Goal: Information Seeking & Learning: Find specific fact

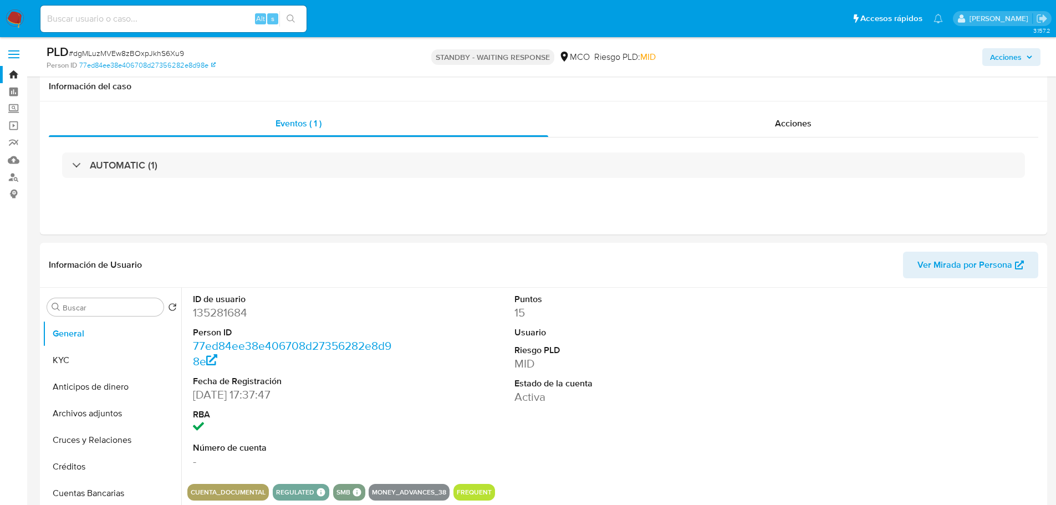
select select "10"
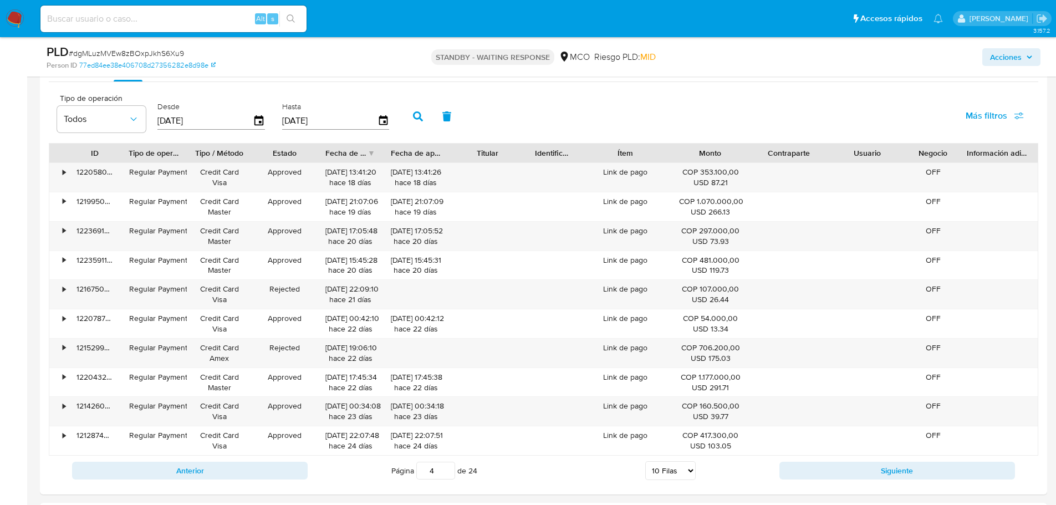
scroll to position [550, 0]
drag, startPoint x: 440, startPoint y: 474, endPoint x: 406, endPoint y: 484, distance: 35.8
click at [406, 484] on div "Anterior Página 4 de 24 5 Filas 10 Filas 20 Filas 25 Filas 50 Filas 100 Filas S…" at bounding box center [543, 471] width 989 height 30
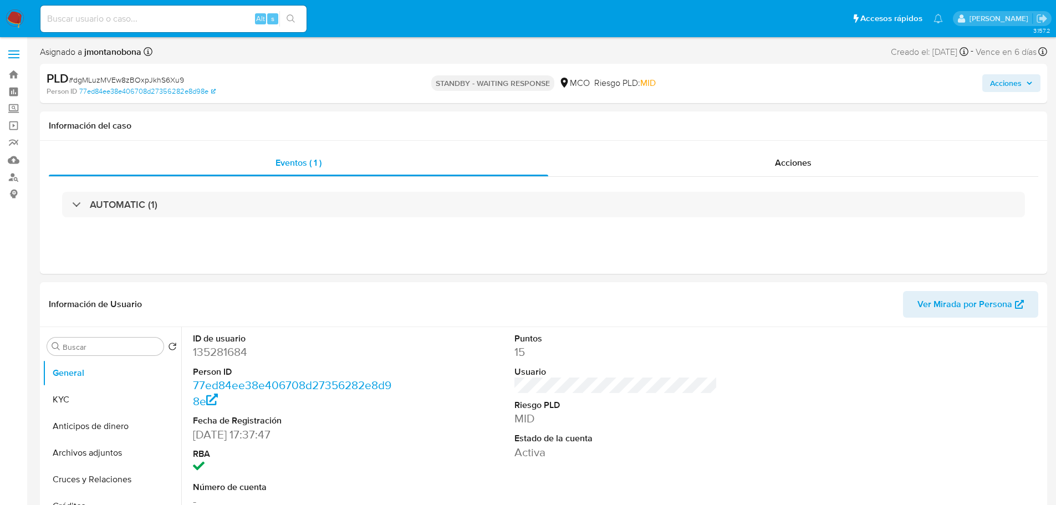
select select "10"
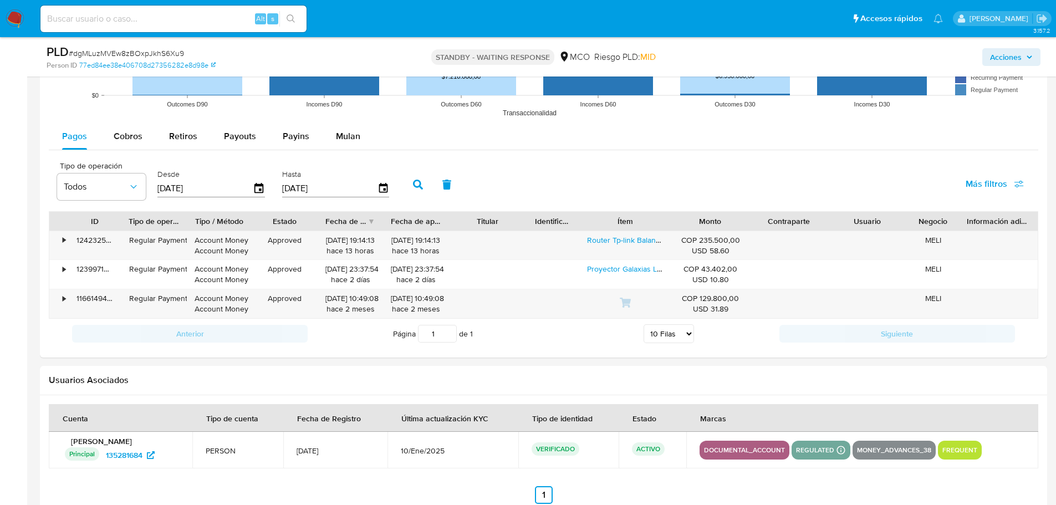
scroll to position [1164, 0]
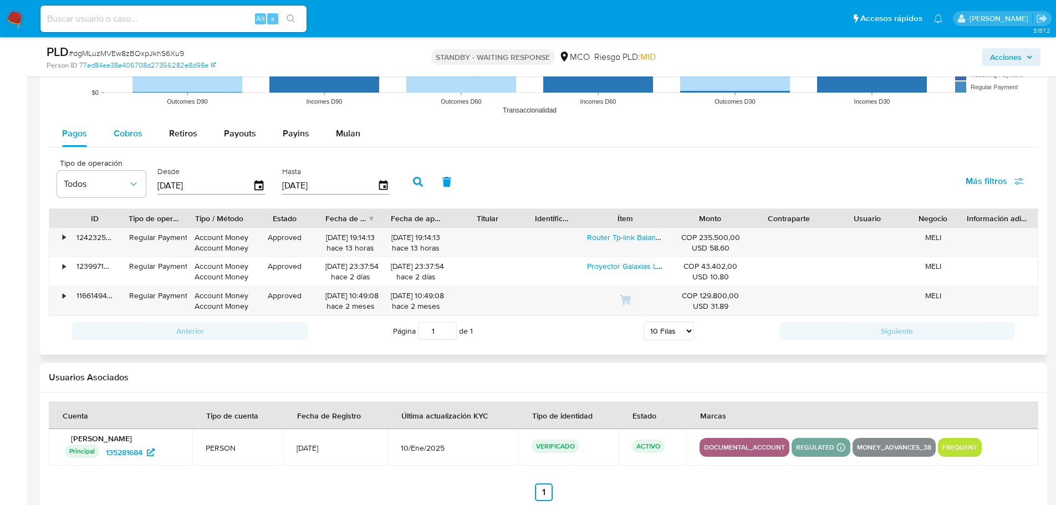
click at [129, 132] on span "Cobros" at bounding box center [128, 133] width 29 height 13
select select "10"
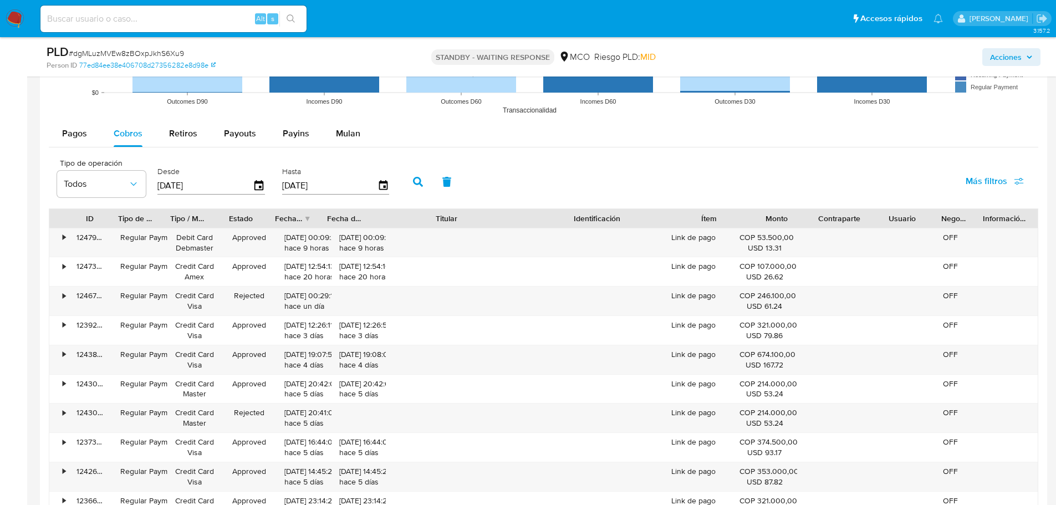
drag, startPoint x: 522, startPoint y: 218, endPoint x: 594, endPoint y: 213, distance: 72.2
click at [594, 213] on div "ID Tipo de operación Tipo / Método Estado Fecha de creación Fecha de aprobación…" at bounding box center [543, 218] width 988 height 19
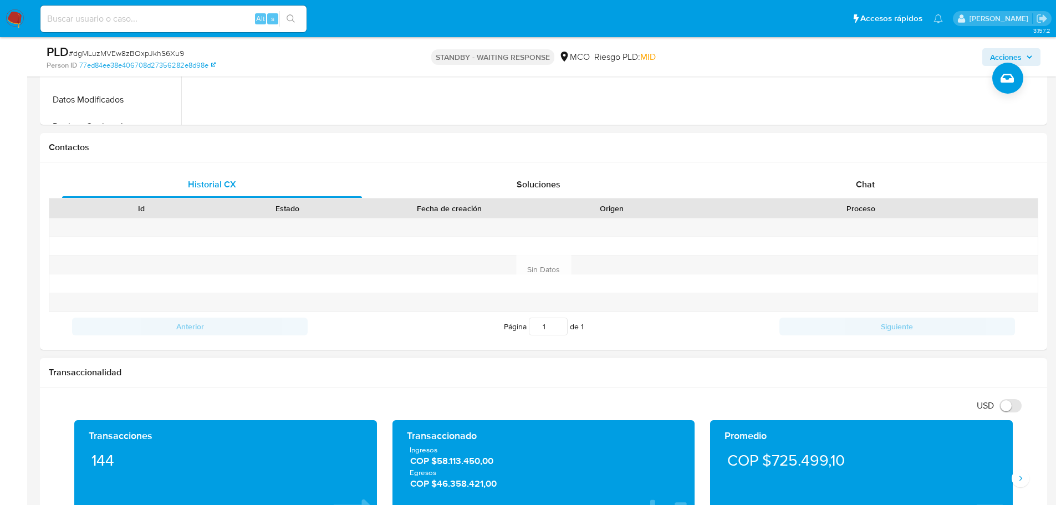
scroll to position [166, 0]
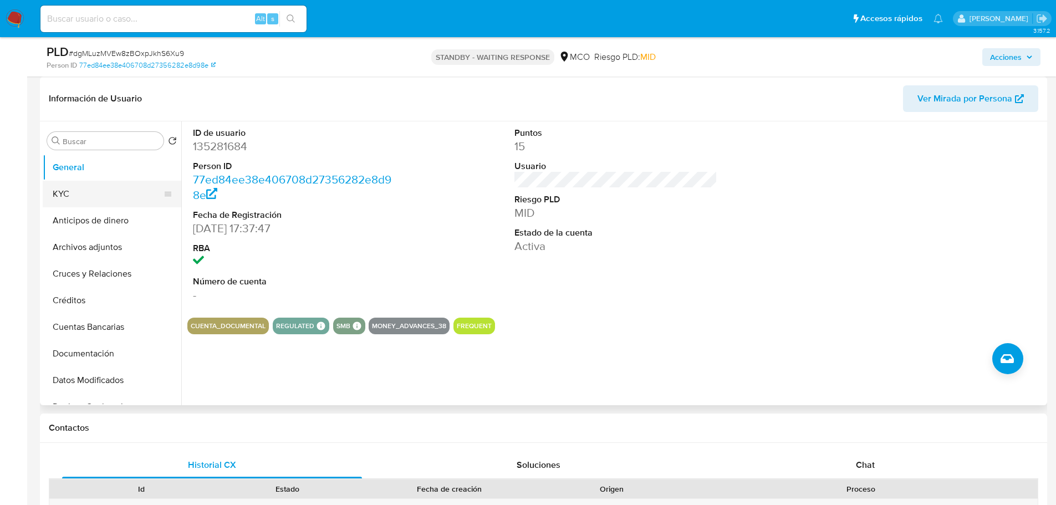
click at [122, 196] on button "KYC" at bounding box center [108, 194] width 130 height 27
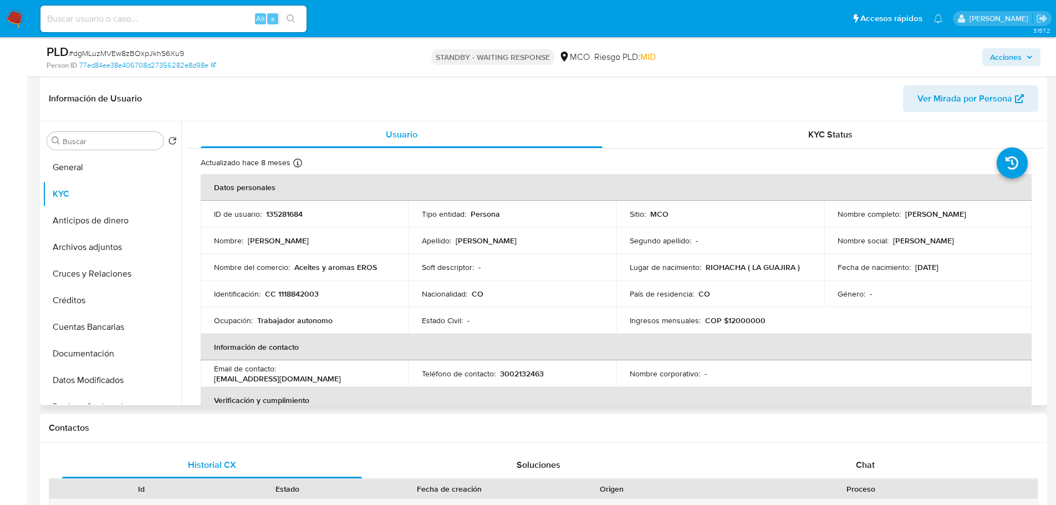
drag, startPoint x: 902, startPoint y: 216, endPoint x: 999, endPoint y: 211, distance: 97.1
click at [966, 211] on p "[PERSON_NAME] [PERSON_NAME] [PERSON_NAME]" at bounding box center [935, 214] width 61 height 10
copy p "[PERSON_NAME] [PERSON_NAME] [PERSON_NAME]"
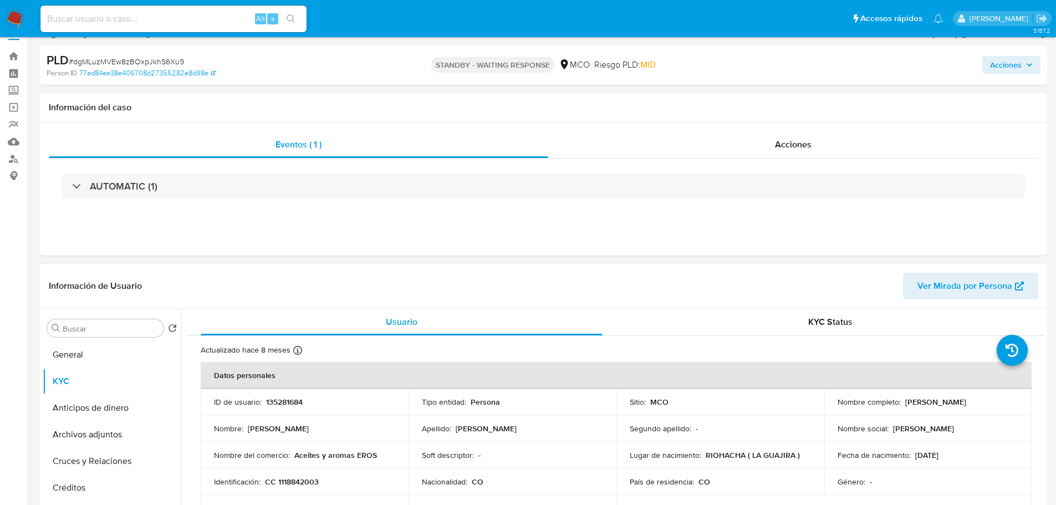
scroll to position [0, 0]
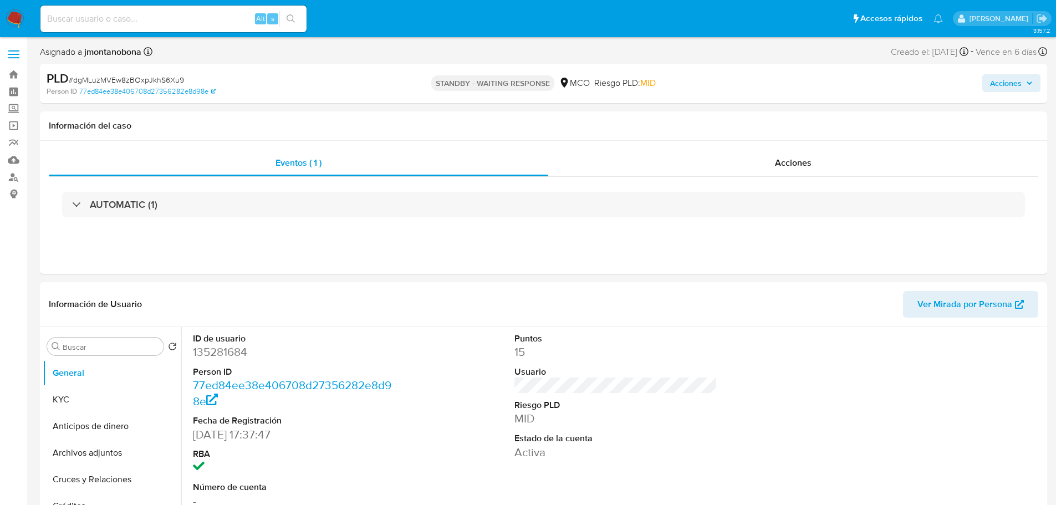
click at [175, 13] on input at bounding box center [173, 19] width 266 height 14
select select "10"
paste input "1408764298"
type input "1408764298"
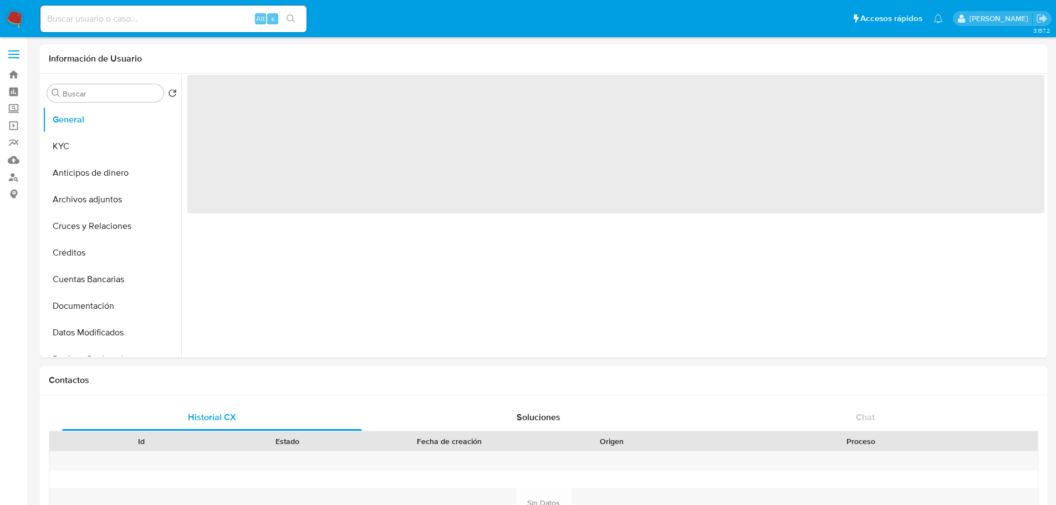
select select "10"
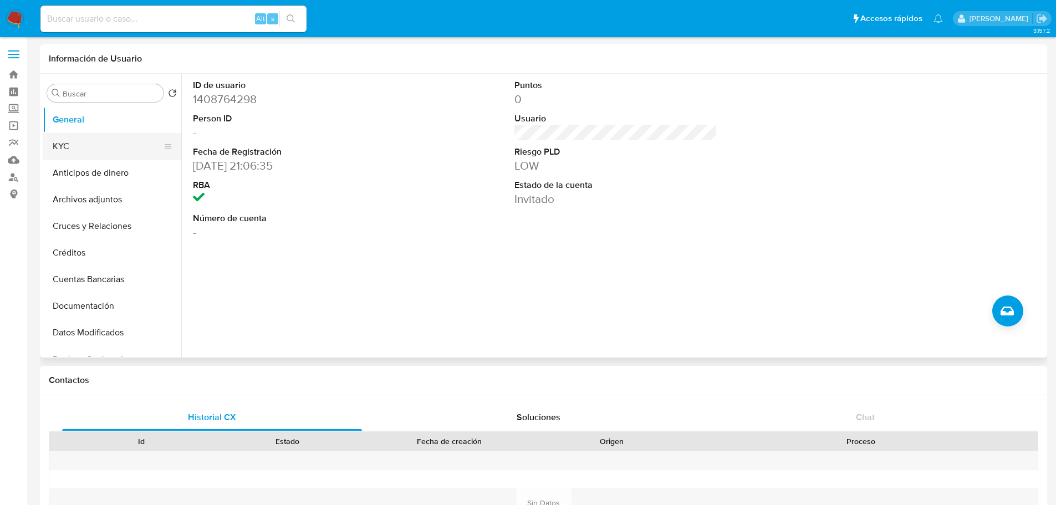
drag, startPoint x: 86, startPoint y: 140, endPoint x: 106, endPoint y: 144, distance: 20.3
click at [87, 141] on button "KYC" at bounding box center [108, 146] width 130 height 27
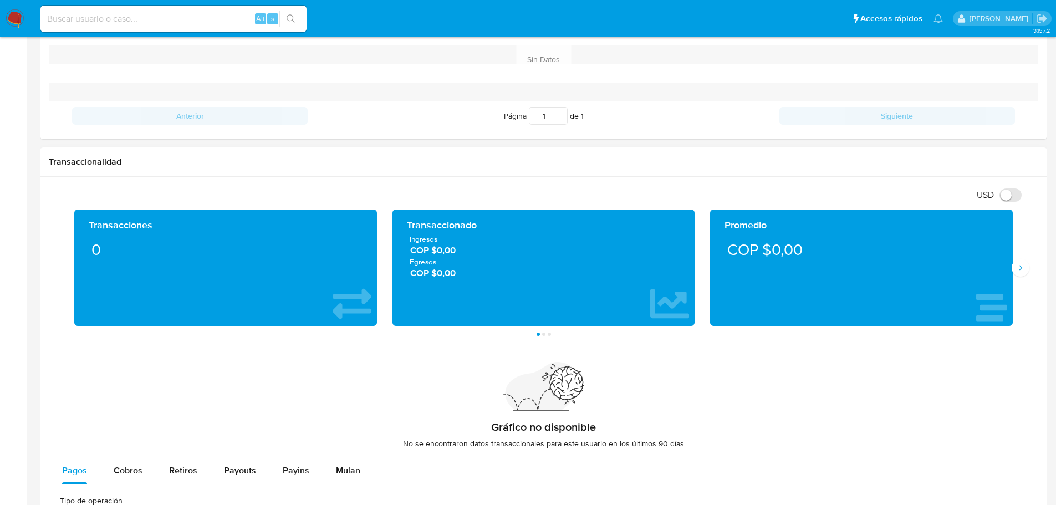
scroll to position [776, 0]
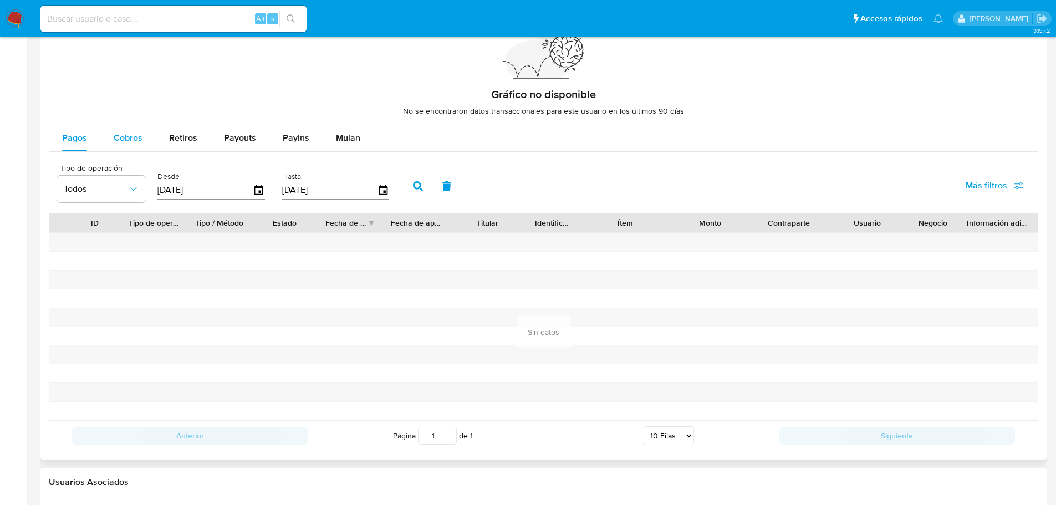
drag, startPoint x: 130, startPoint y: 142, endPoint x: 130, endPoint y: 147, distance: 5.6
click at [130, 142] on span "Cobros" at bounding box center [128, 137] width 29 height 13
select select "10"
click at [69, 131] on span "Pagos" at bounding box center [74, 137] width 25 height 13
drag, startPoint x: 267, startPoint y: 198, endPoint x: 262, endPoint y: 192, distance: 8.2
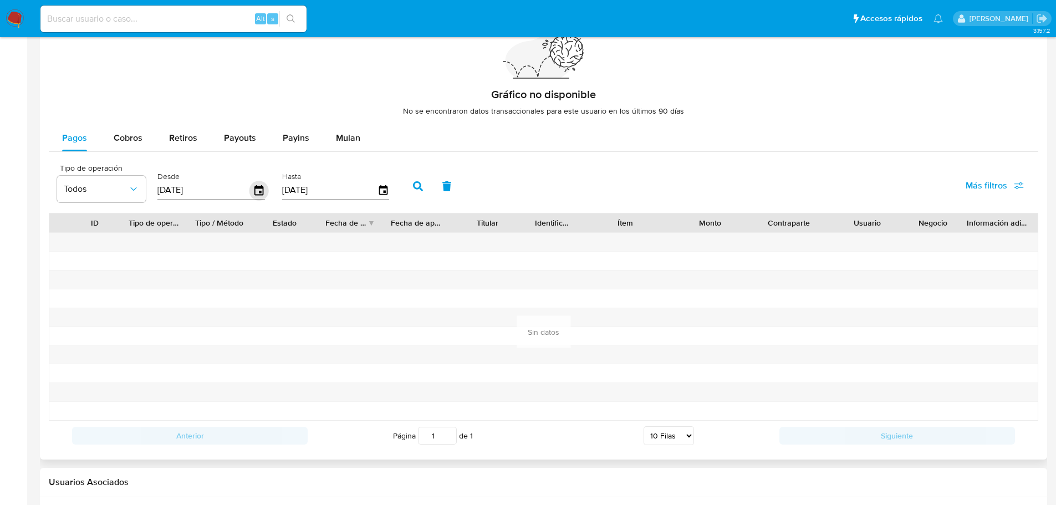
click at [267, 198] on div "Desde 07/06/2025" at bounding box center [213, 185] width 116 height 44
click at [261, 191] on icon "button" at bounding box center [258, 190] width 9 height 10
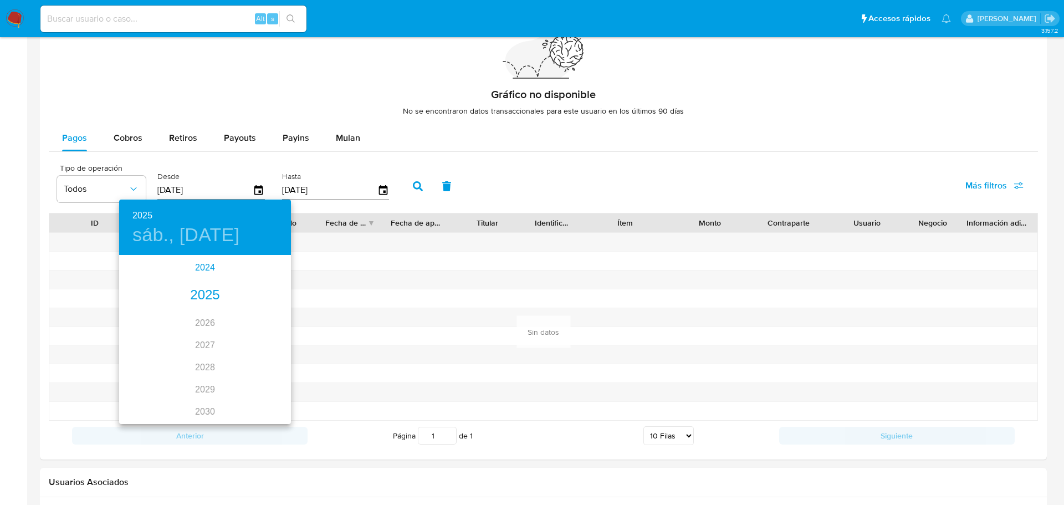
click at [213, 269] on div "2024" at bounding box center [205, 268] width 172 height 22
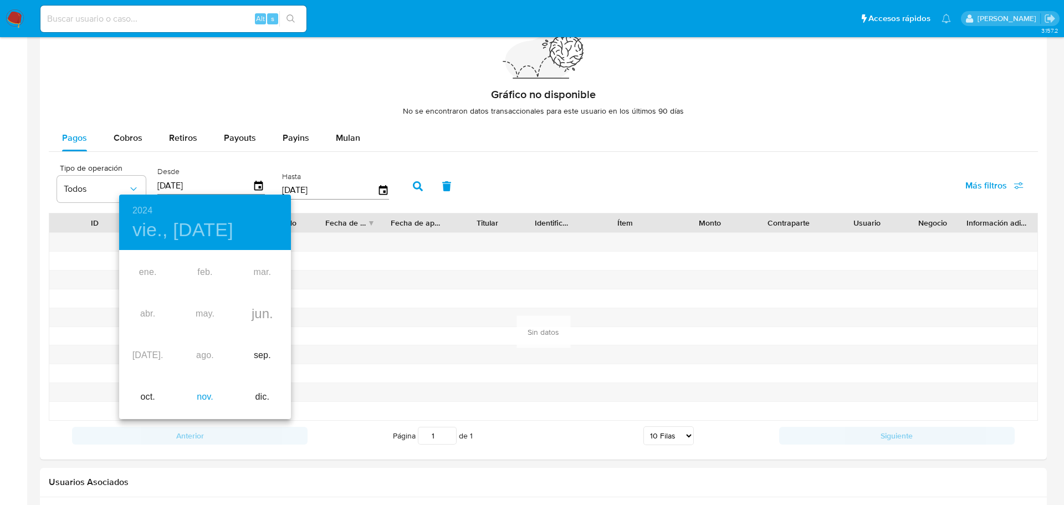
click at [208, 392] on div "nov." at bounding box center [204, 397] width 57 height 42
type input "07/11/2024"
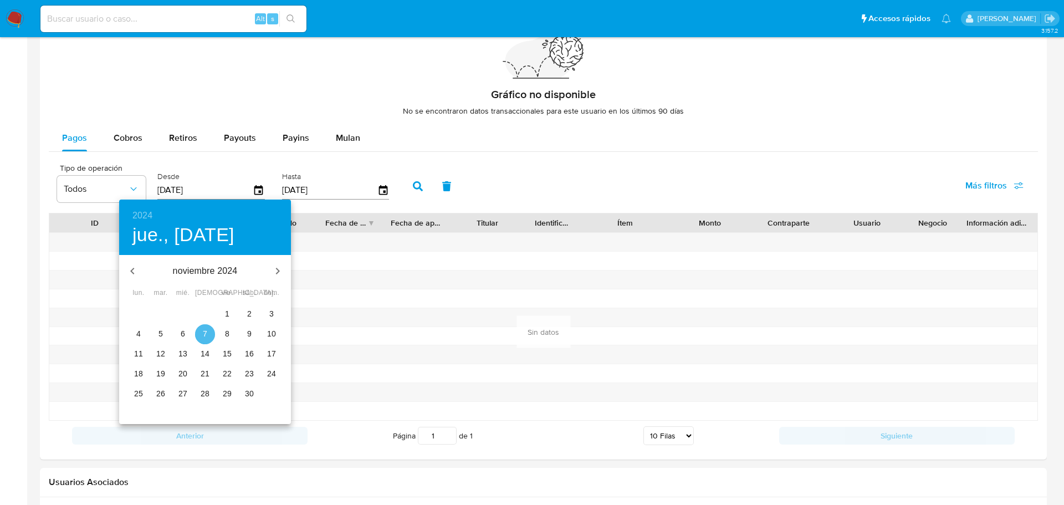
click at [208, 335] on span "7" at bounding box center [205, 333] width 20 height 11
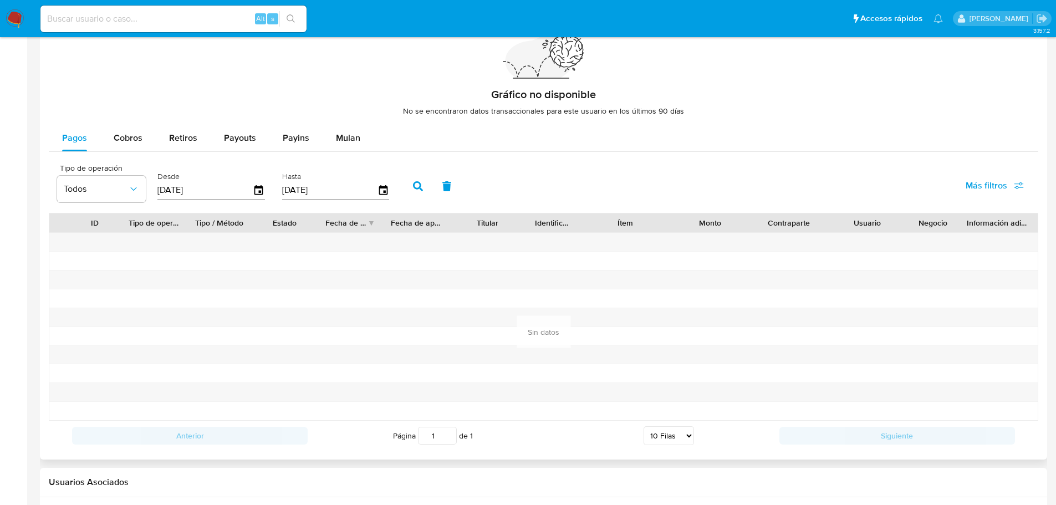
click at [420, 189] on icon "button" at bounding box center [418, 186] width 10 height 10
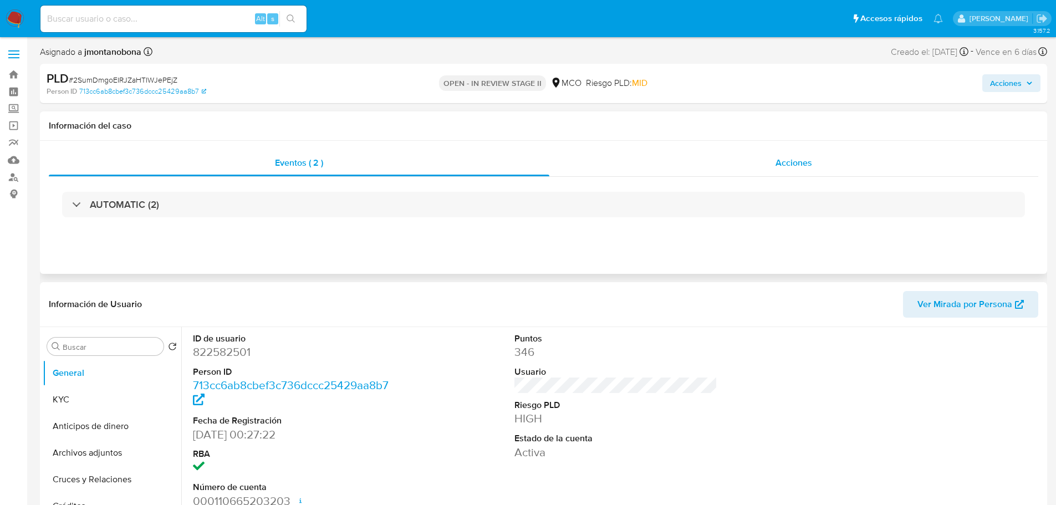
click at [812, 164] on span "Acciones" at bounding box center [793, 162] width 37 height 13
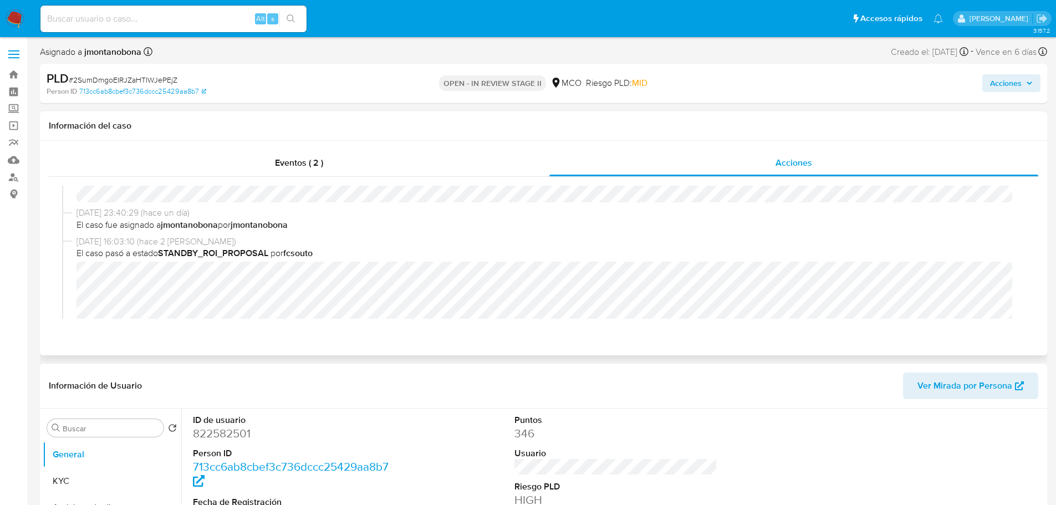
select select "10"
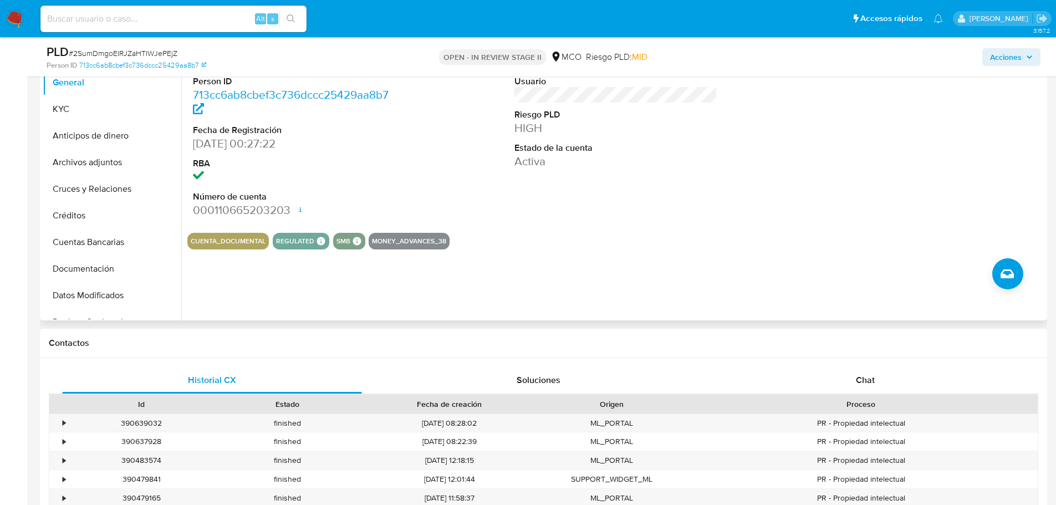
click at [690, 239] on div "CUENTA_DOCUMENTAL REGULATED REGULATED MCO PASARELA Evaluation Result COMPLIES U…" at bounding box center [615, 241] width 857 height 17
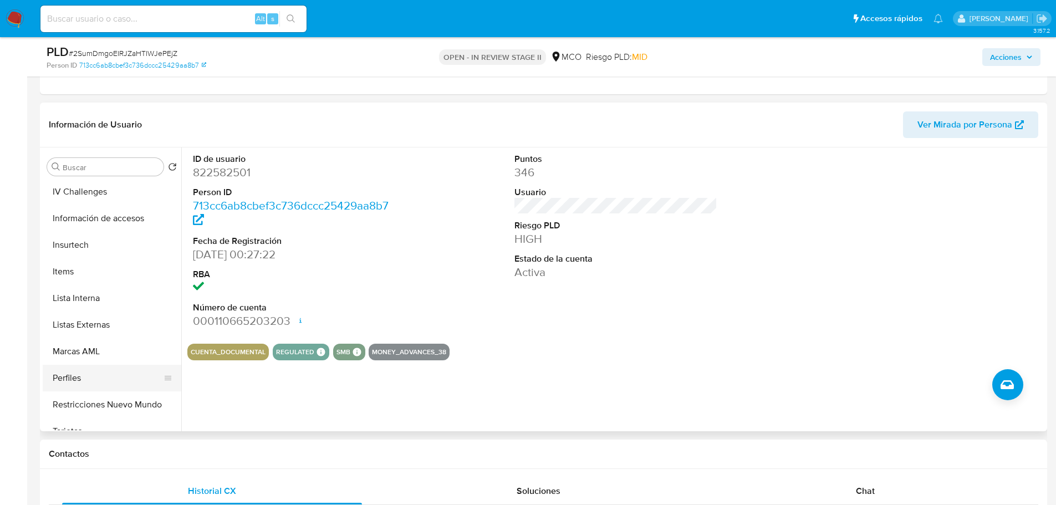
scroll to position [468, 0]
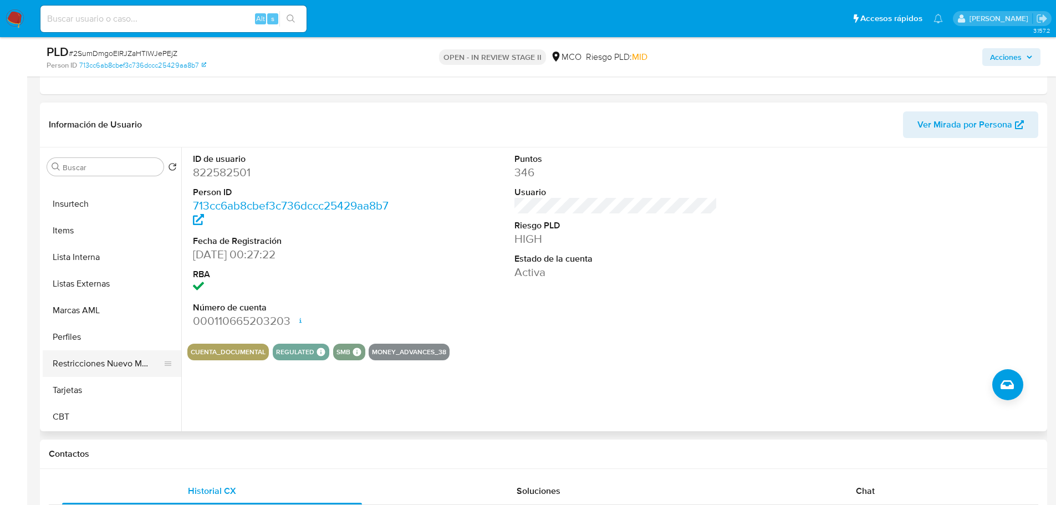
click at [152, 357] on button "Restricciones Nuevo Mundo" at bounding box center [108, 363] width 130 height 27
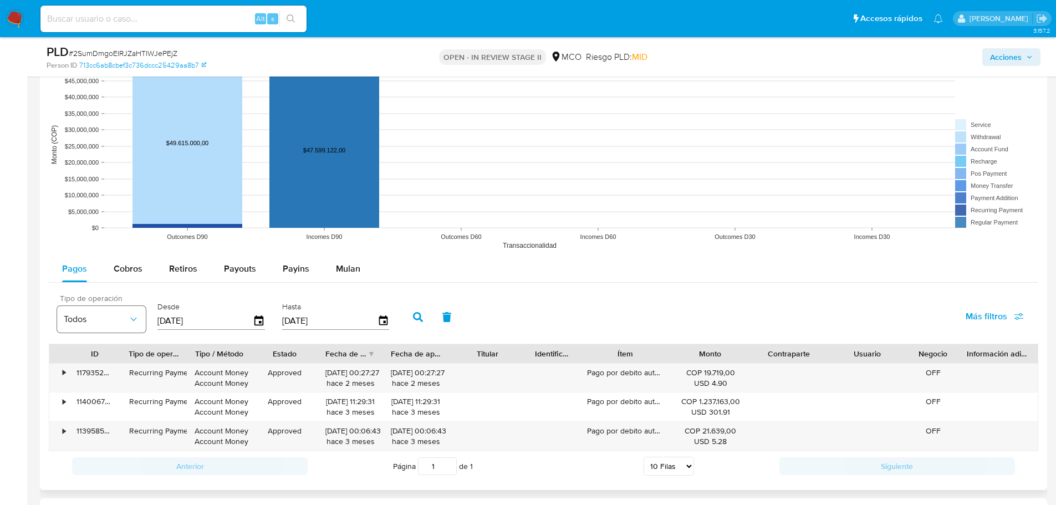
scroll to position [1164, 0]
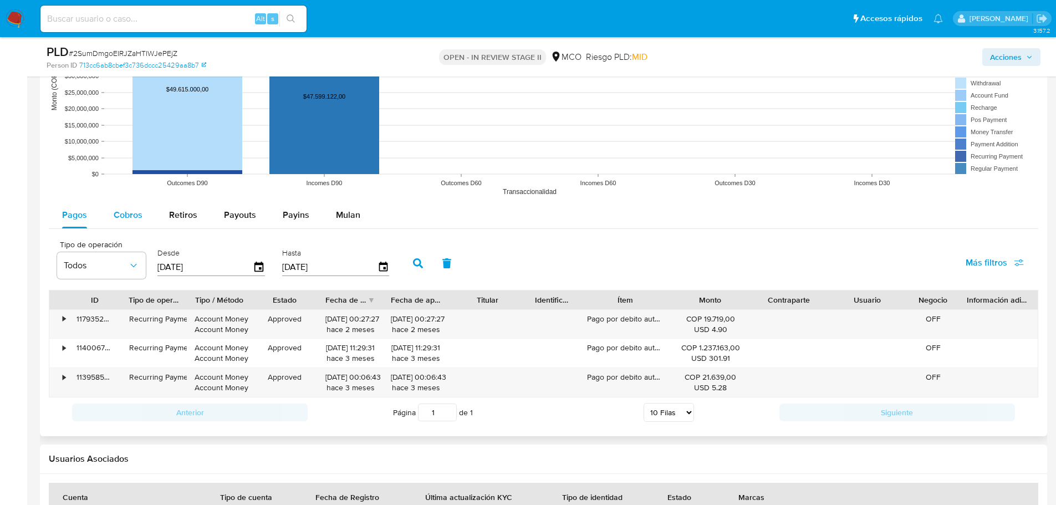
click at [113, 207] on button "Cobros" at bounding box center [127, 215] width 55 height 27
select select "10"
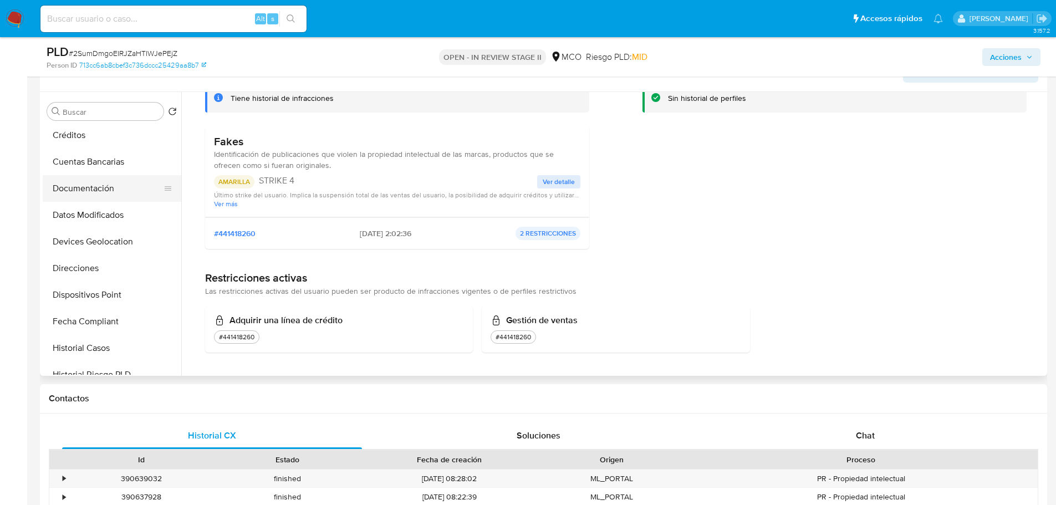
scroll to position [0, 0]
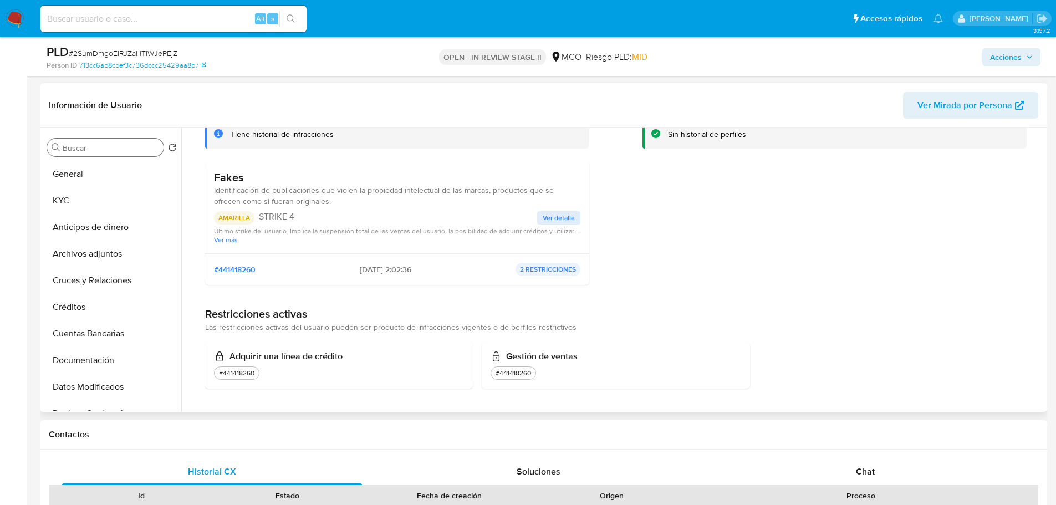
click at [91, 134] on div "Información de Usuario Ver Mirada por Persona Buscar Volver al orden por defect…" at bounding box center [543, 247] width 1007 height 329
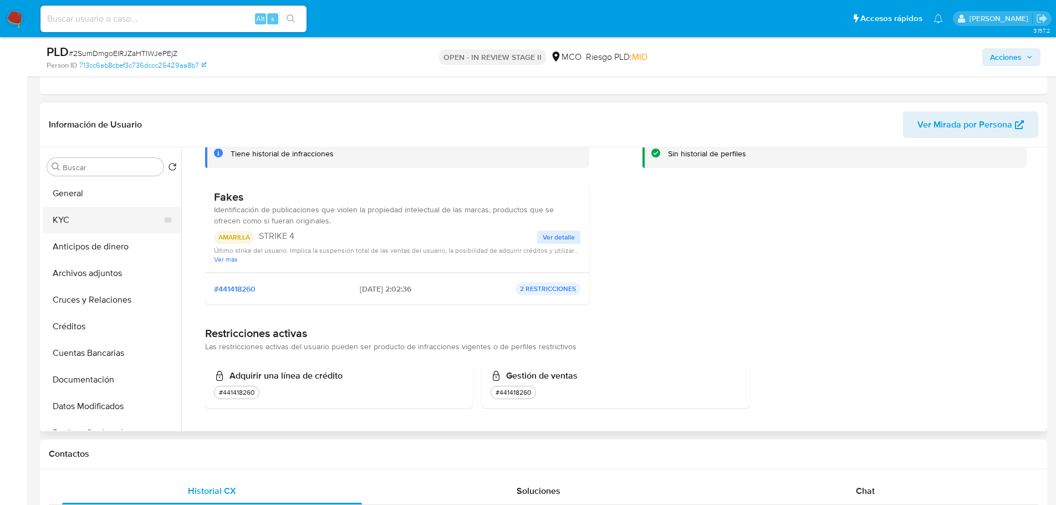
drag, startPoint x: 89, startPoint y: 204, endPoint x: 101, endPoint y: 207, distance: 12.5
click at [89, 203] on button "General" at bounding box center [112, 193] width 139 height 27
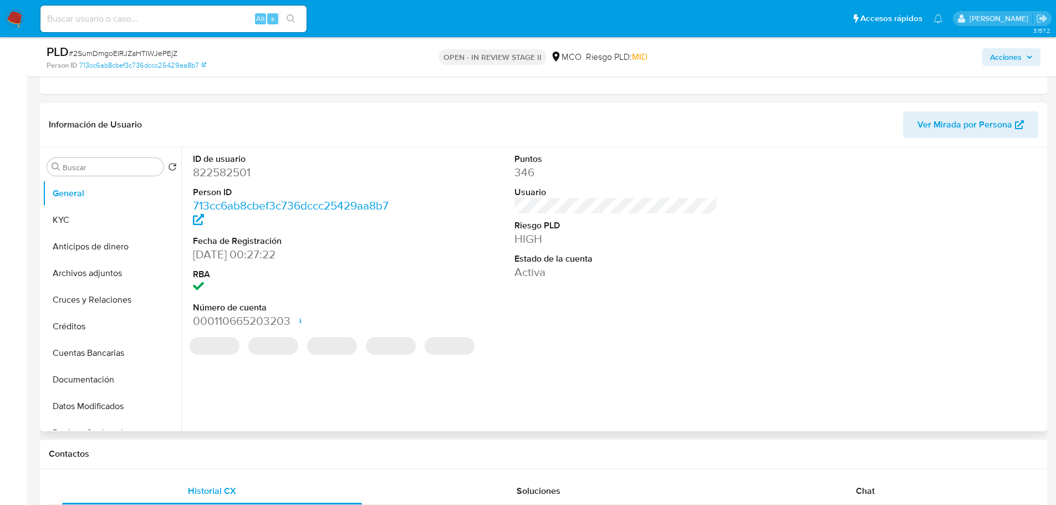
click at [241, 176] on dd "822582501" at bounding box center [294, 173] width 203 height 16
copy dd "822582501"
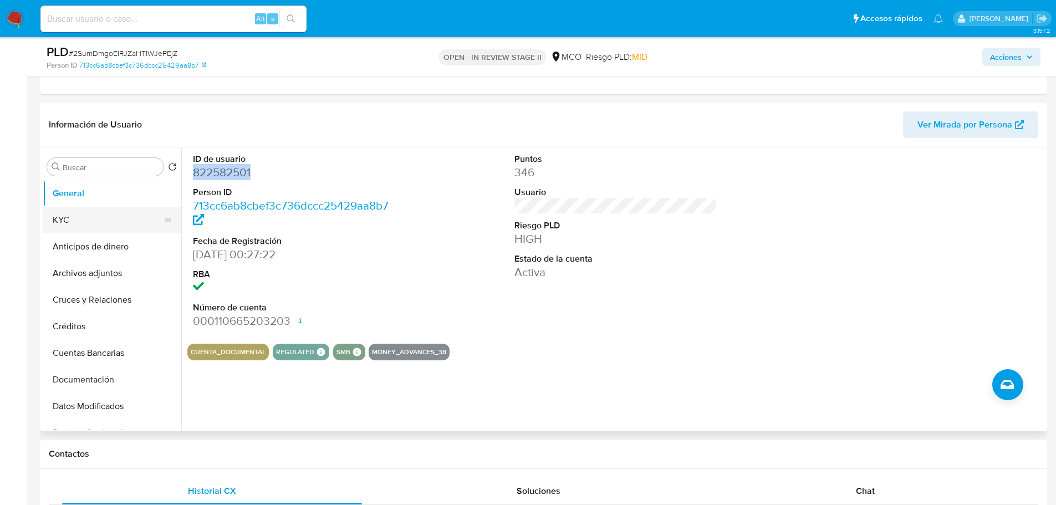
click at [96, 216] on button "KYC" at bounding box center [108, 220] width 130 height 27
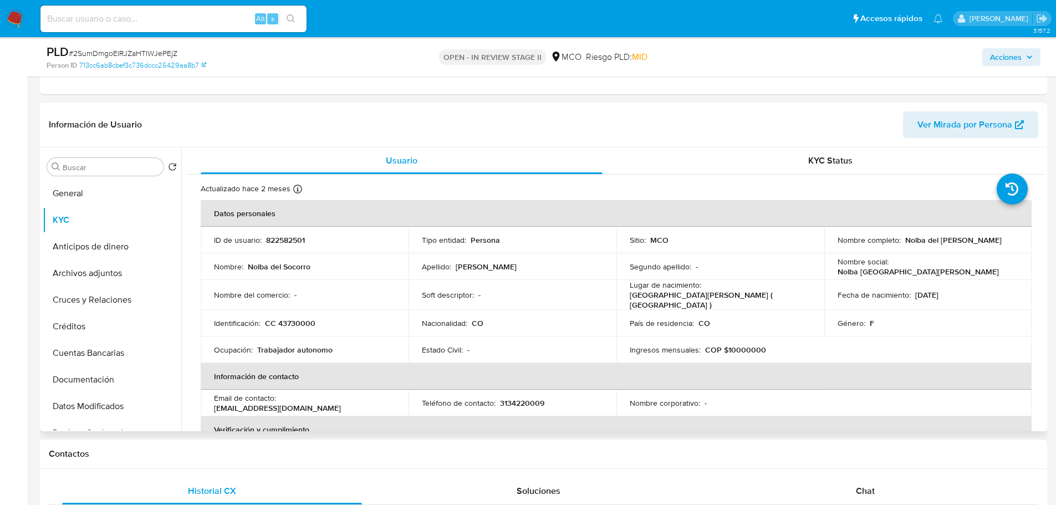
click at [909, 243] on p "Nolba del Socorro Isaza Macias" at bounding box center [953, 240] width 96 height 10
drag, startPoint x: 903, startPoint y: 239, endPoint x: 1012, endPoint y: 241, distance: 109.2
click at [1012, 241] on div "Nombre completo : Nolba del Socorro Isaza Macias" at bounding box center [927, 240] width 181 height 10
copy p "Nolba del Socorro Isaza Macias"
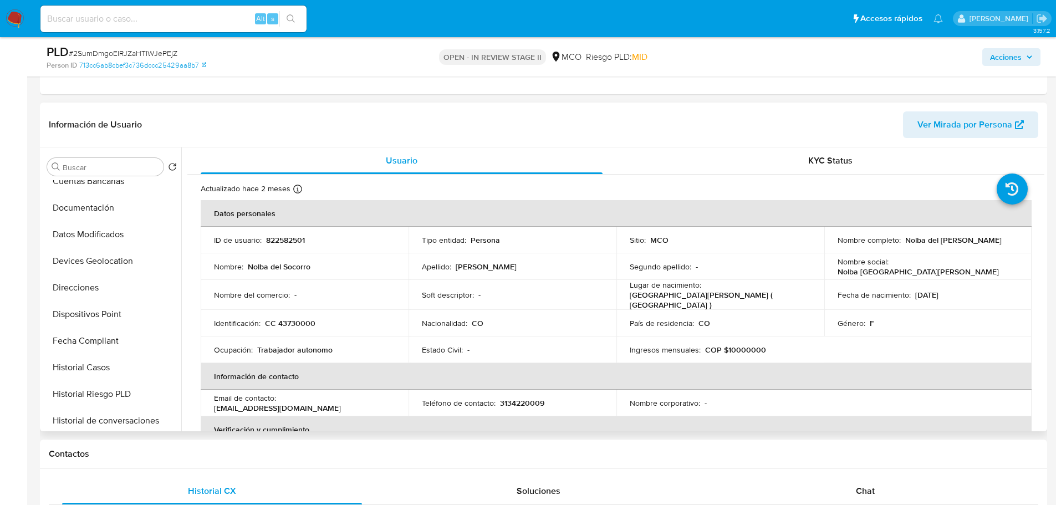
scroll to position [166, 0]
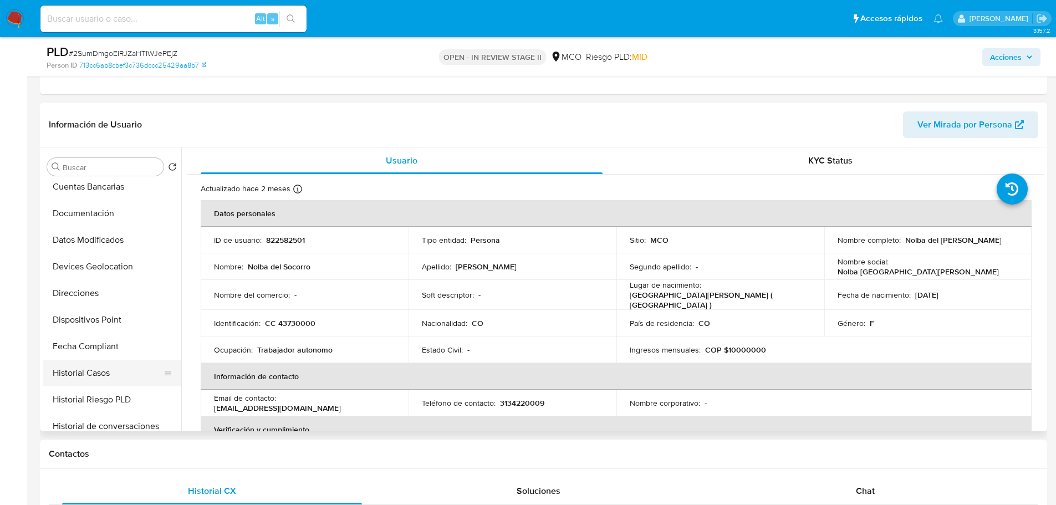
click at [113, 363] on button "Historial Casos" at bounding box center [108, 373] width 130 height 27
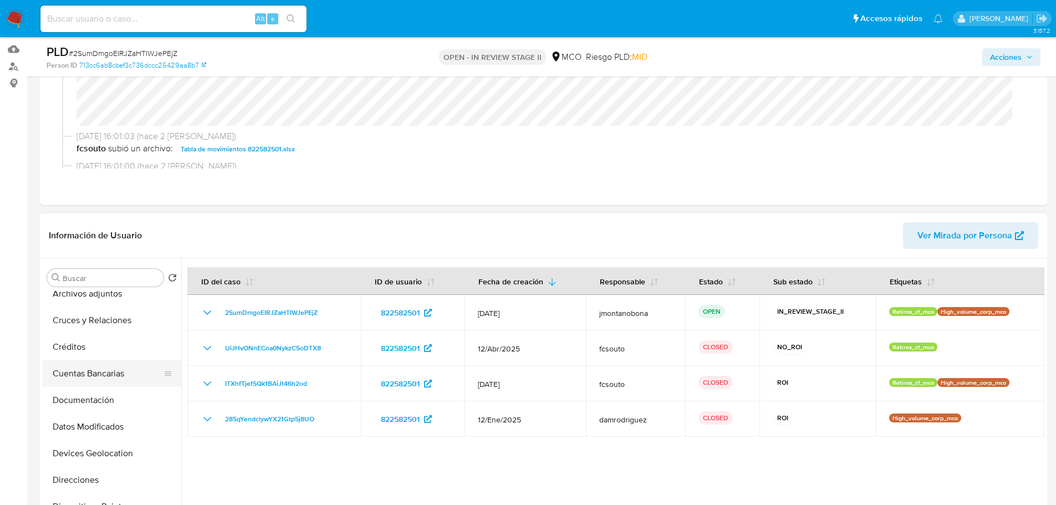
scroll to position [0, 0]
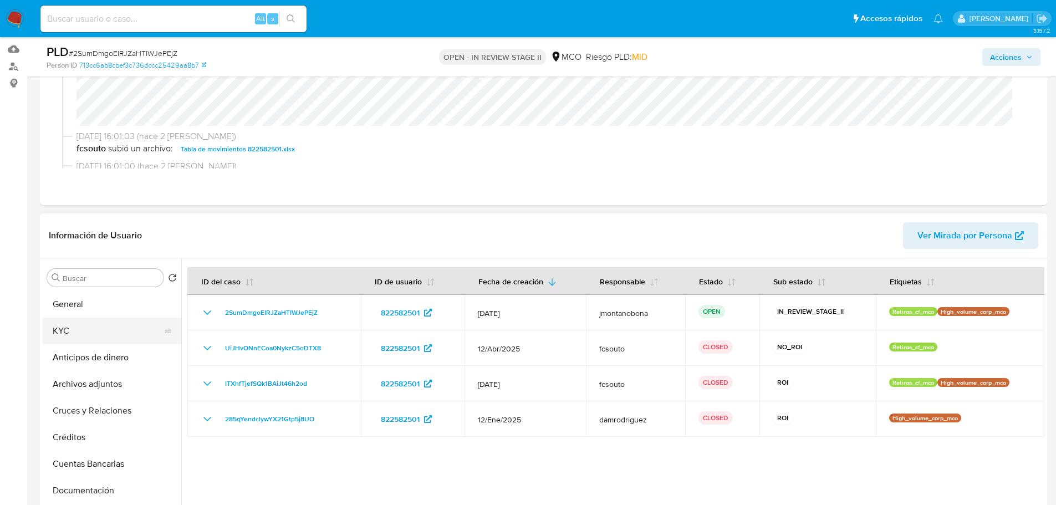
click at [87, 326] on button "KYC" at bounding box center [108, 331] width 130 height 27
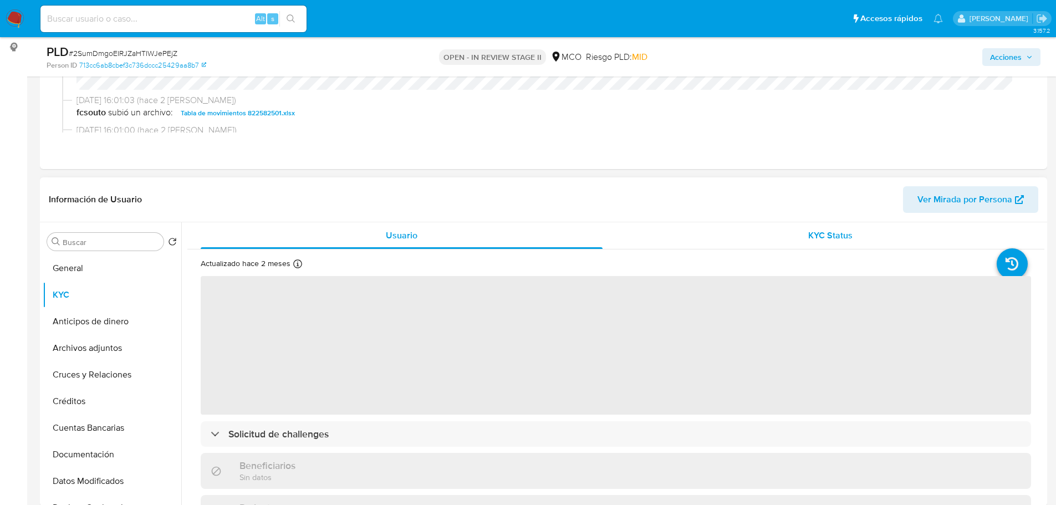
scroll to position [166, 0]
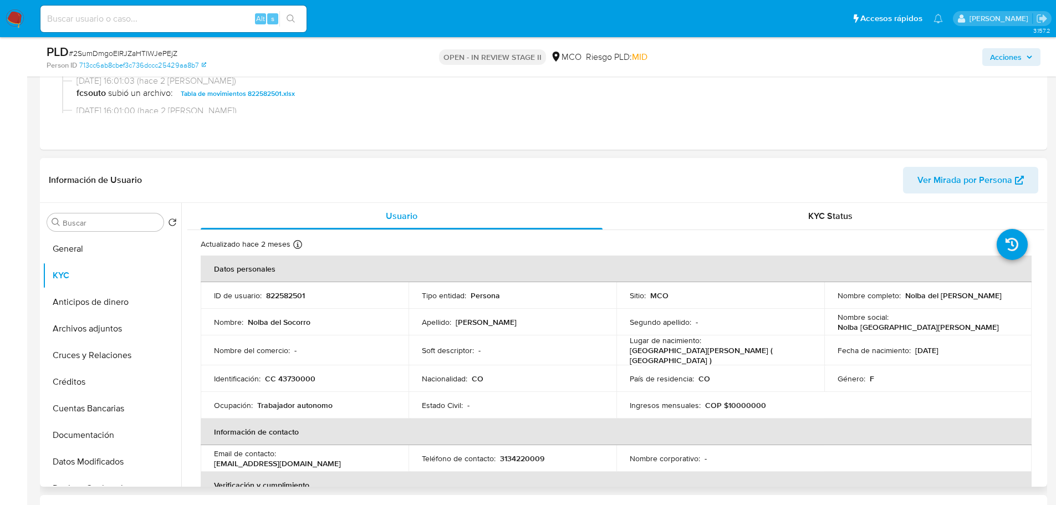
click at [307, 375] on p "CC 43730000" at bounding box center [290, 379] width 50 height 10
copy p "43730000"
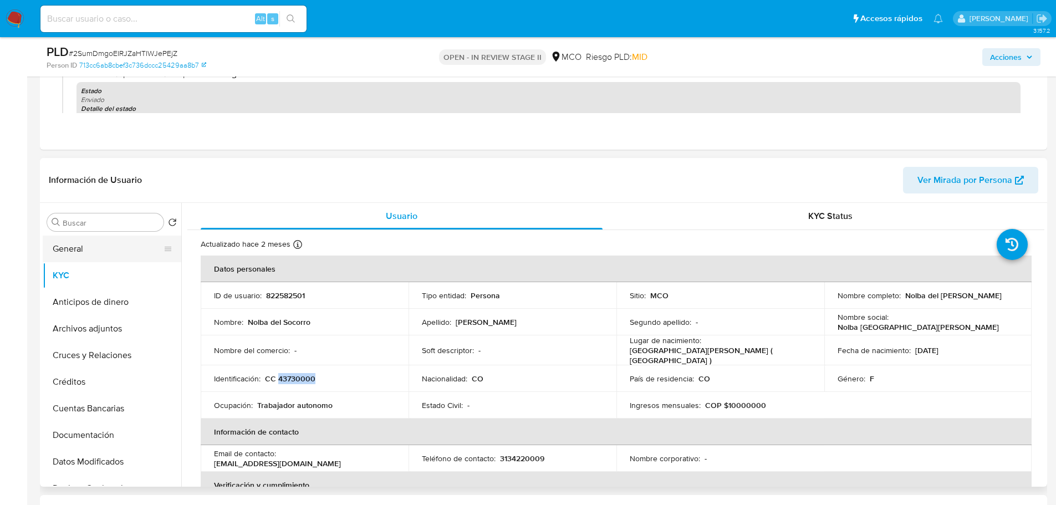
click at [80, 254] on button "General" at bounding box center [108, 249] width 130 height 27
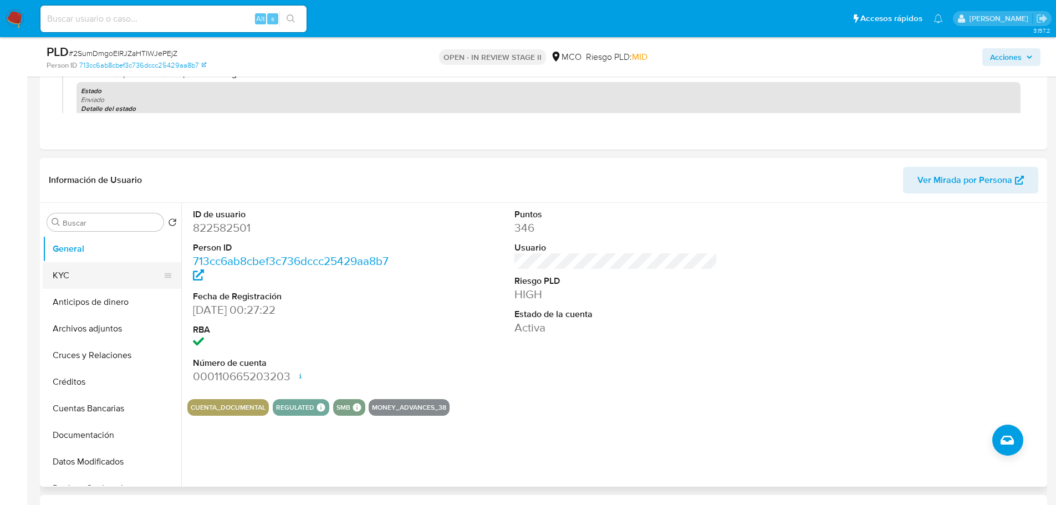
click at [61, 264] on button "KYC" at bounding box center [108, 275] width 130 height 27
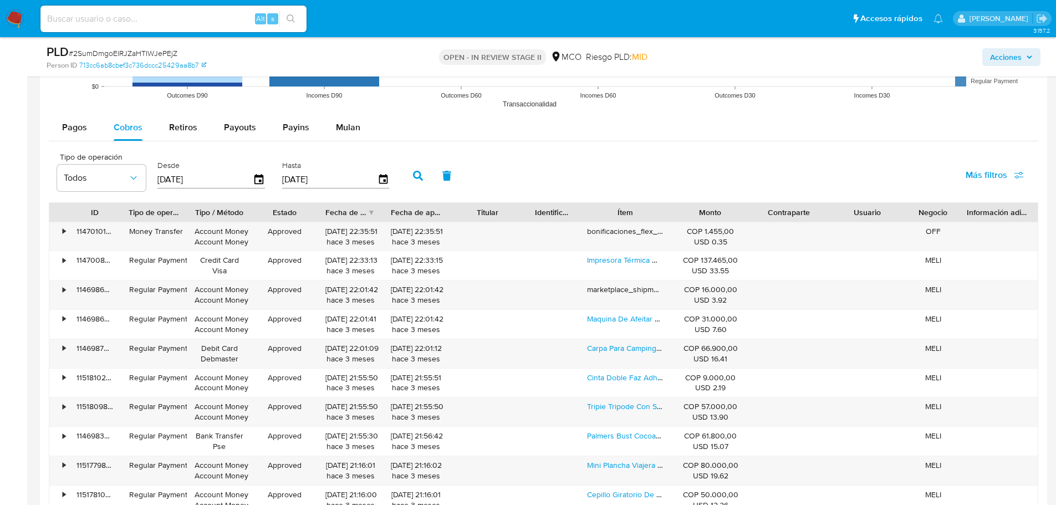
scroll to position [1275, 0]
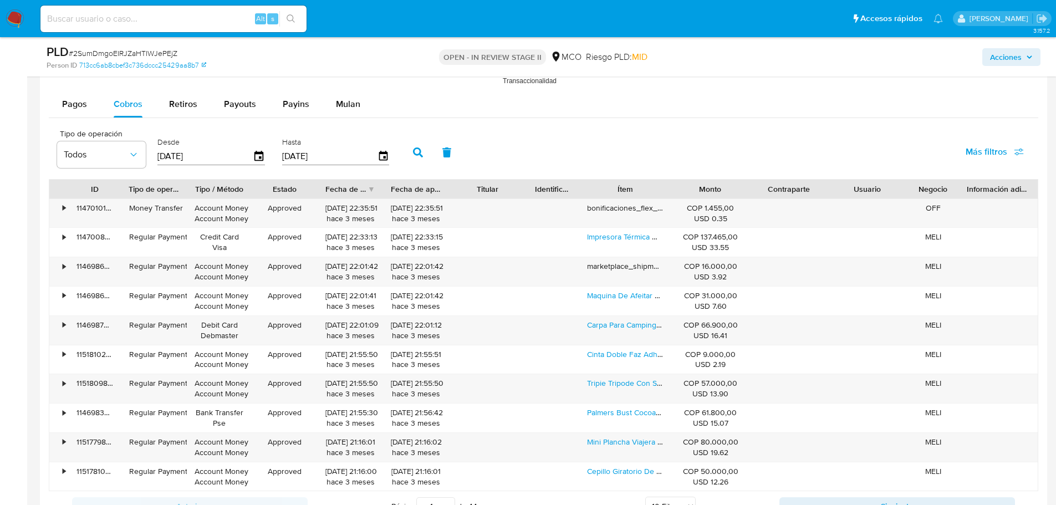
drag, startPoint x: 682, startPoint y: 193, endPoint x: 693, endPoint y: 192, distance: 10.5
click at [693, 192] on div "Monto" at bounding box center [710, 188] width 63 height 11
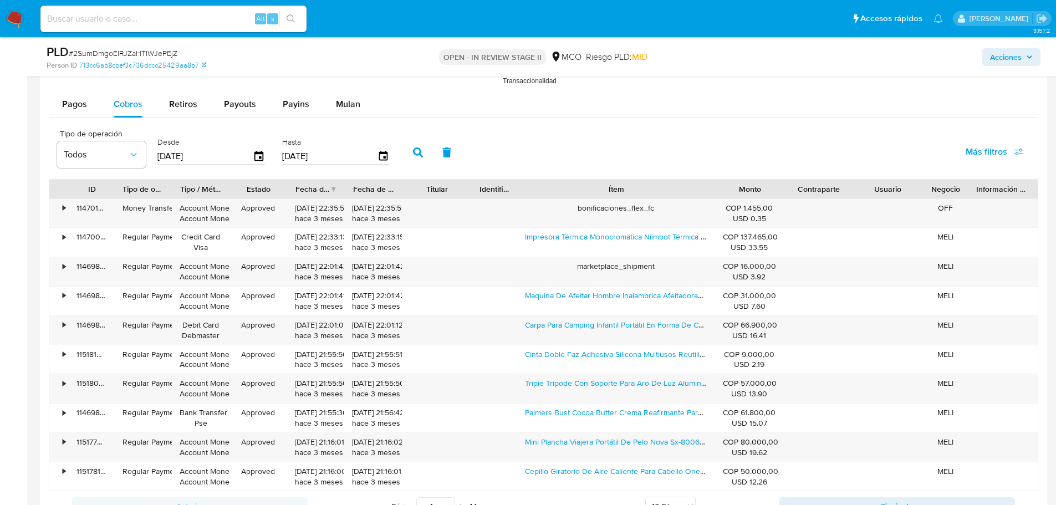
drag, startPoint x: 678, startPoint y: 187, endPoint x: 785, endPoint y: 179, distance: 107.3
click at [785, 180] on div "ID Tipo de operación Tipo / Método Estado Fecha de creación Fecha de aprobación…" at bounding box center [543, 189] width 988 height 19
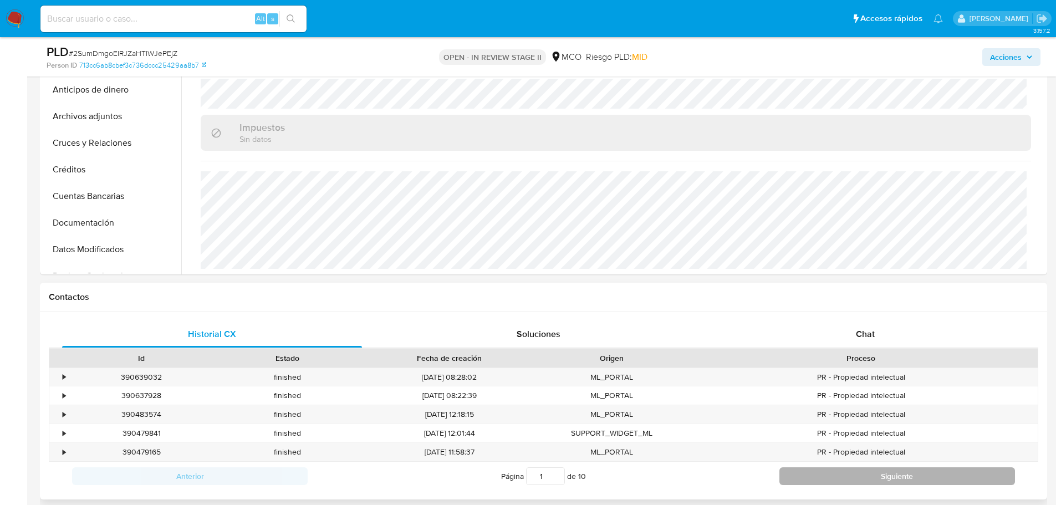
scroll to position [499, 0]
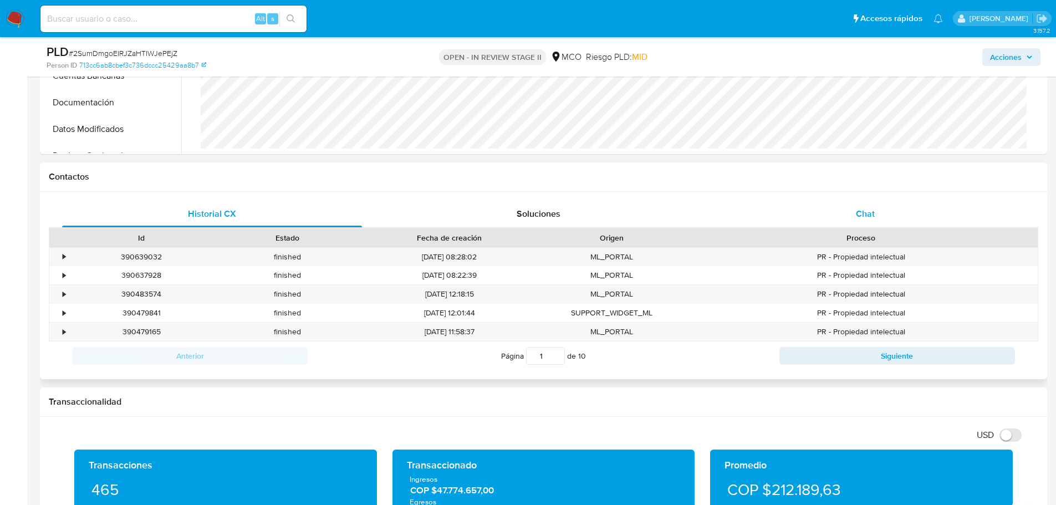
click at [869, 208] on span "Chat" at bounding box center [865, 213] width 19 height 13
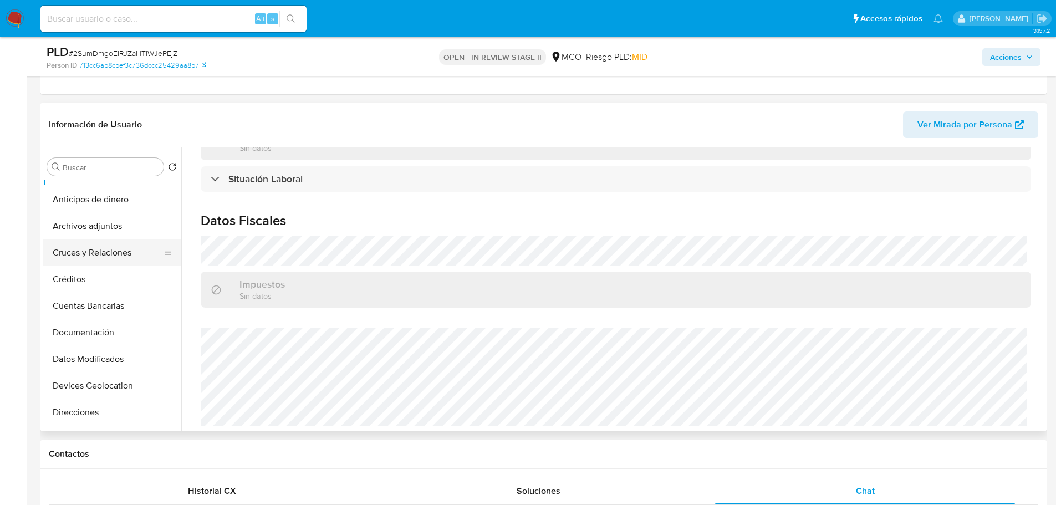
scroll to position [111, 0]
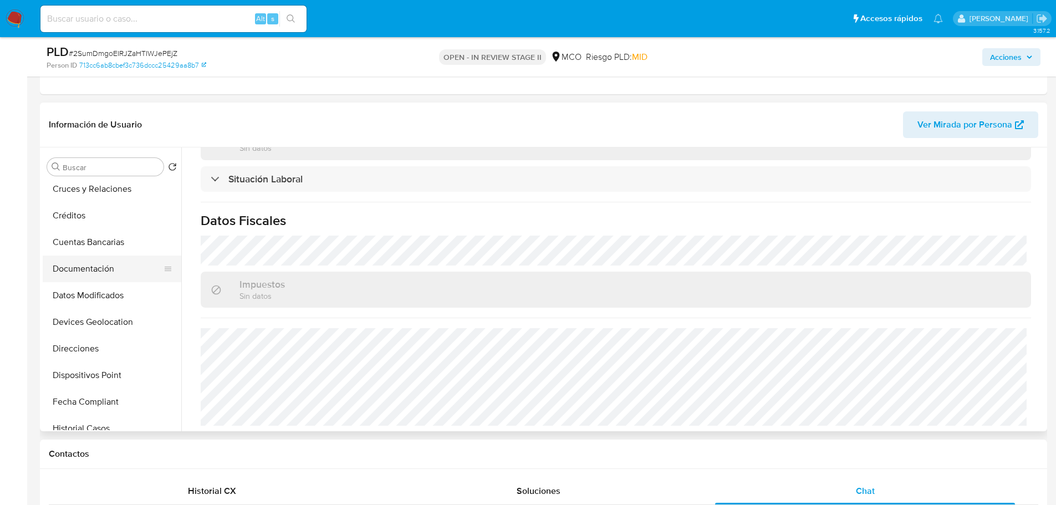
click at [109, 271] on button "Documentación" at bounding box center [108, 269] width 130 height 27
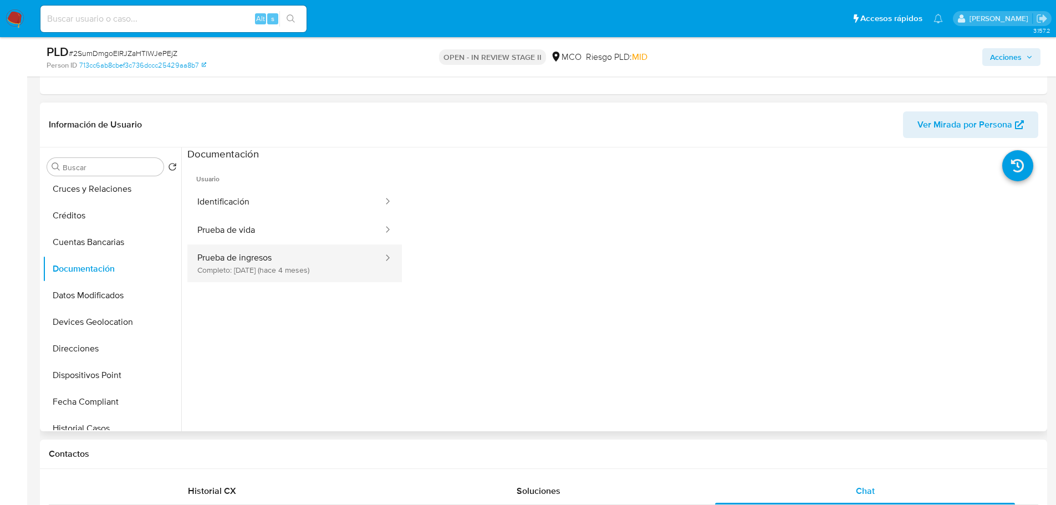
click at [325, 252] on button "Prueba de ingresos Completo: 13/05/2025 (hace 4 meses)" at bounding box center [285, 263] width 197 height 38
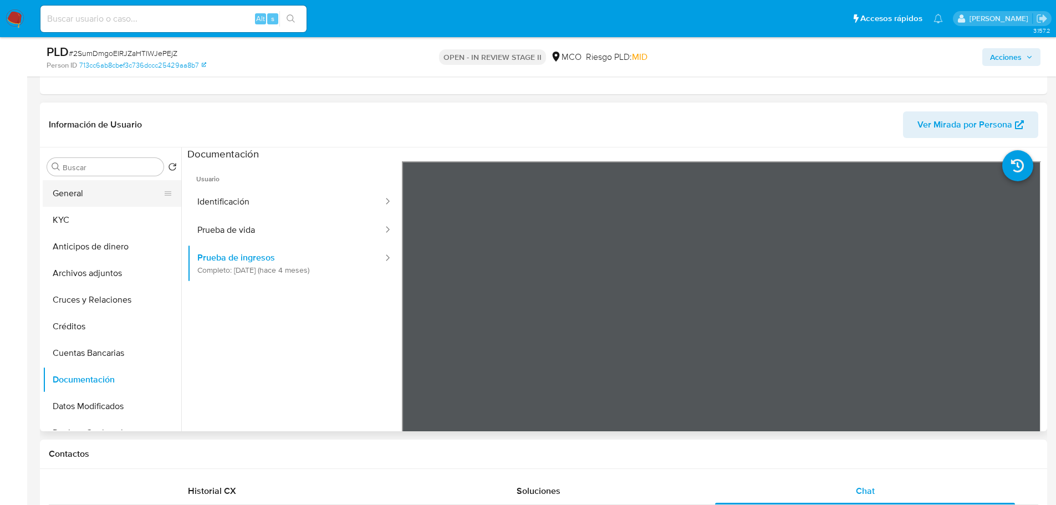
drag, startPoint x: 85, startPoint y: 194, endPoint x: 93, endPoint y: 201, distance: 10.6
click at [85, 193] on button "General" at bounding box center [108, 193] width 130 height 27
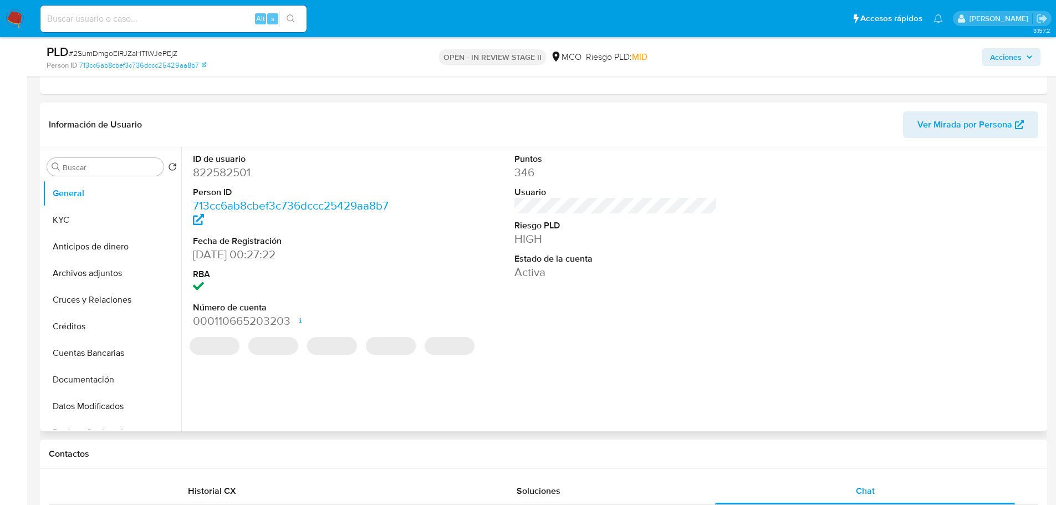
click at [233, 173] on dd "822582501" at bounding box center [294, 173] width 203 height 16
copy dd "822582501"
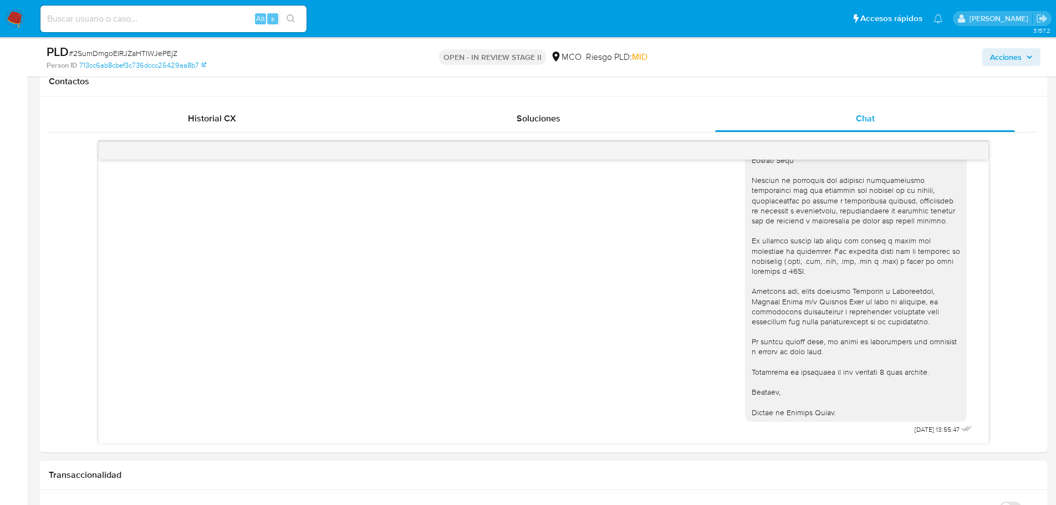
scroll to position [499, 0]
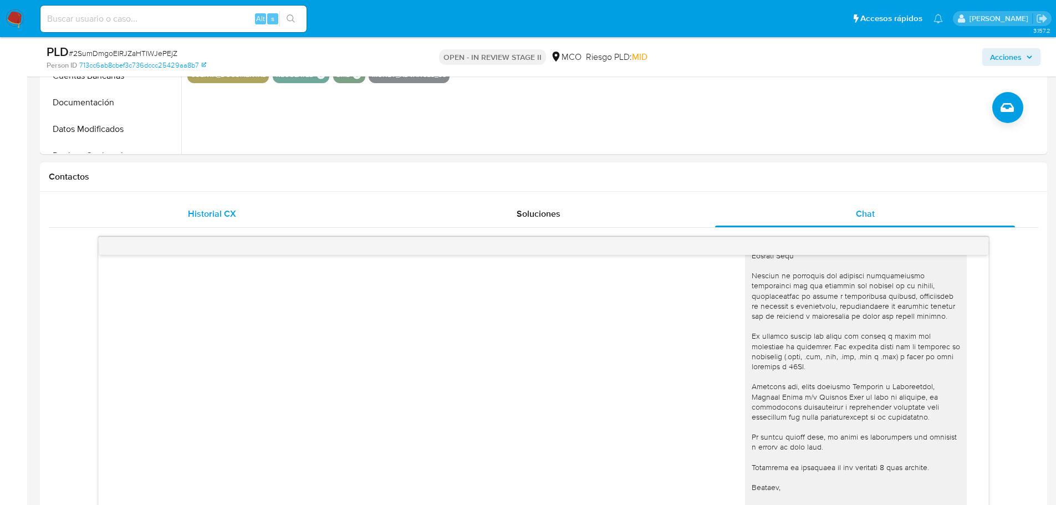
drag, startPoint x: 217, startPoint y: 198, endPoint x: 216, endPoint y: 207, distance: 9.4
click at [215, 200] on div "Historial CX Soluciones Chat Id Estado Fecha de creación Origen Proceso • 39063…" at bounding box center [543, 370] width 1007 height 356
click at [218, 210] on span "Historial CX" at bounding box center [212, 213] width 48 height 13
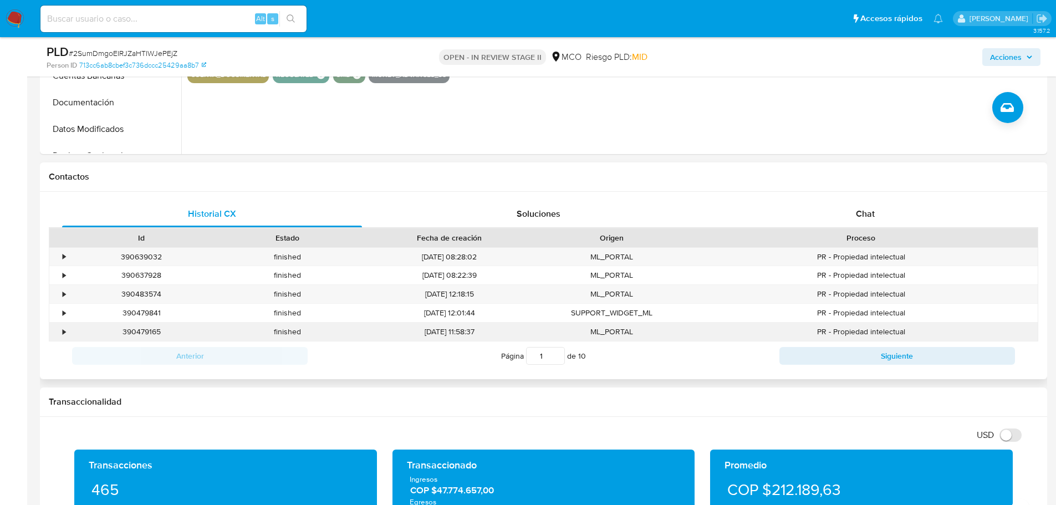
click at [57, 332] on div "•" at bounding box center [58, 332] width 19 height 18
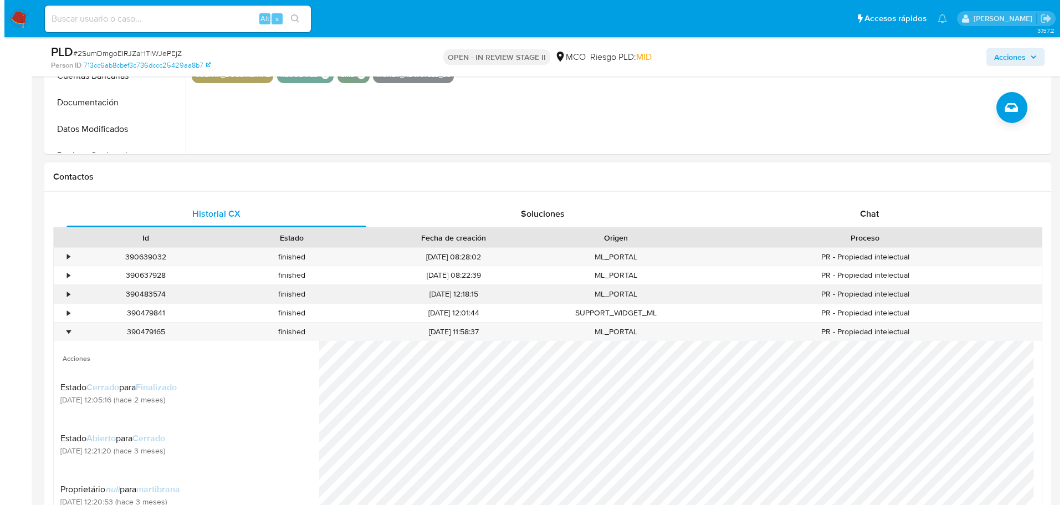
scroll to position [554, 0]
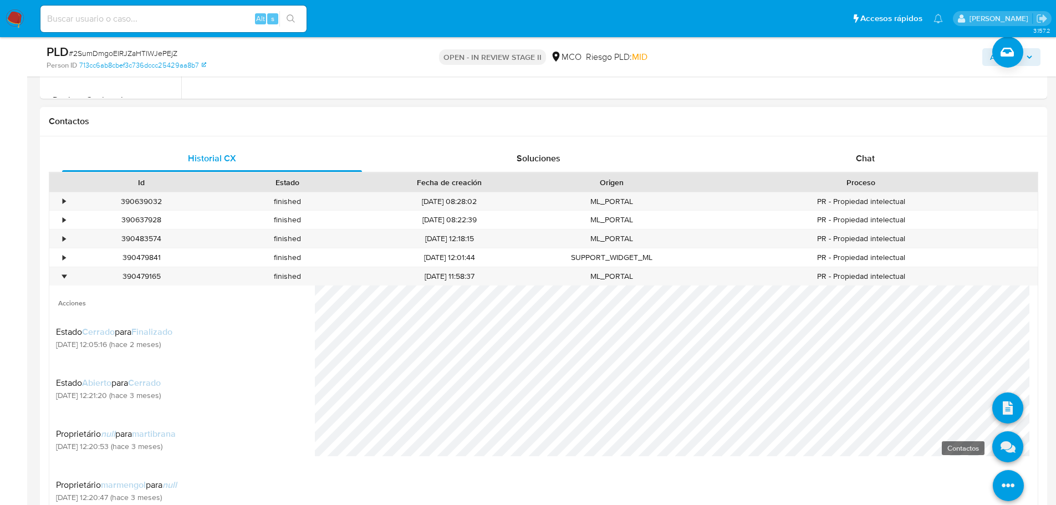
click at [1000, 453] on icon at bounding box center [1007, 446] width 31 height 31
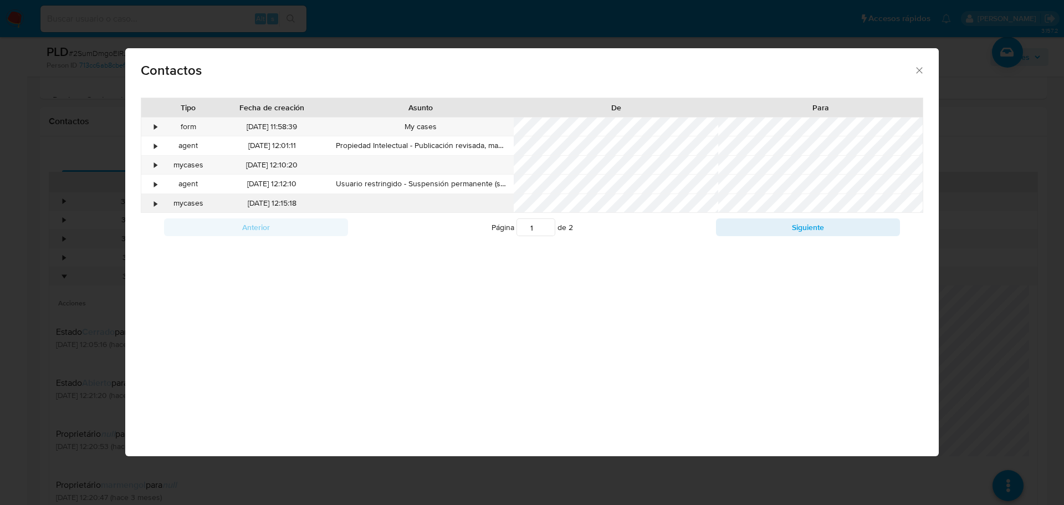
click at [156, 204] on div "•" at bounding box center [156, 203] width 3 height 11
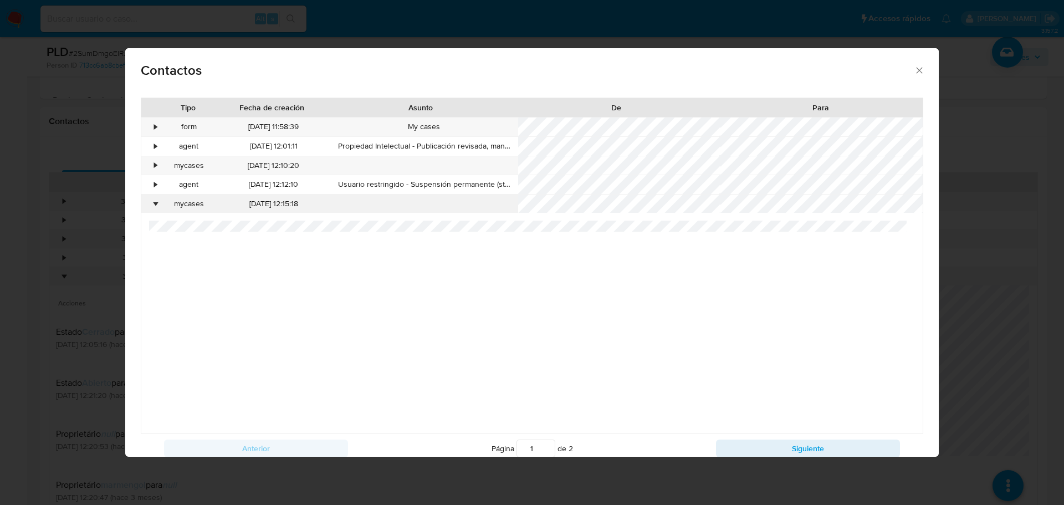
click at [156, 204] on div "•" at bounding box center [156, 203] width 3 height 11
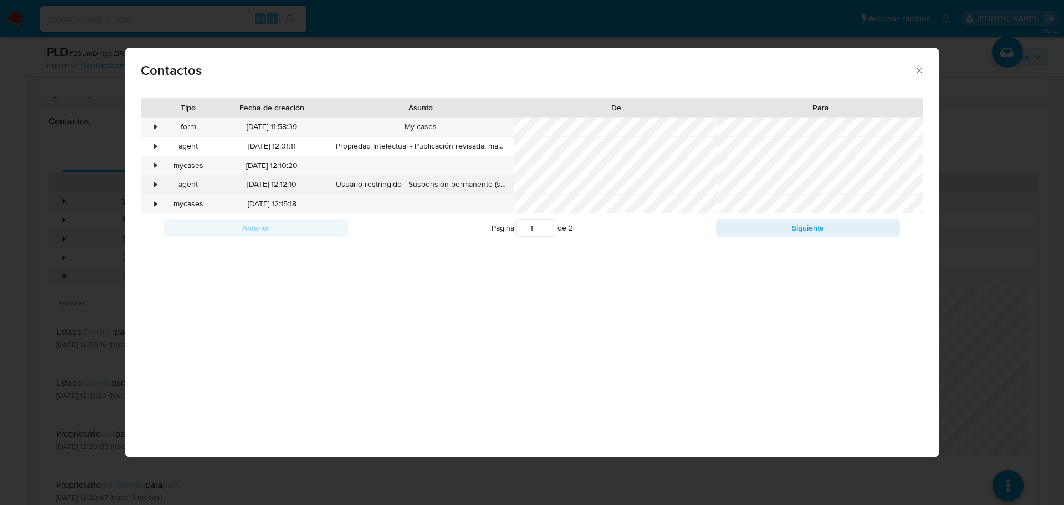
click at [156, 190] on div "•" at bounding box center [156, 184] width 3 height 11
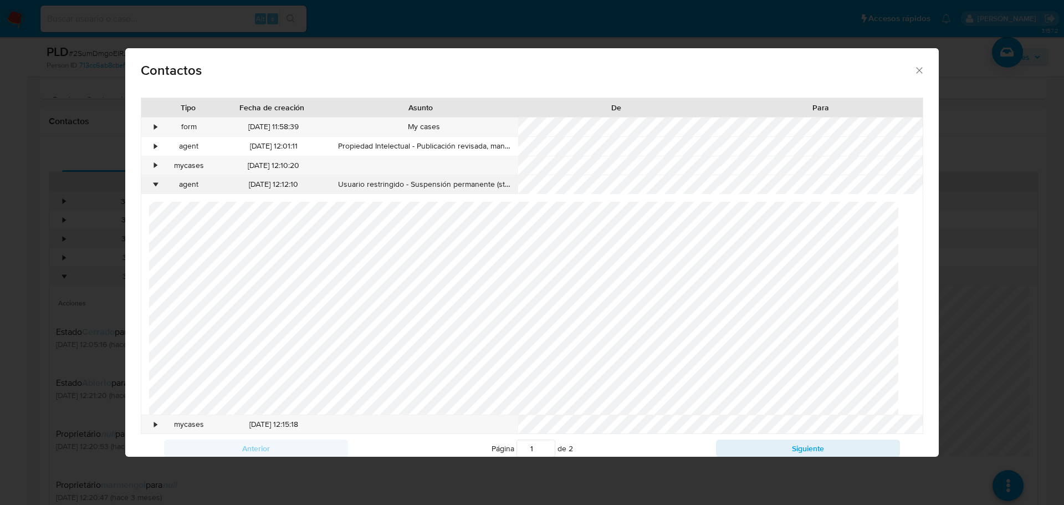
scroll to position [22, 0]
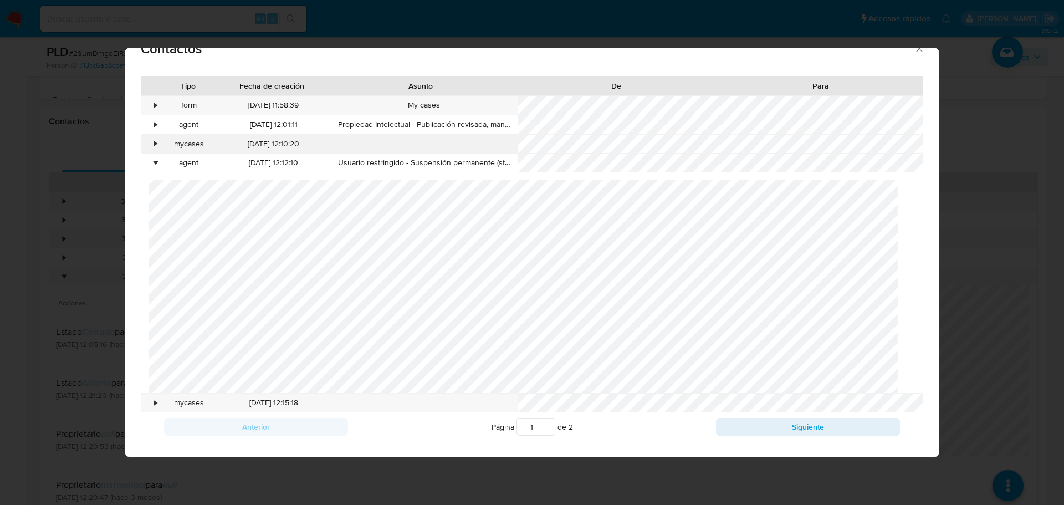
click at [155, 168] on div "•" at bounding box center [150, 163] width 19 height 19
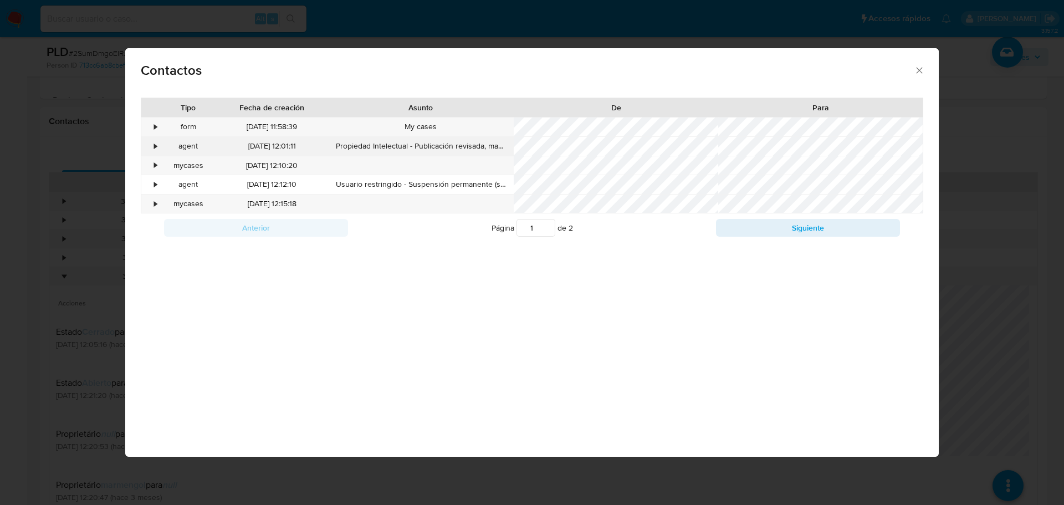
scroll to position [0, 0]
click at [155, 166] on div "•" at bounding box center [156, 165] width 3 height 11
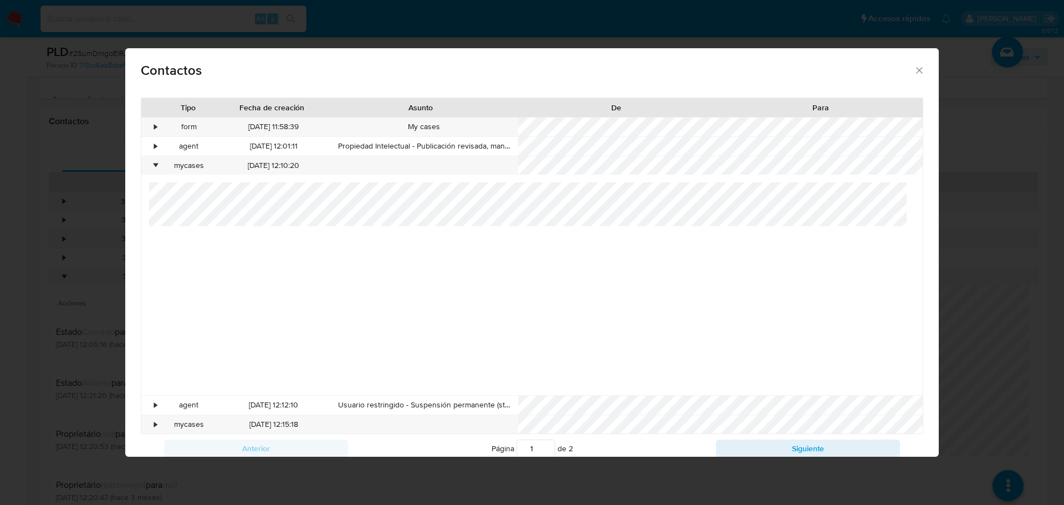
click at [737, 228] on div at bounding box center [532, 288] width 767 height 213
click at [158, 160] on div "•" at bounding box center [150, 165] width 19 height 19
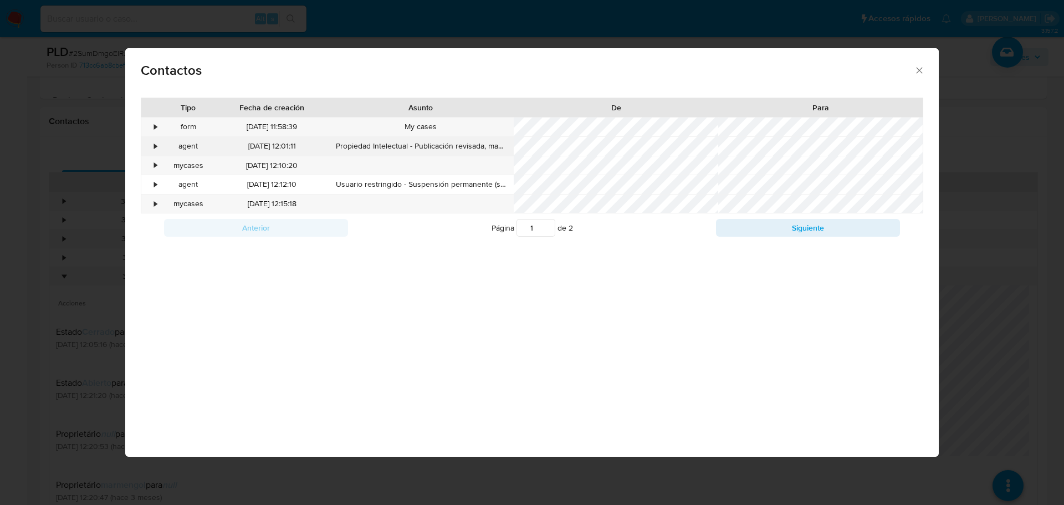
click at [154, 152] on div "•" at bounding box center [150, 146] width 19 height 19
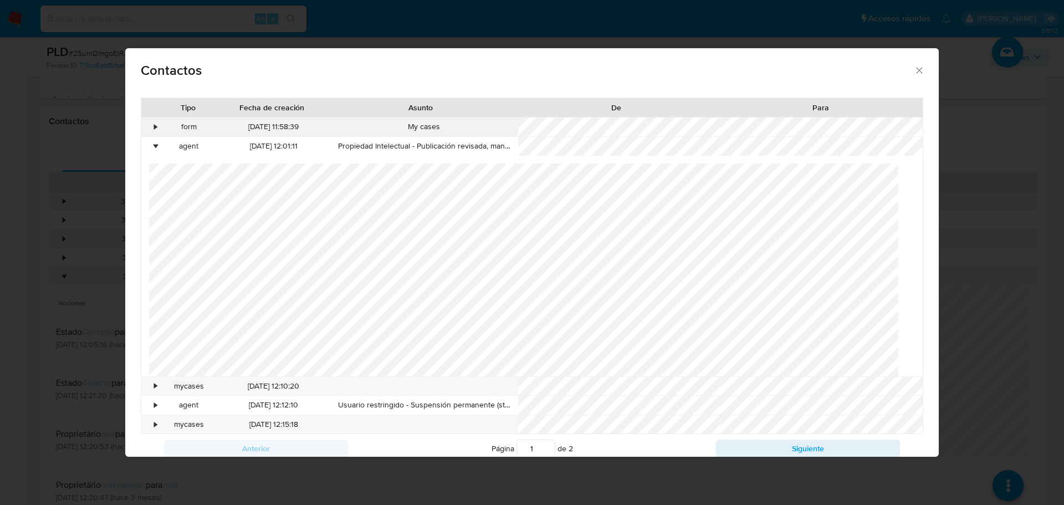
click at [151, 123] on div "•" at bounding box center [150, 127] width 19 height 19
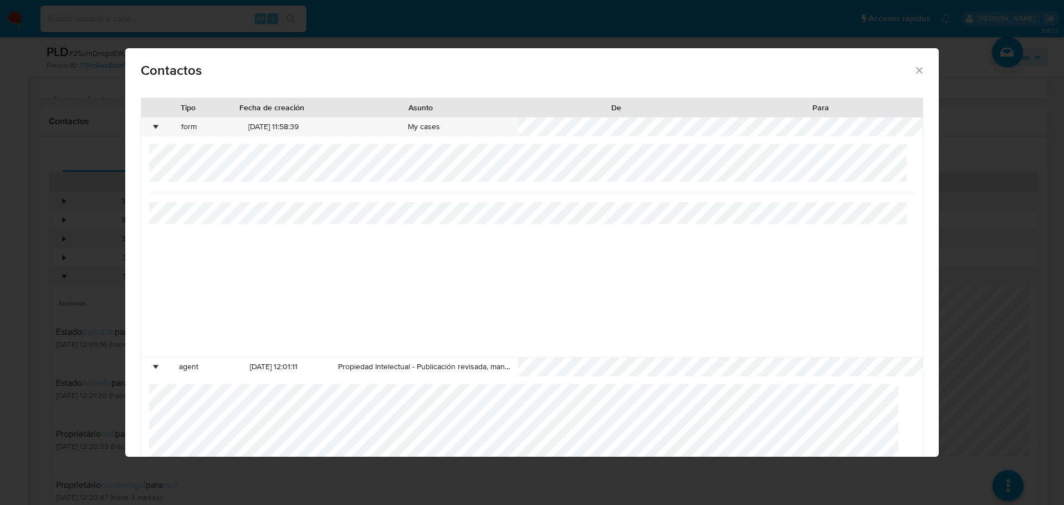
click at [108, 263] on div "Contactos Tipo Fecha de creación Asunto De Para • form 16/06/2025 11:58:39 My c…" at bounding box center [532, 252] width 1064 height 505
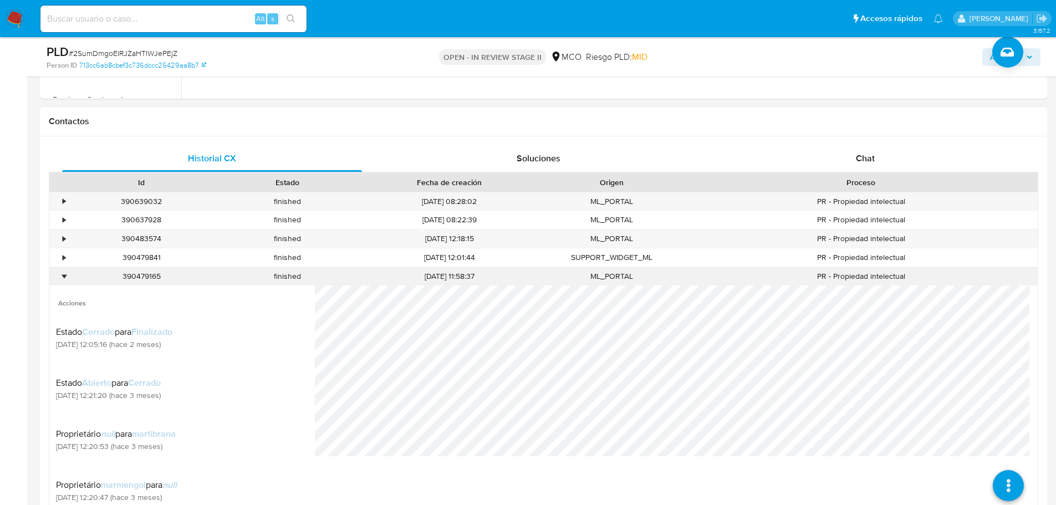
click at [65, 279] on div "•" at bounding box center [64, 276] width 3 height 11
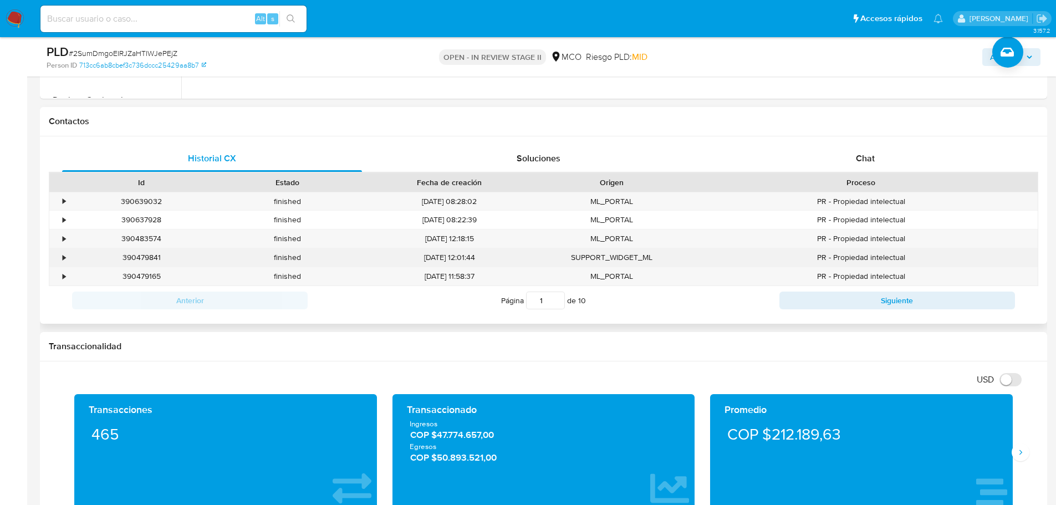
click at [67, 266] on div "•" at bounding box center [58, 257] width 19 height 18
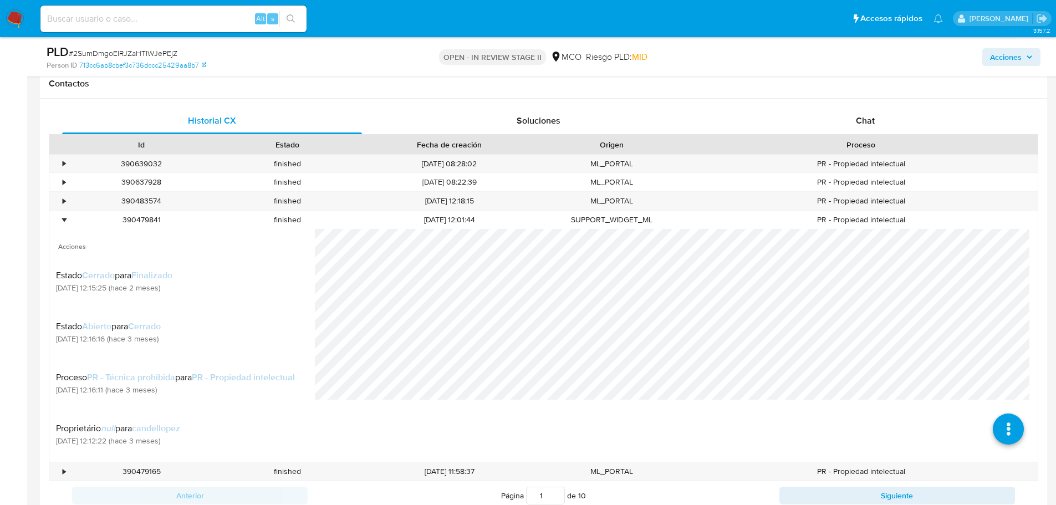
scroll to position [610, 0]
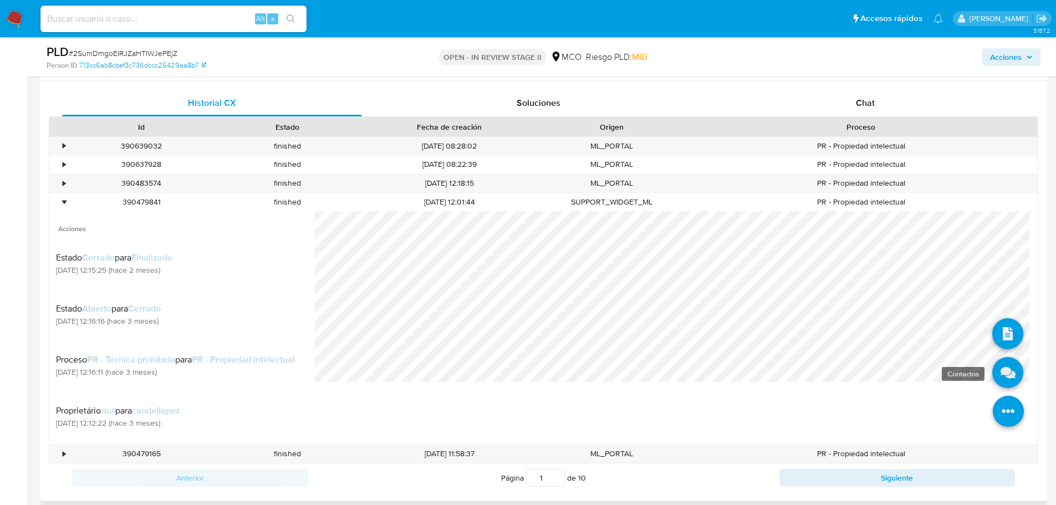
click at [994, 380] on icon at bounding box center [1007, 372] width 31 height 31
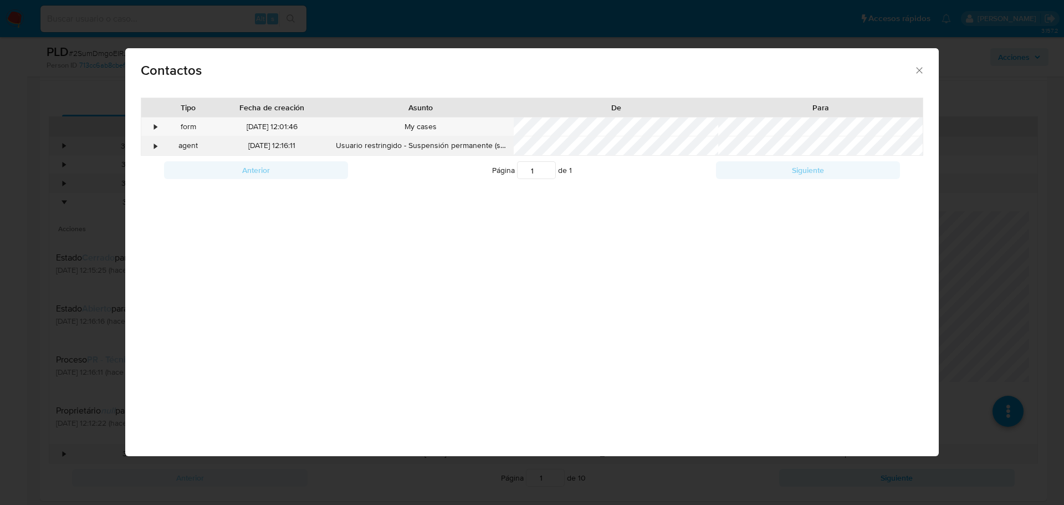
click at [154, 150] on div "•" at bounding box center [150, 146] width 19 height 19
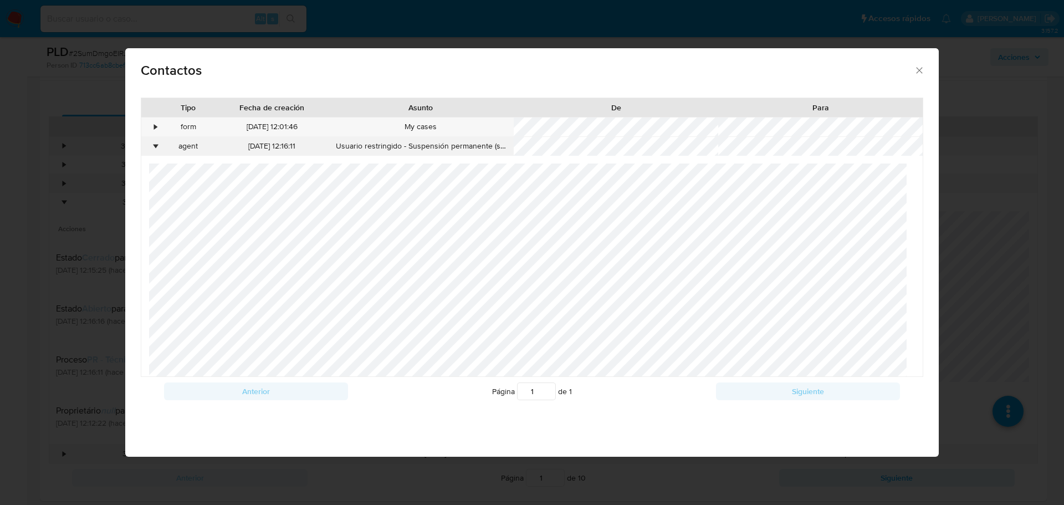
click at [154, 150] on div "•" at bounding box center [150, 146] width 19 height 19
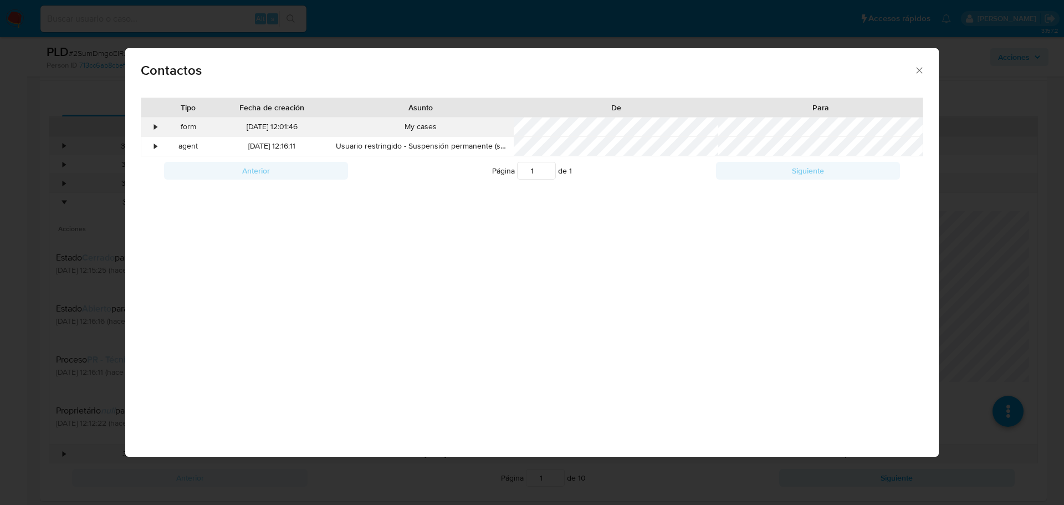
click at [151, 122] on div "•" at bounding box center [150, 127] width 19 height 19
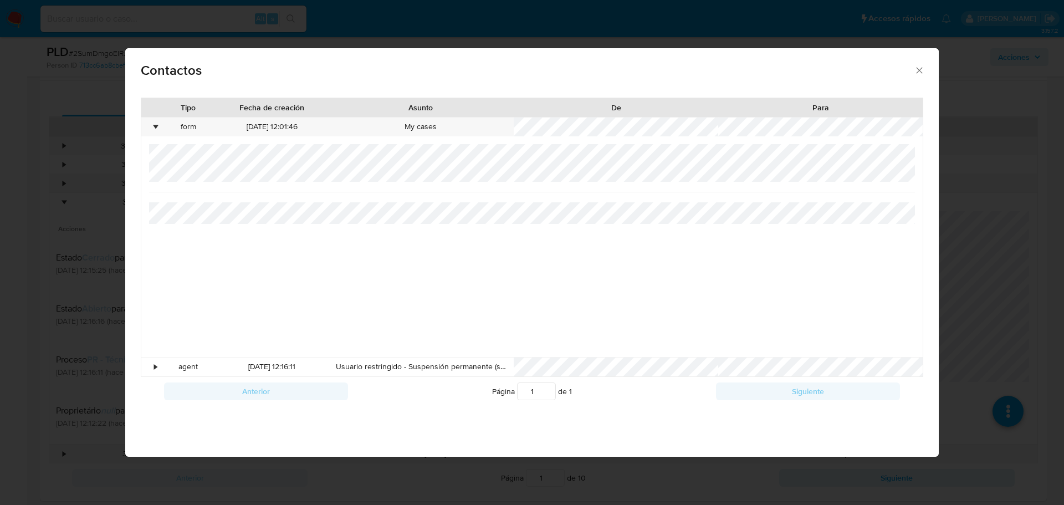
click at [65, 182] on div "Contactos Tipo Fecha de creación Asunto De Para • form 16/06/2025 12:01:46 My c…" at bounding box center [532, 252] width 1064 height 505
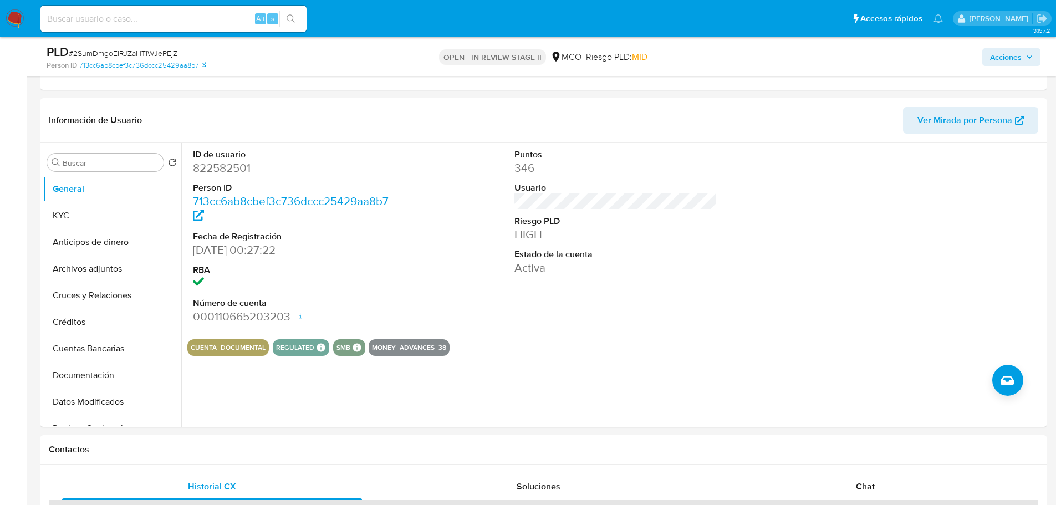
scroll to position [222, 0]
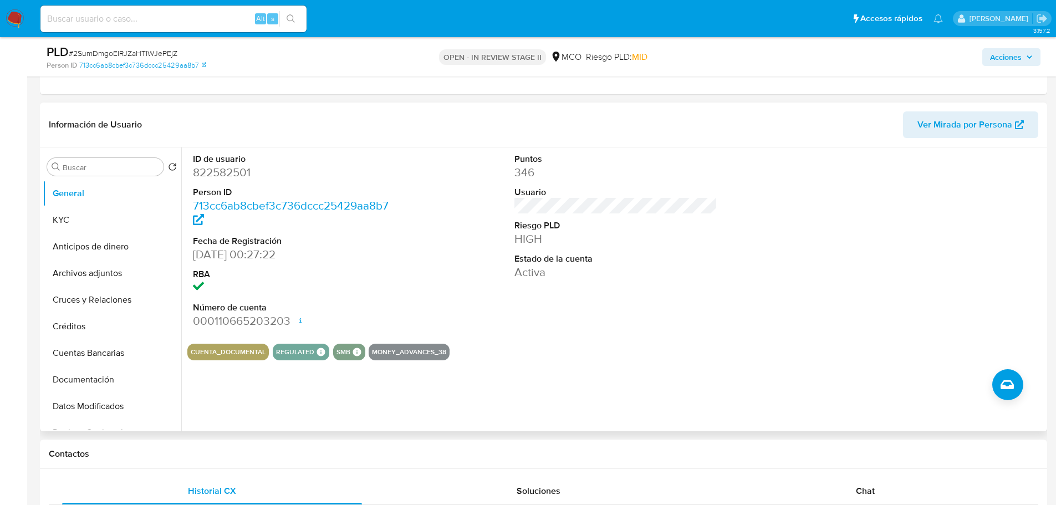
click at [210, 170] on dd "822582501" at bounding box center [294, 173] width 203 height 16
copy dd "822582501"
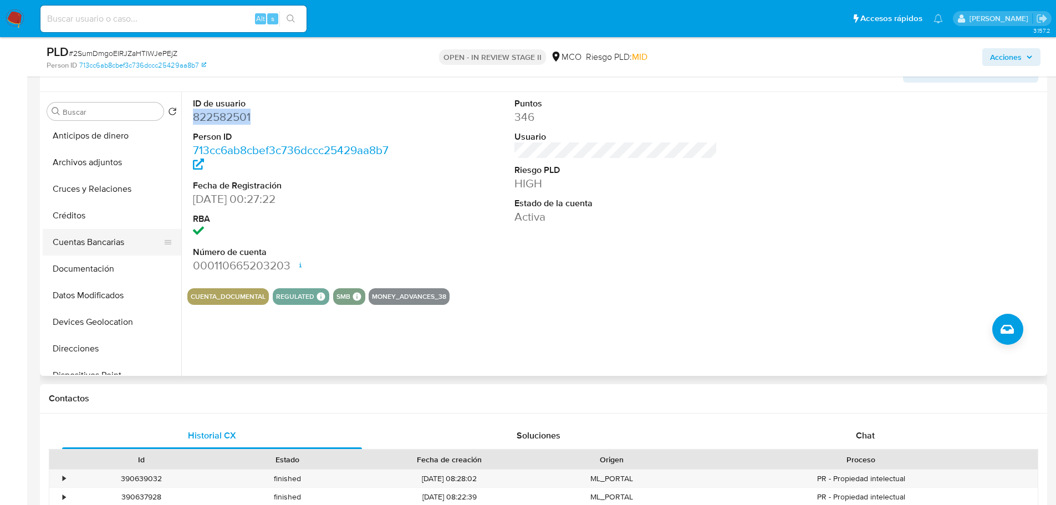
scroll to position [111, 0]
click at [104, 215] on button "Documentación" at bounding box center [108, 213] width 130 height 27
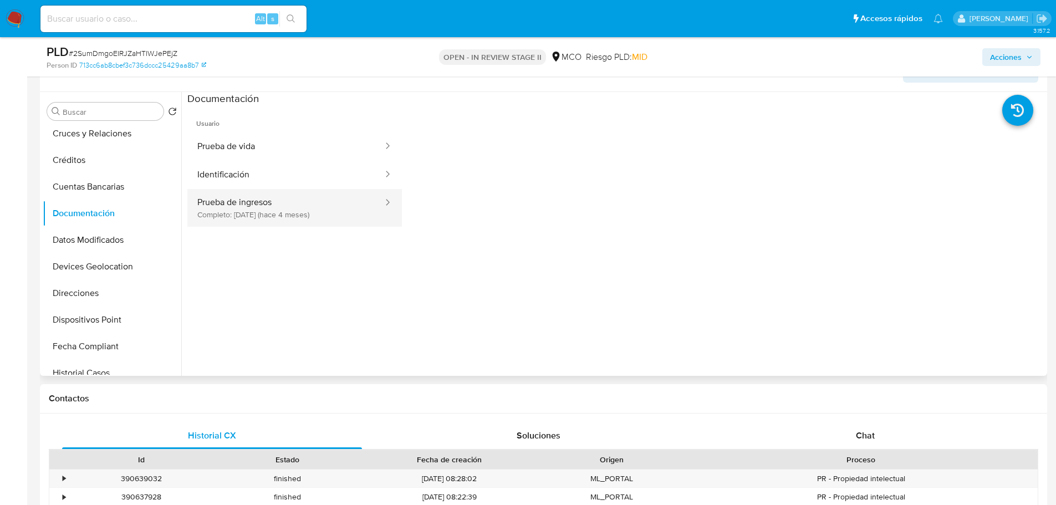
click at [312, 214] on button "Prueba de ingresos Completo: 13/05/2025 (hace 4 meses)" at bounding box center [285, 208] width 197 height 38
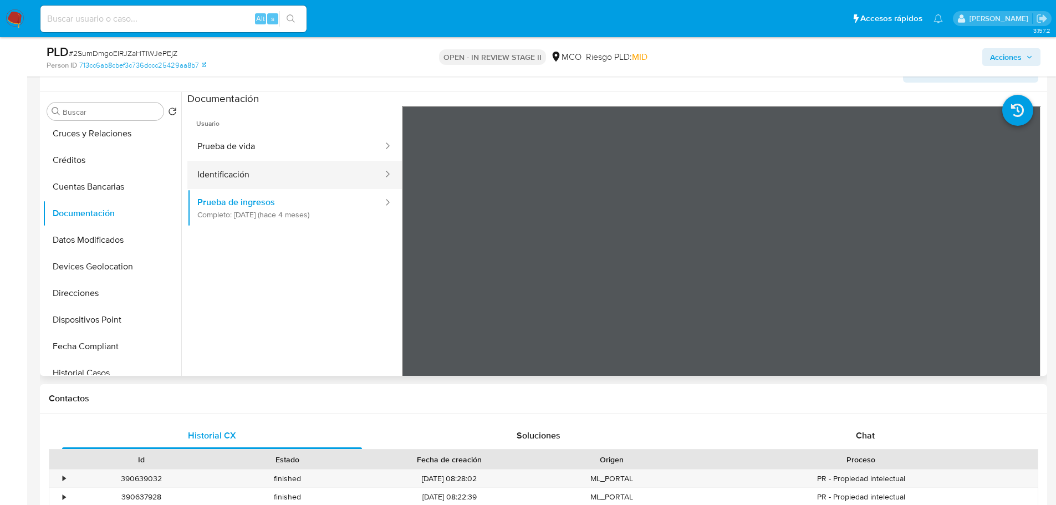
click at [280, 170] on button "Identificación" at bounding box center [285, 175] width 197 height 28
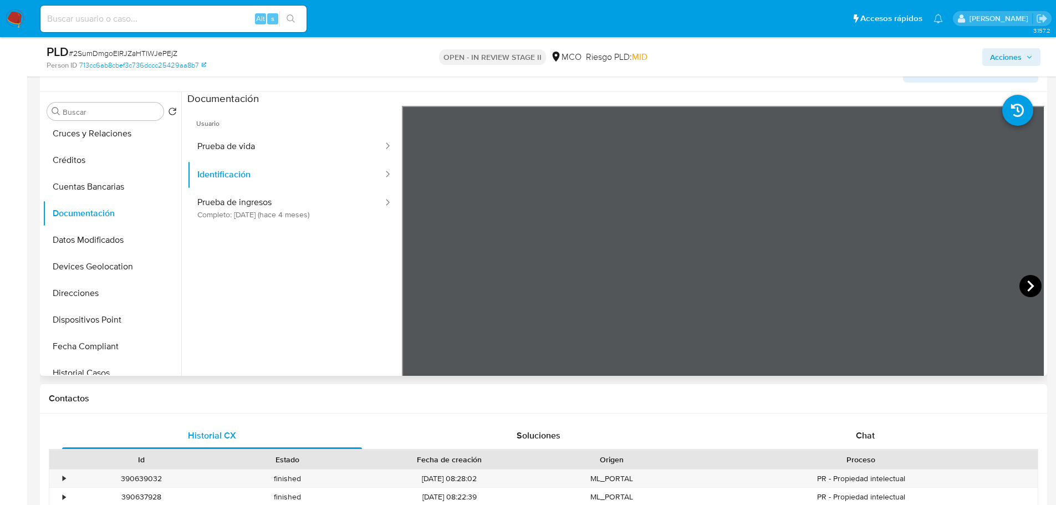
click at [1028, 284] on icon at bounding box center [1030, 285] width 7 height 11
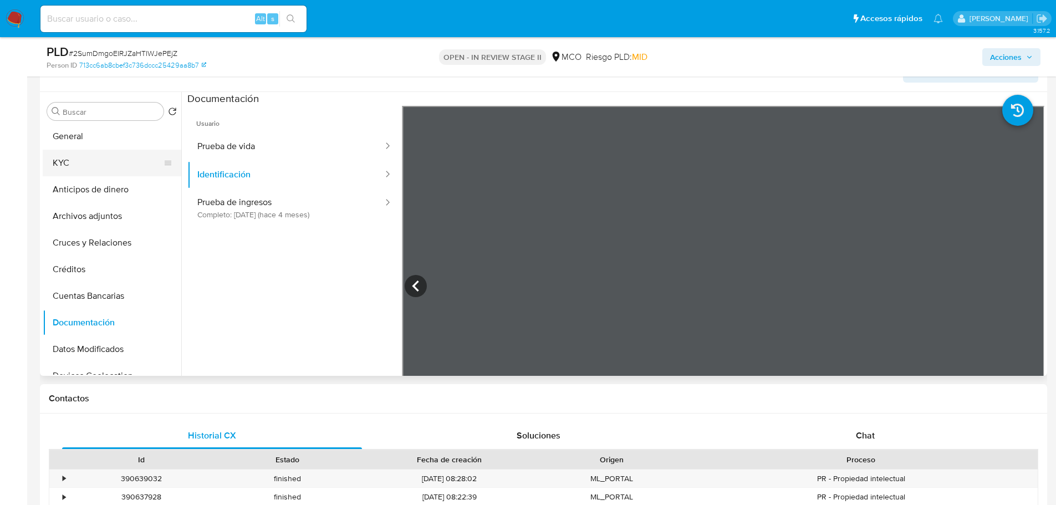
scroll to position [0, 0]
drag, startPoint x: 98, startPoint y: 165, endPoint x: 170, endPoint y: 180, distance: 73.5
click at [98, 165] on button "KYC" at bounding box center [112, 164] width 139 height 27
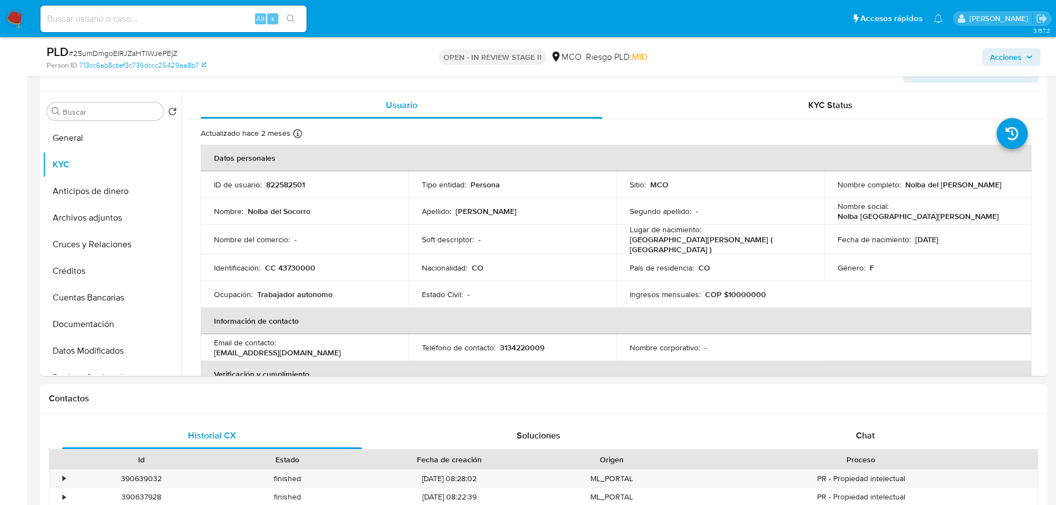
drag, startPoint x: 903, startPoint y: 183, endPoint x: 987, endPoint y: 153, distance: 88.9
click at [1010, 182] on div "Nombre completo : Nolba del Socorro Isaza Macias" at bounding box center [927, 185] width 181 height 10
copy p "Nolba del Socorro Isaza Macias"
click at [303, 263] on p "CC 43730000" at bounding box center [290, 268] width 50 height 10
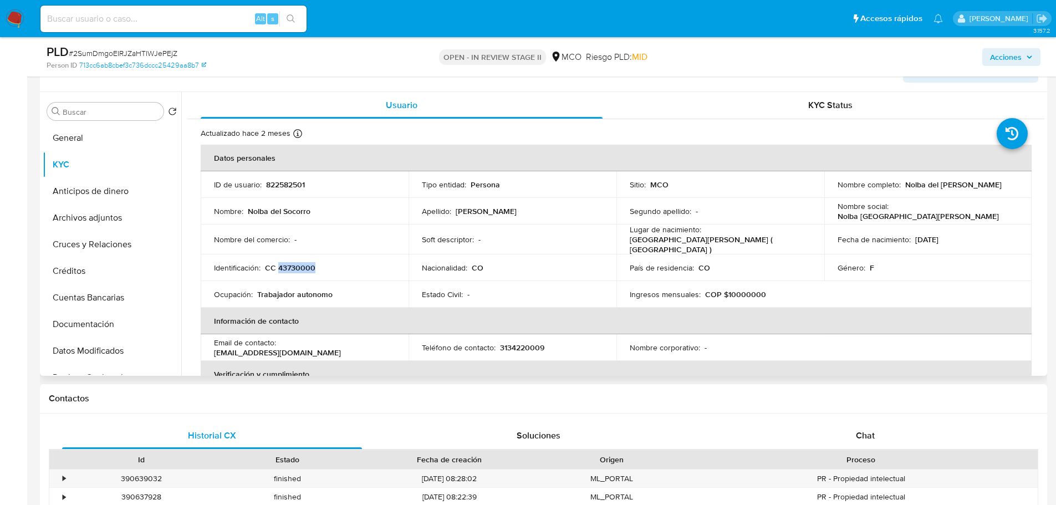
copy p "43730000"
drag, startPoint x: 903, startPoint y: 183, endPoint x: 1009, endPoint y: 183, distance: 105.3
click at [1002, 183] on p "Nolba del Socorro Isaza Macias" at bounding box center [953, 185] width 96 height 10
copy p "Nolba del Socorro Isaza Macias"
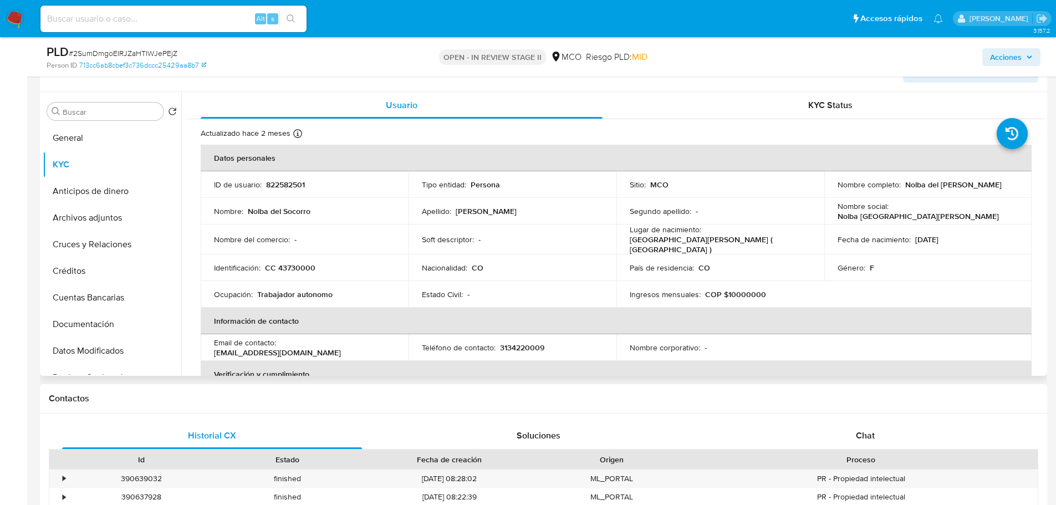
click at [294, 265] on p "CC 43730000" at bounding box center [290, 268] width 50 height 10
copy p "43730000"
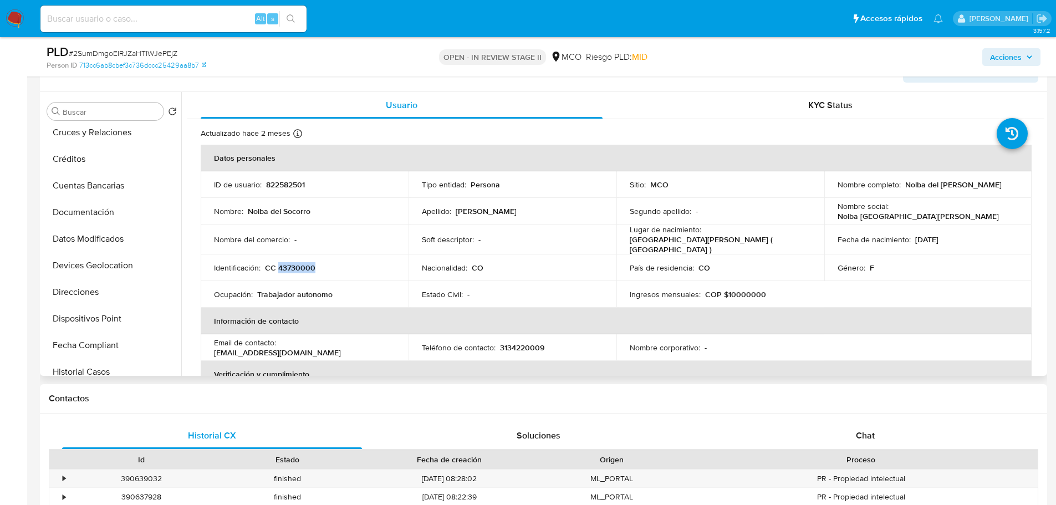
scroll to position [111, 0]
click at [114, 191] on button "Cuentas Bancarias" at bounding box center [108, 186] width 130 height 27
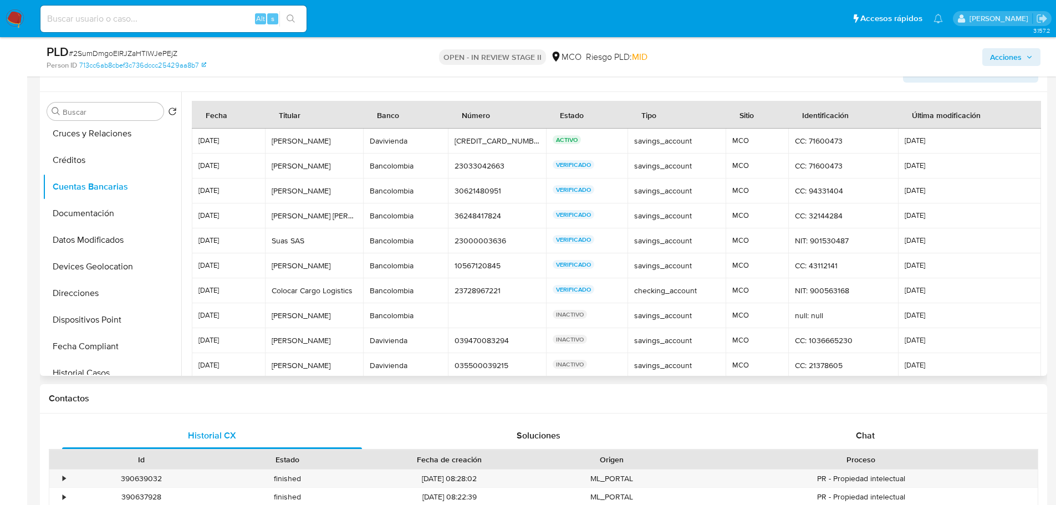
scroll to position [52, 0]
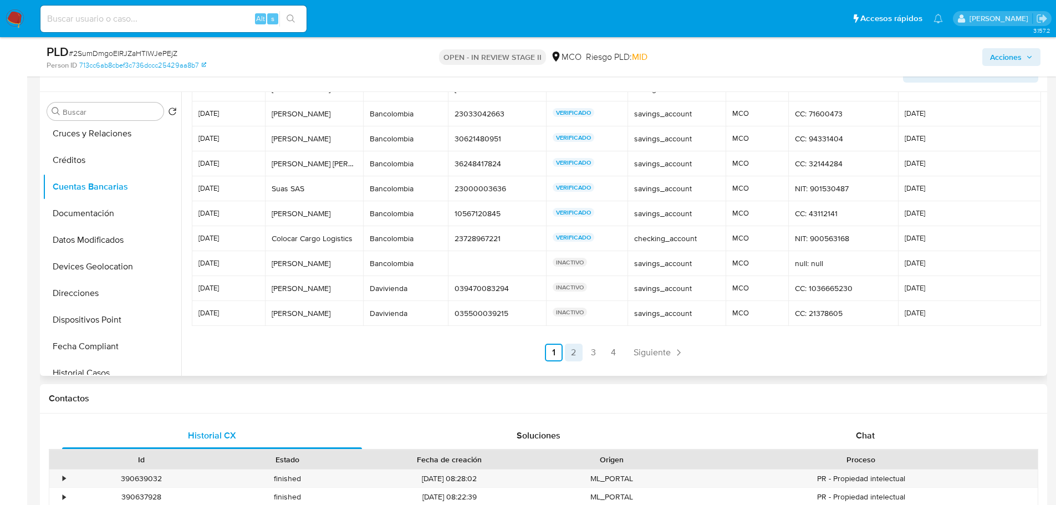
click at [565, 357] on link "2" at bounding box center [574, 353] width 18 height 18
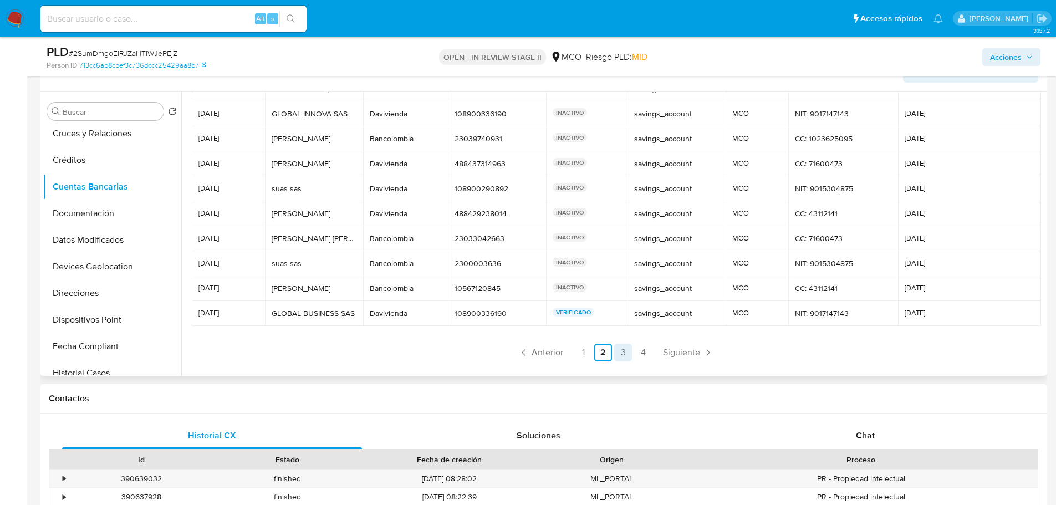
click at [614, 353] on link "3" at bounding box center [623, 353] width 18 height 18
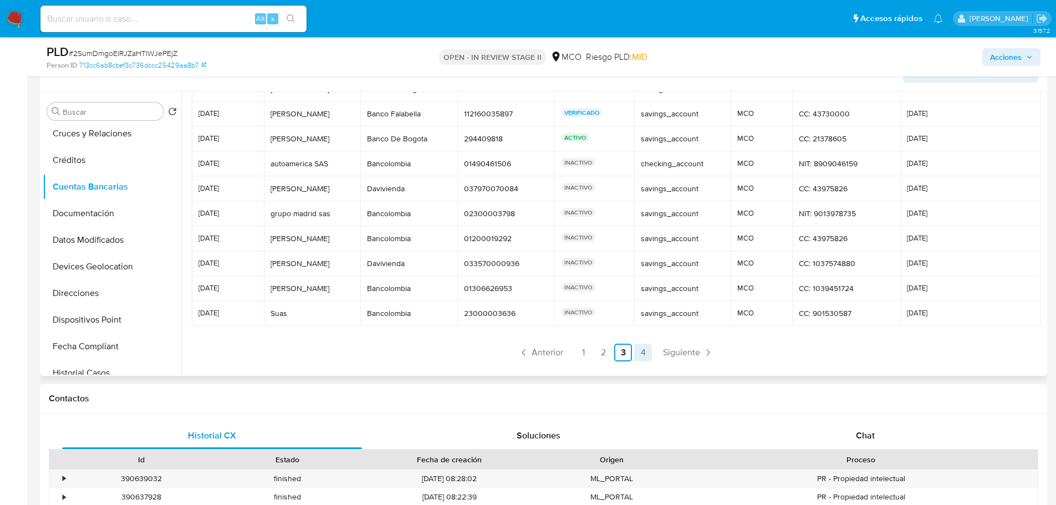
click at [637, 352] on link "4" at bounding box center [643, 353] width 18 height 18
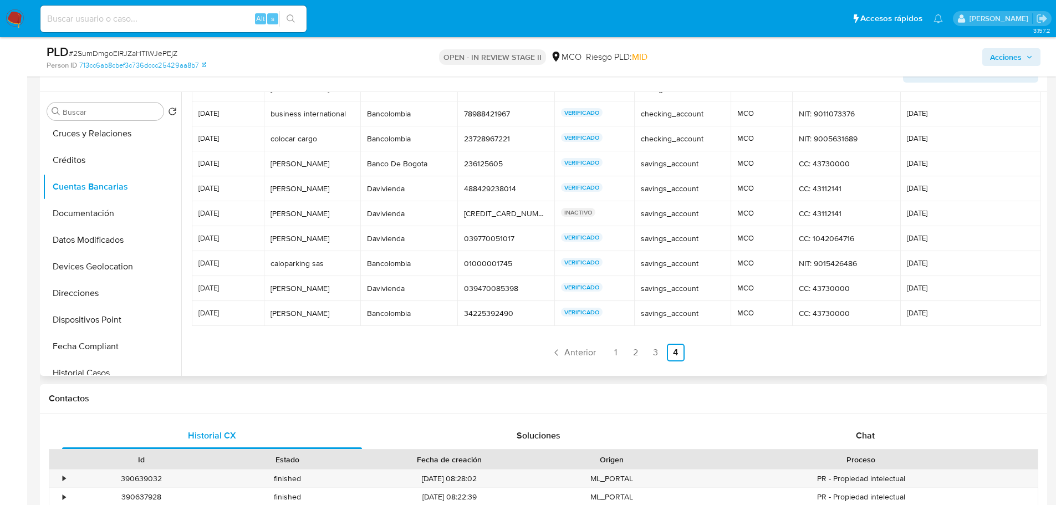
click at [511, 366] on div at bounding box center [615, 205] width 857 height 330
click at [392, 165] on div "Banco De Bogota" at bounding box center [409, 164] width 84 height 10
click at [326, 365] on div at bounding box center [615, 205] width 857 height 330
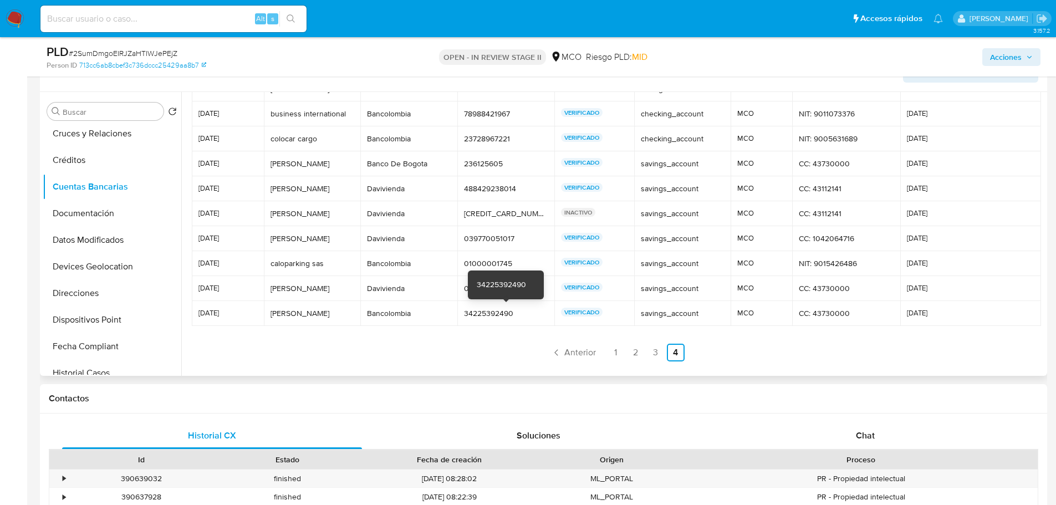
click at [443, 371] on div at bounding box center [612, 234] width 863 height 284
click at [380, 290] on div "Davivienda" at bounding box center [409, 288] width 84 height 10
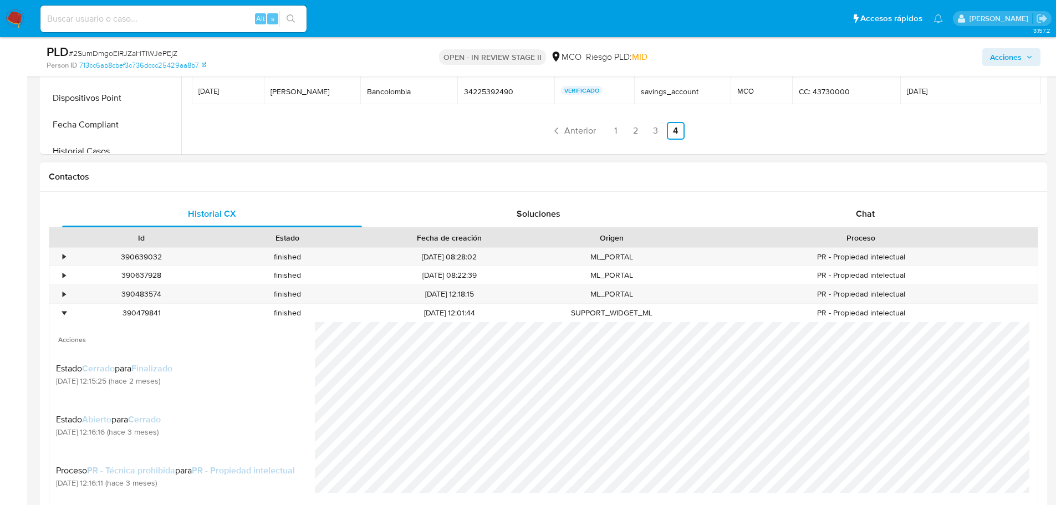
scroll to position [665, 0]
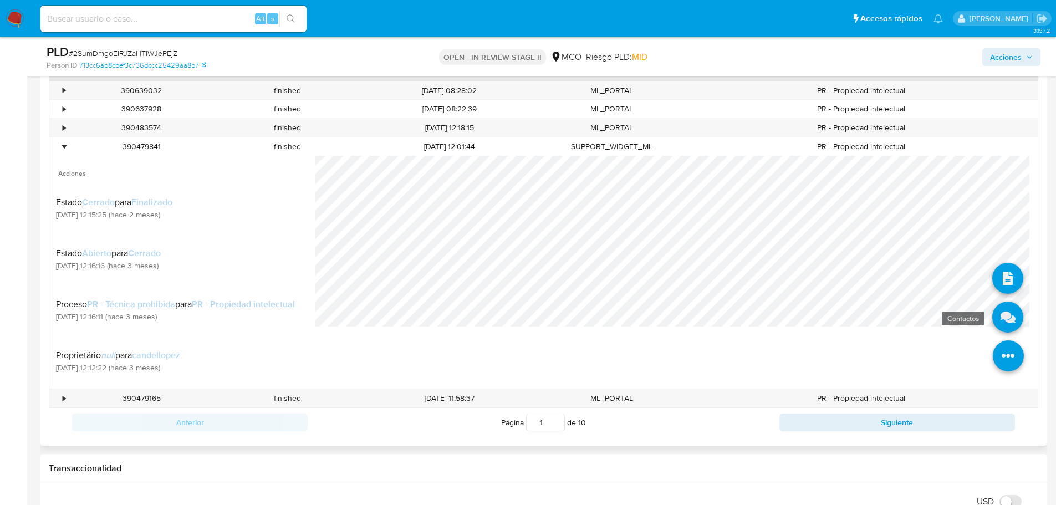
click at [1007, 328] on icon at bounding box center [1007, 317] width 31 height 31
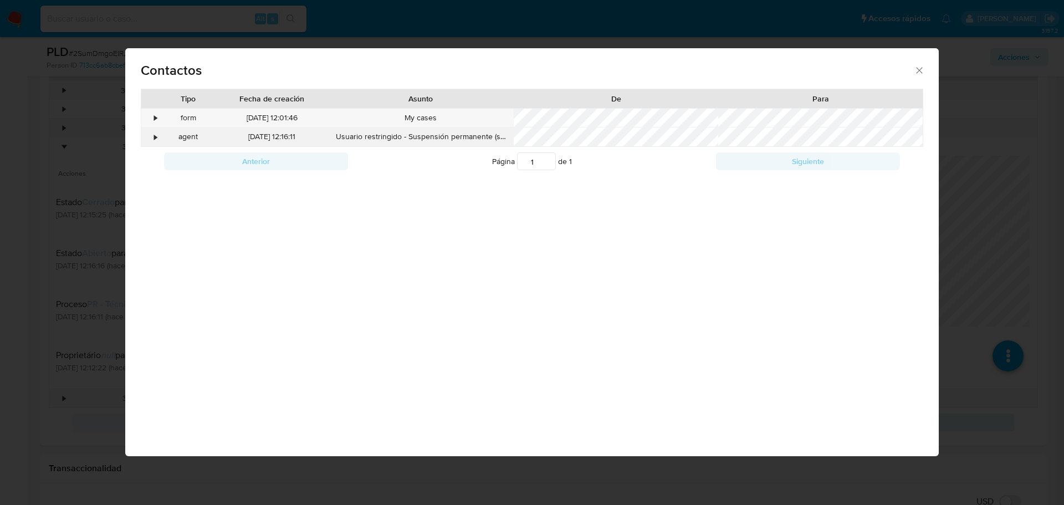
click at [155, 137] on div "•" at bounding box center [156, 137] width 3 height 11
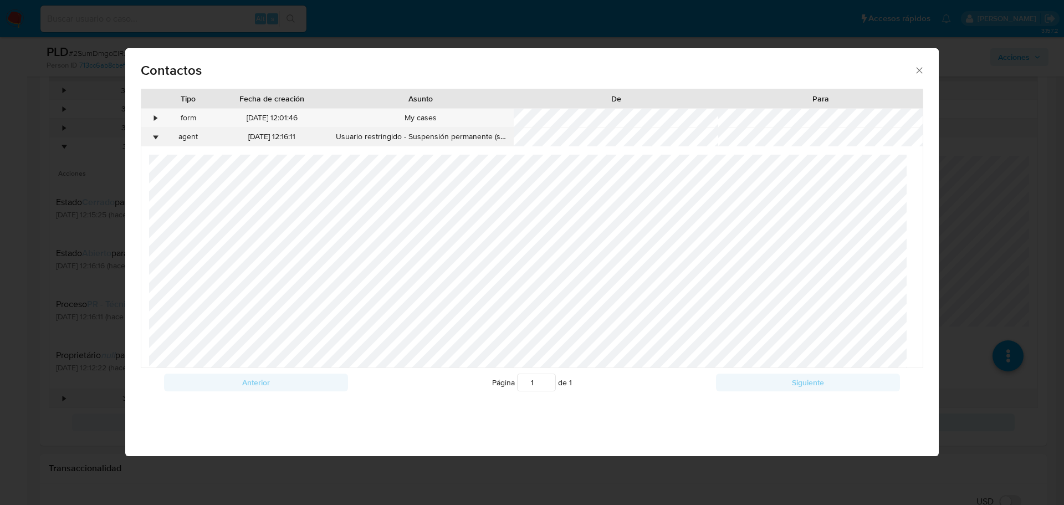
click at [155, 137] on div "•" at bounding box center [156, 137] width 3 height 11
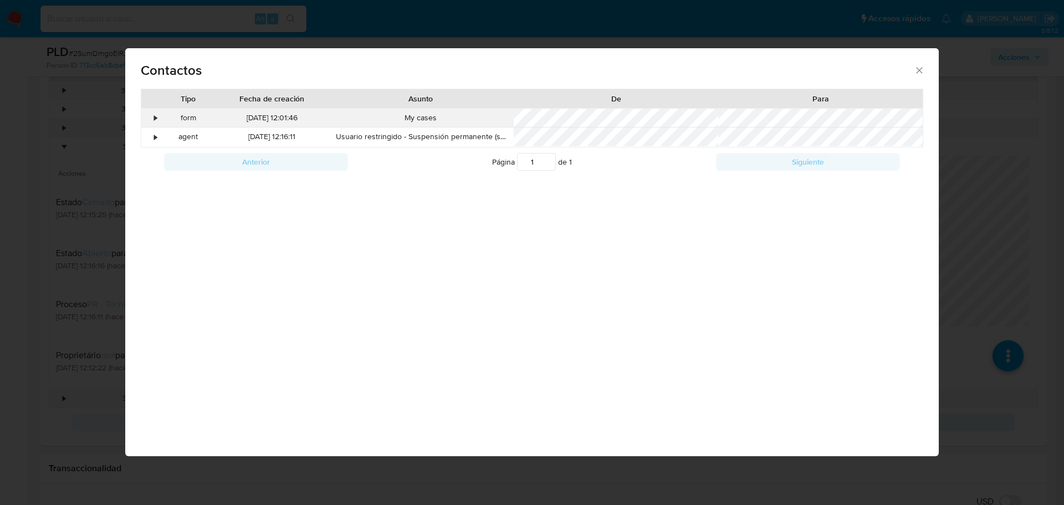
click at [156, 120] on div "•" at bounding box center [156, 118] width 3 height 11
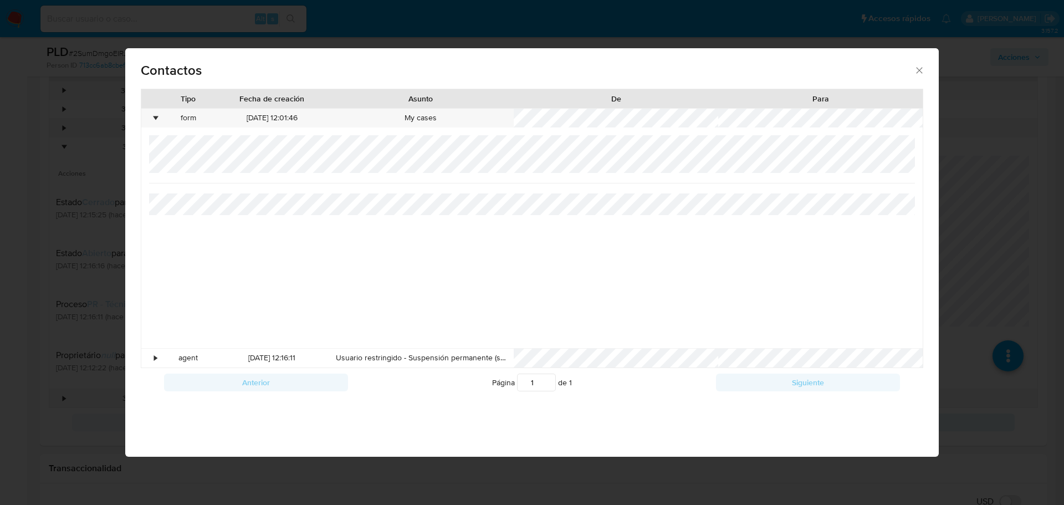
click at [91, 177] on div "Contactos Tipo Fecha de creación Asunto De Para • form 16/06/2025 12:01:46 My c…" at bounding box center [532, 252] width 1064 height 505
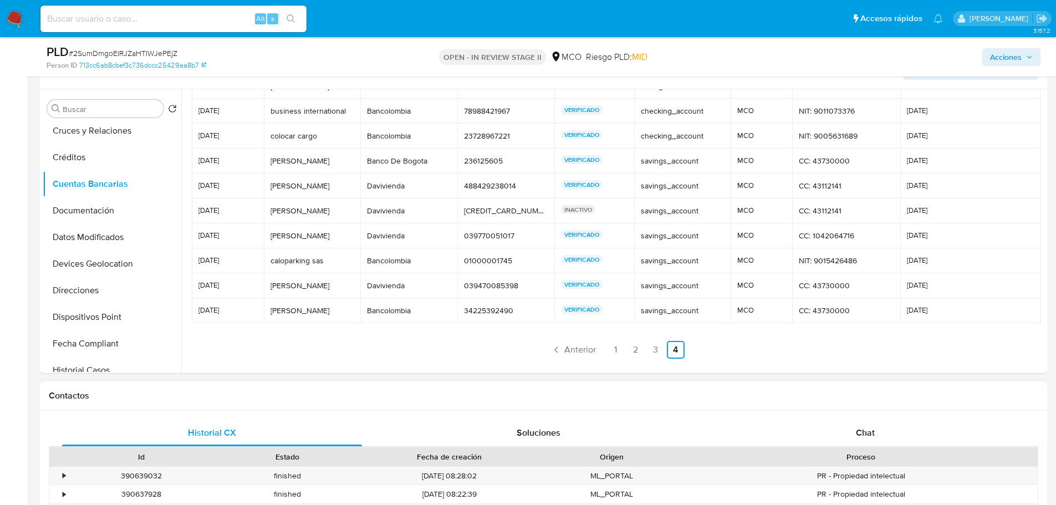
scroll to position [277, 0]
click at [442, 361] on ul "Anterior 1 2 3 4 Siguiente" at bounding box center [616, 353] width 848 height 18
click at [650, 350] on link "3" at bounding box center [656, 353] width 18 height 18
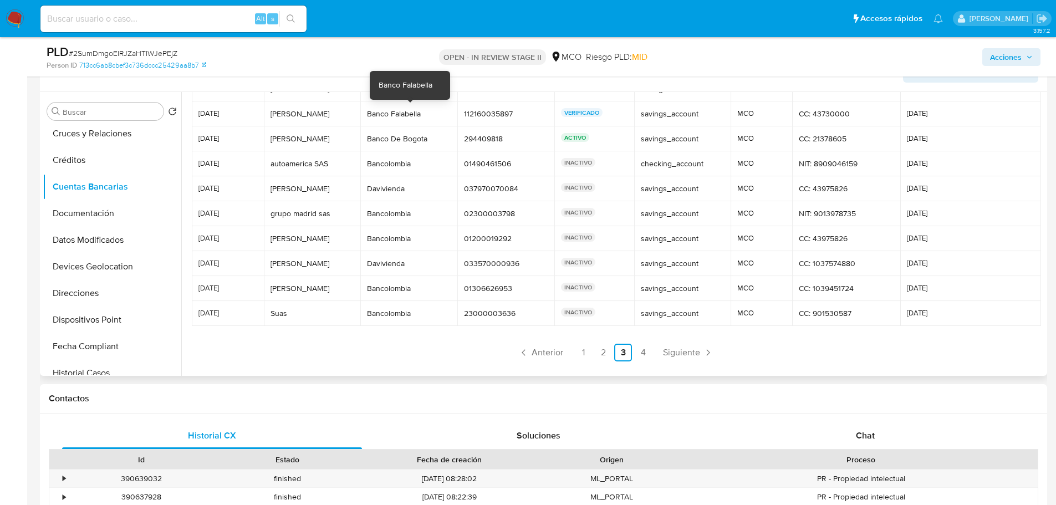
click at [374, 116] on div "Banco Falabella" at bounding box center [409, 114] width 84 height 10
drag, startPoint x: 496, startPoint y: 233, endPoint x: 491, endPoint y: 223, distance: 10.9
click at [491, 223] on td "02300003798 02300003798" at bounding box center [505, 213] width 97 height 25
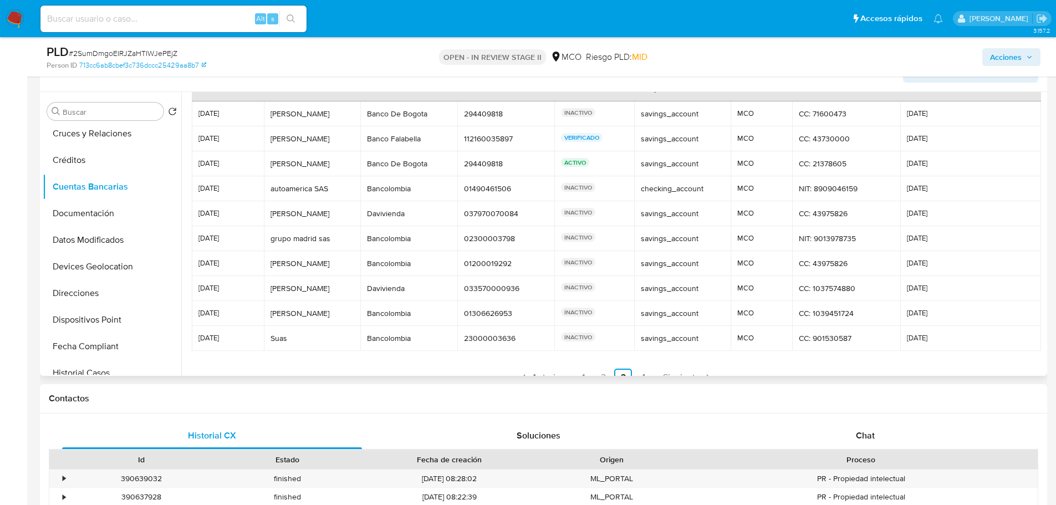
scroll to position [52, 0]
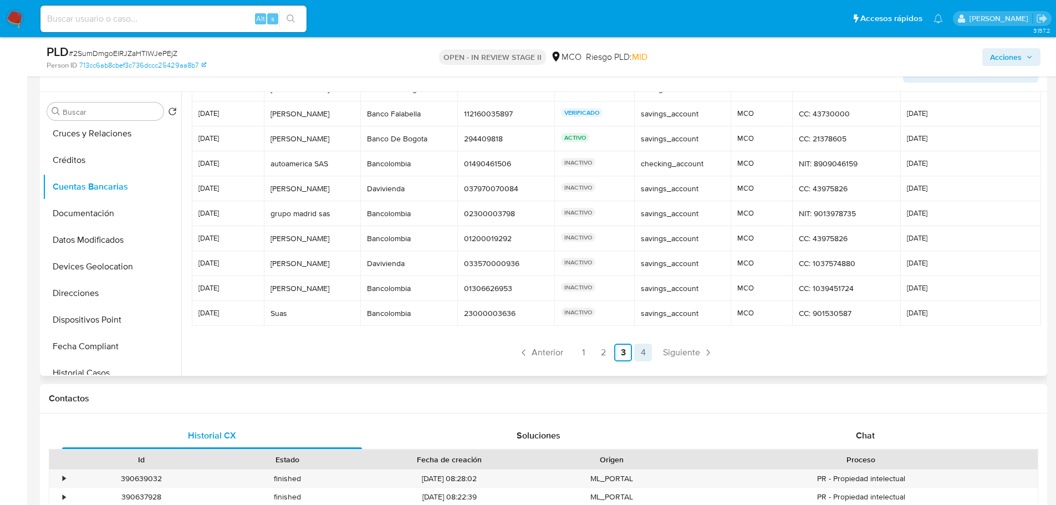
click at [639, 353] on link "4" at bounding box center [643, 353] width 18 height 18
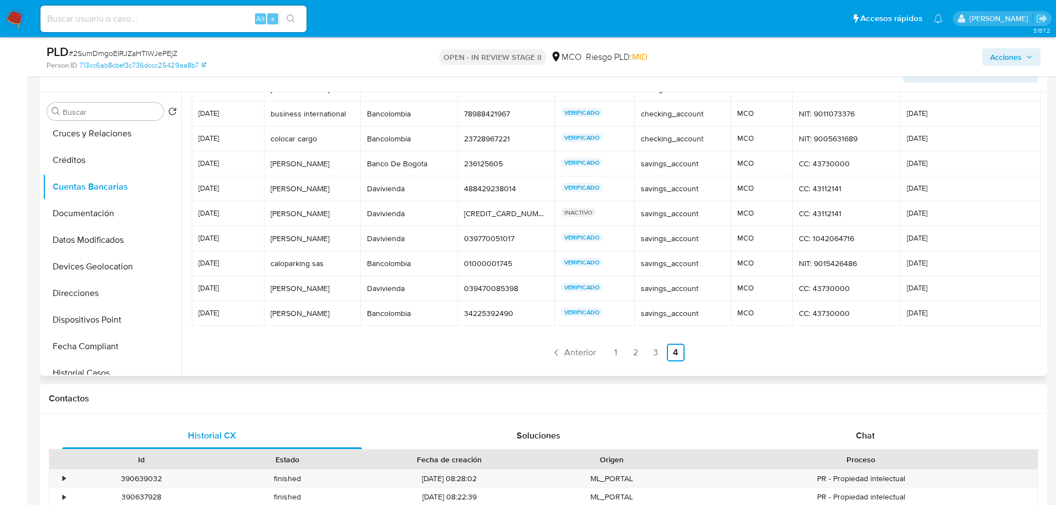
scroll to position [0, 0]
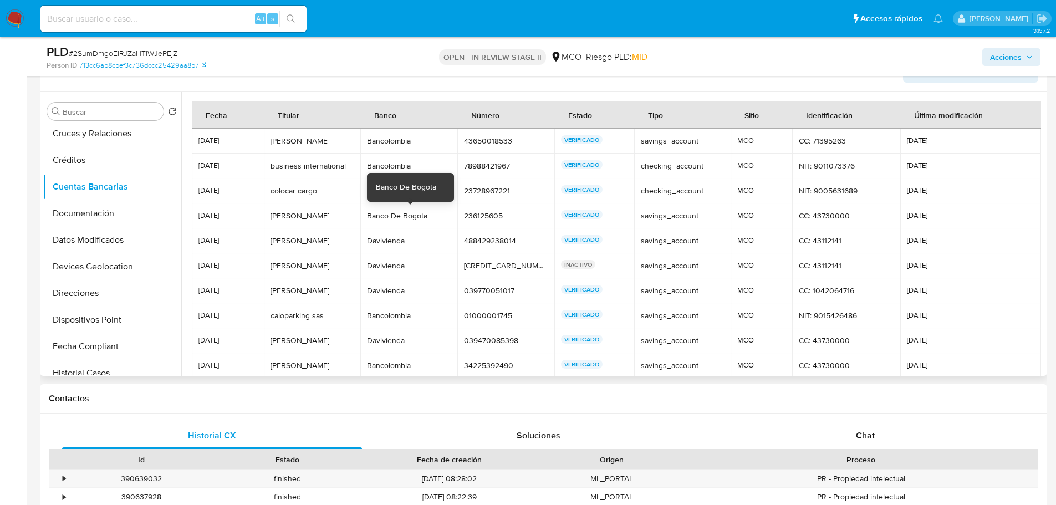
click at [425, 214] on div "Banco De Bogota" at bounding box center [409, 216] width 84 height 10
click at [409, 284] on td "Davivienda Davivienda" at bounding box center [408, 290] width 97 height 25
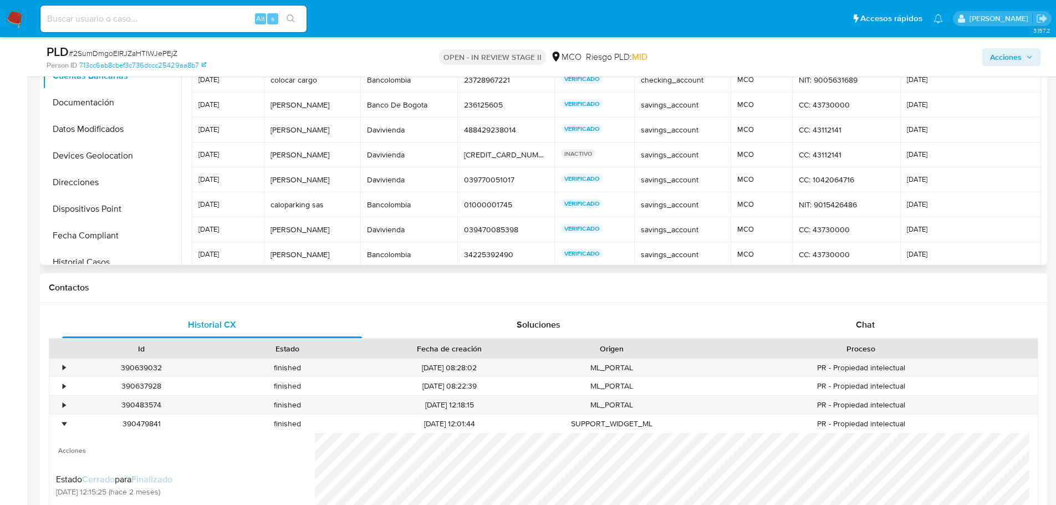
scroll to position [52, 0]
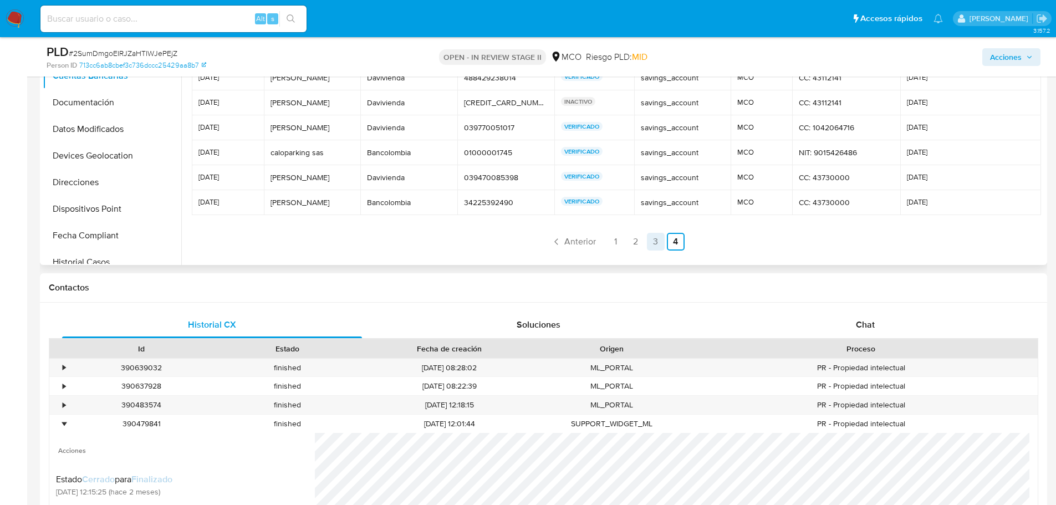
click at [653, 251] on div at bounding box center [615, 94] width 857 height 330
click at [647, 238] on link "3" at bounding box center [656, 242] width 18 height 18
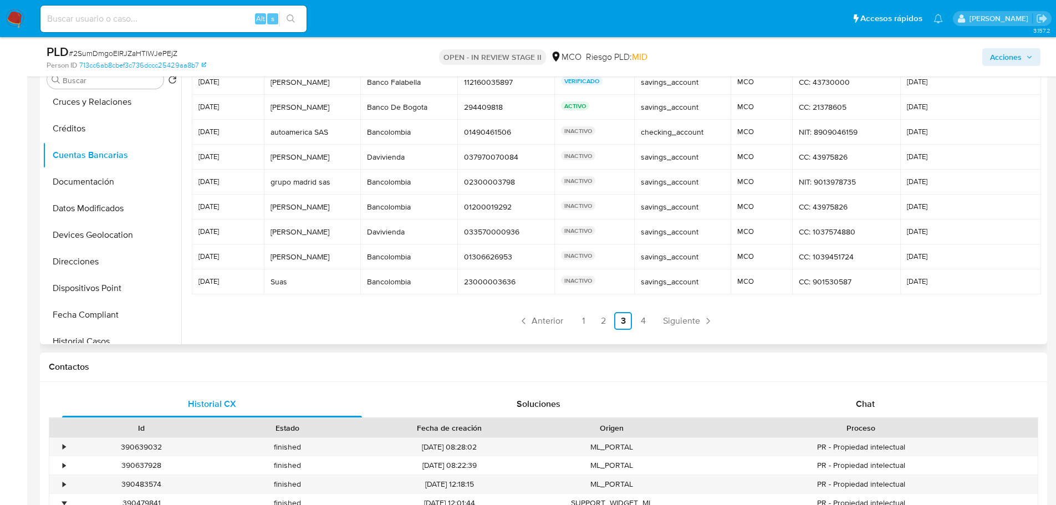
scroll to position [222, 0]
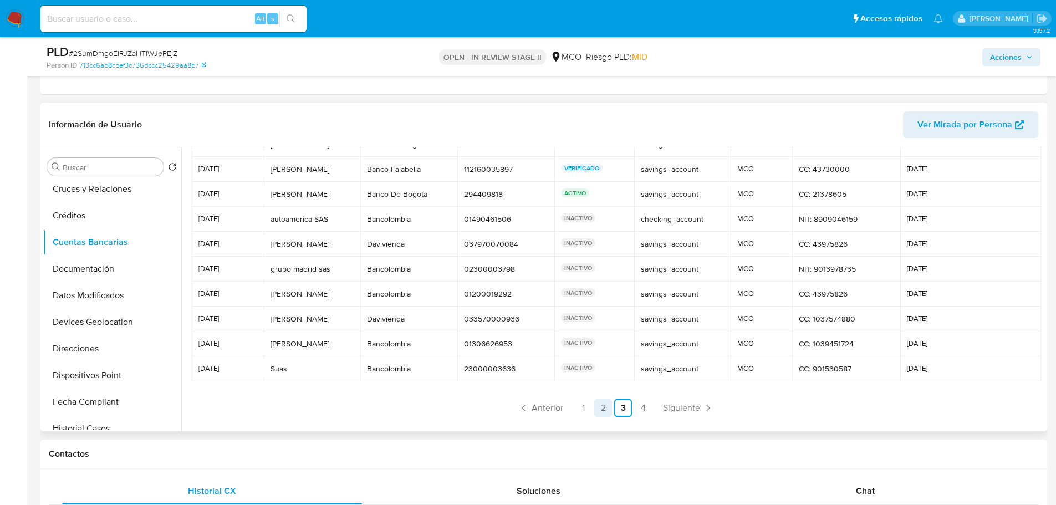
click at [599, 410] on link "2" at bounding box center [603, 408] width 18 height 18
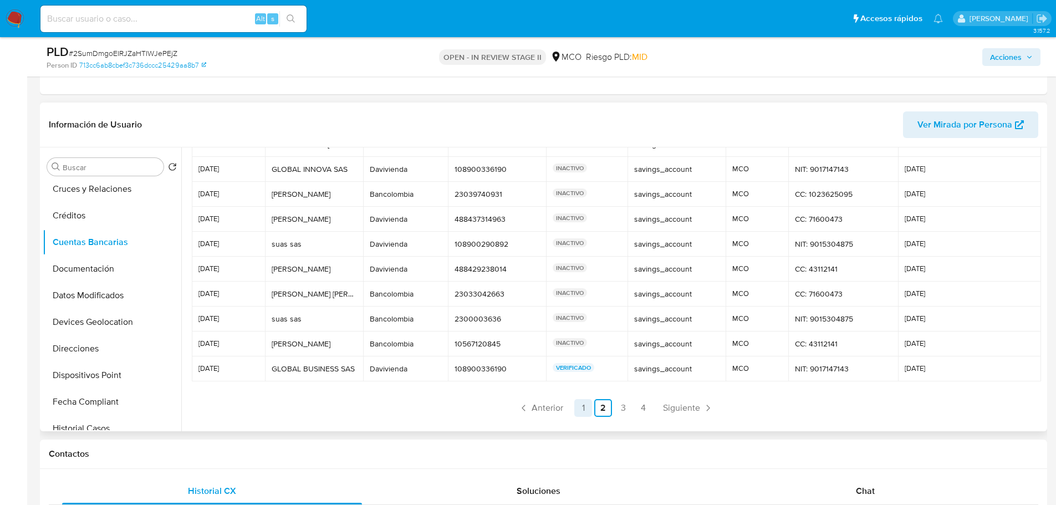
click at [579, 405] on link "1" at bounding box center [583, 408] width 18 height 18
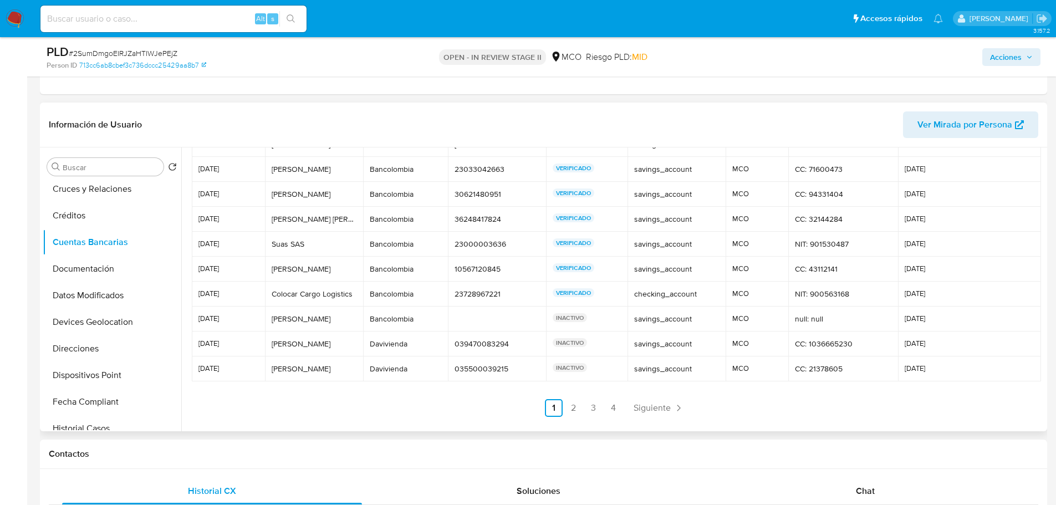
click at [392, 251] on td "Bancolombia Bancolombia" at bounding box center [405, 244] width 84 height 25
click at [454, 308] on td at bounding box center [497, 319] width 99 height 25
click at [573, 409] on link "2" at bounding box center [574, 408] width 18 height 18
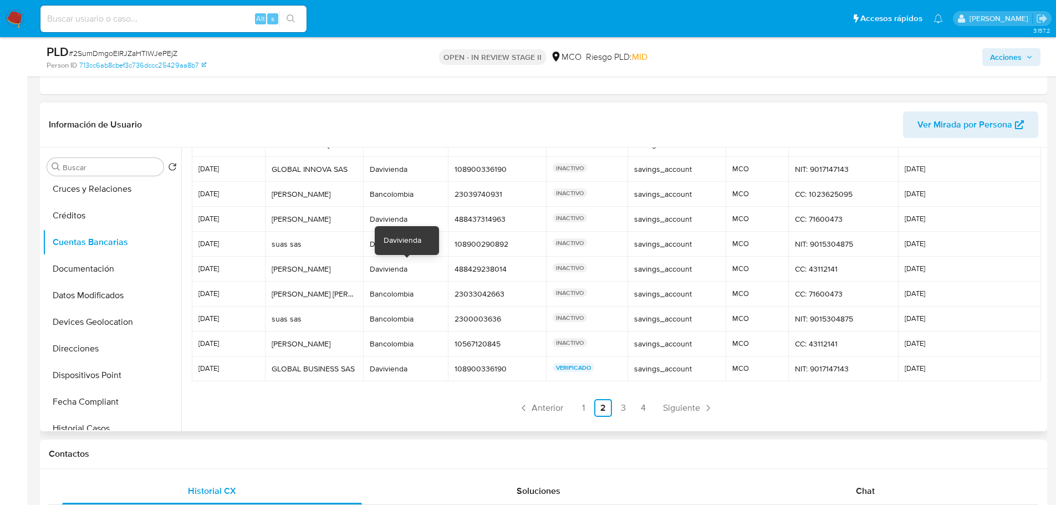
click at [389, 270] on div "Davivienda" at bounding box center [405, 269] width 71 height 10
click at [579, 403] on link "1" at bounding box center [583, 408] width 18 height 18
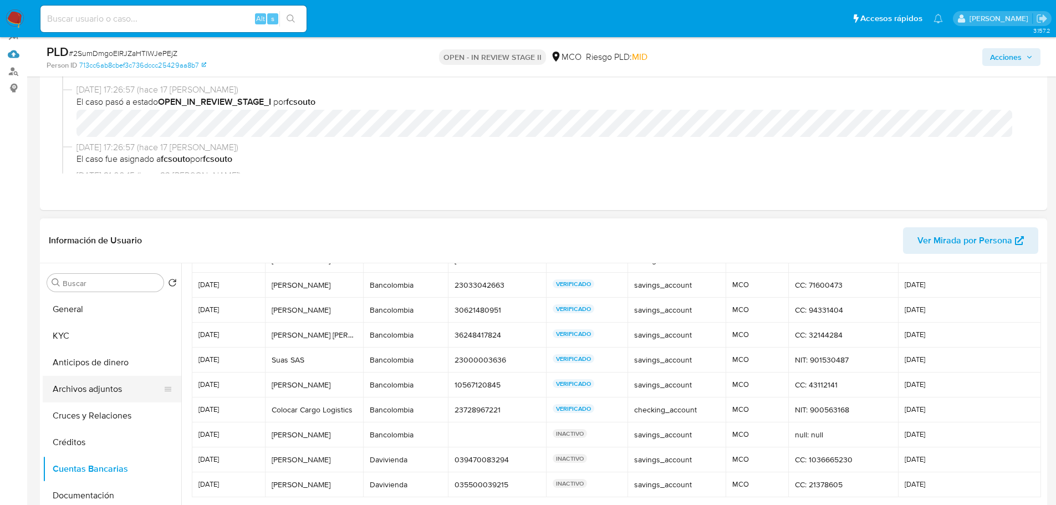
scroll to position [111, 0]
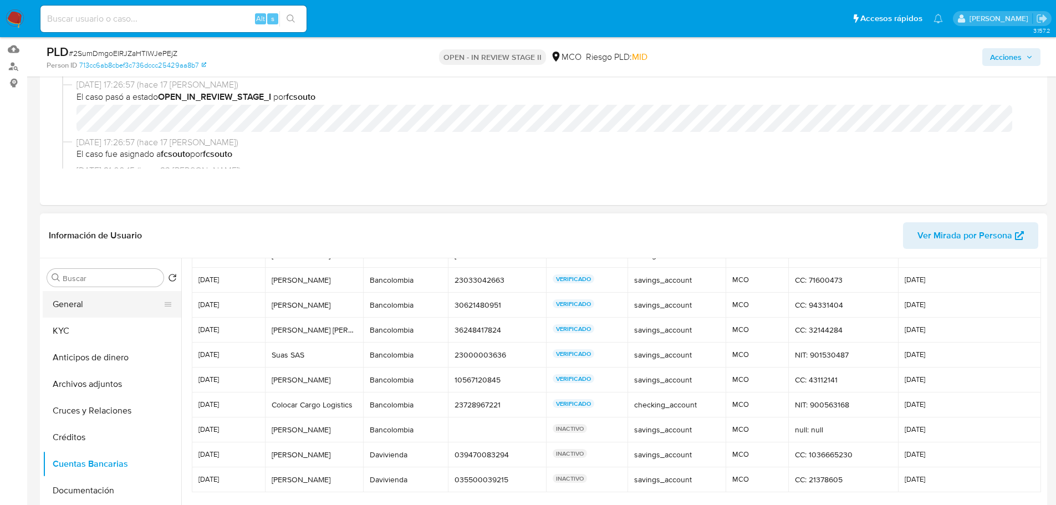
click at [94, 304] on button "General" at bounding box center [108, 304] width 130 height 27
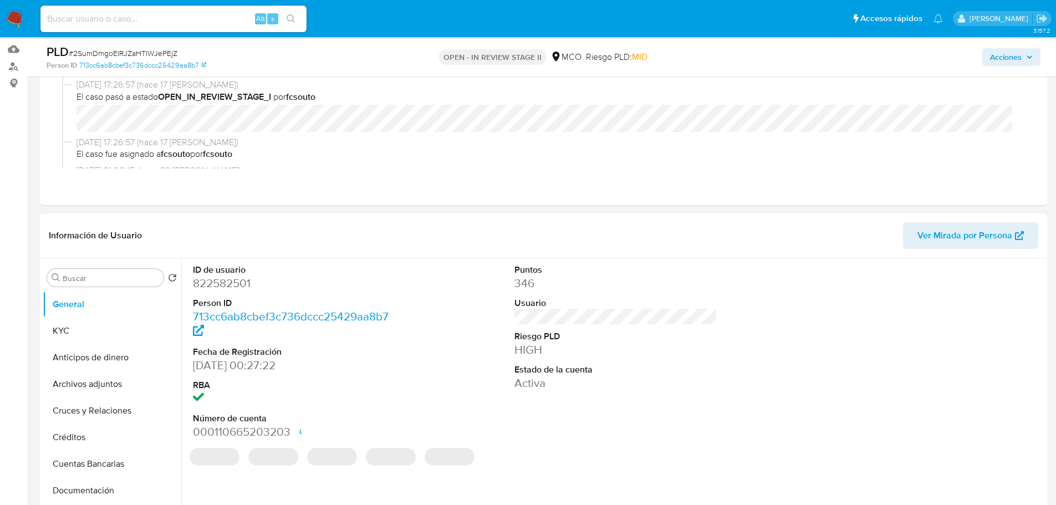
click at [231, 283] on dd "822582501" at bounding box center [294, 283] width 203 height 16
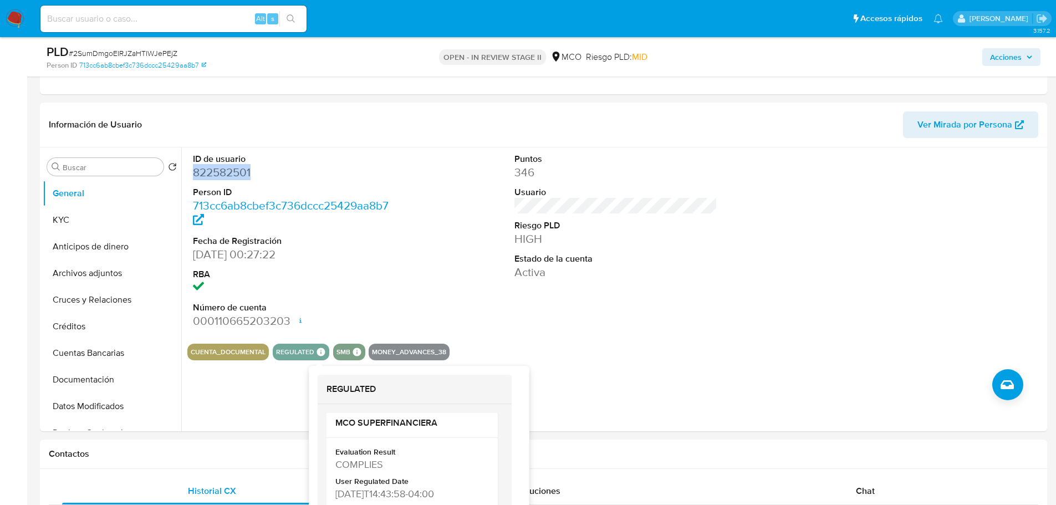
scroll to position [222, 0]
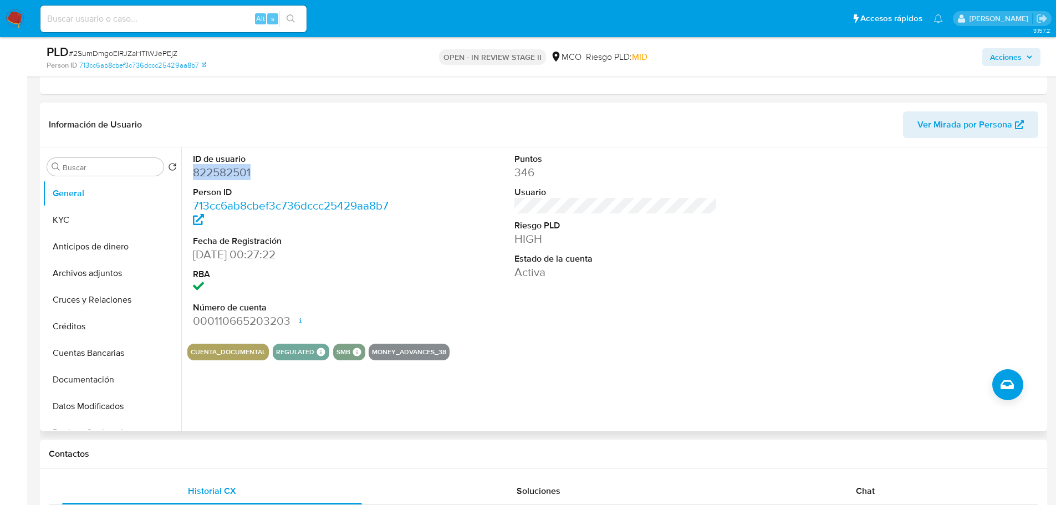
click at [217, 174] on dd "822582501" at bounding box center [294, 173] width 203 height 16
click at [87, 217] on button "KYC" at bounding box center [108, 220] width 130 height 27
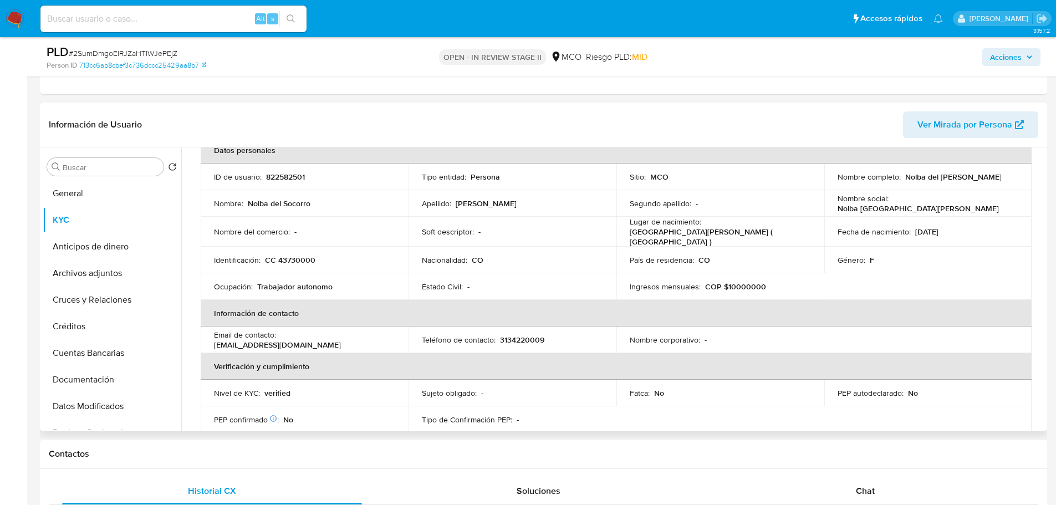
scroll to position [8, 0]
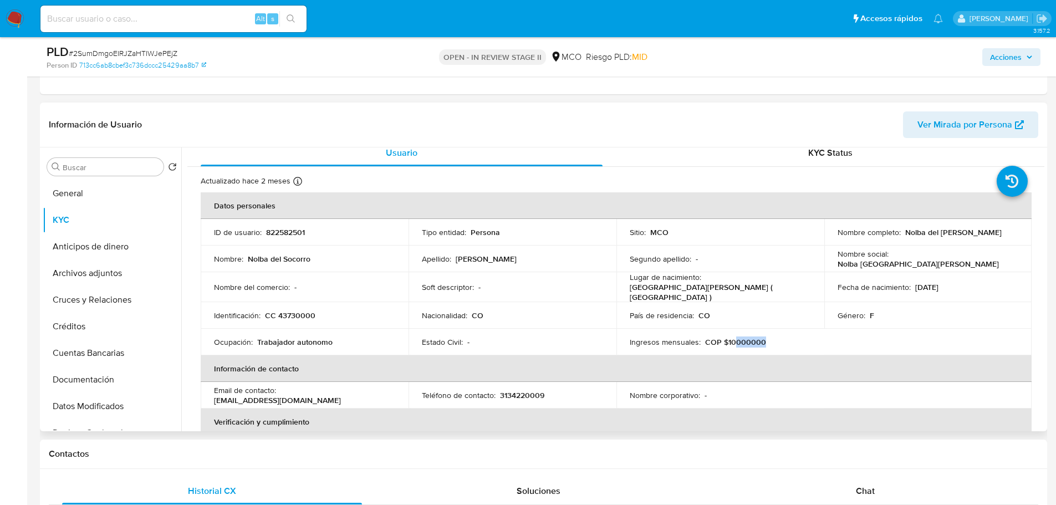
drag, startPoint x: 757, startPoint y: 340, endPoint x: 732, endPoint y: 336, distance: 25.2
click at [732, 337] on p "COP $10000000" at bounding box center [735, 342] width 61 height 10
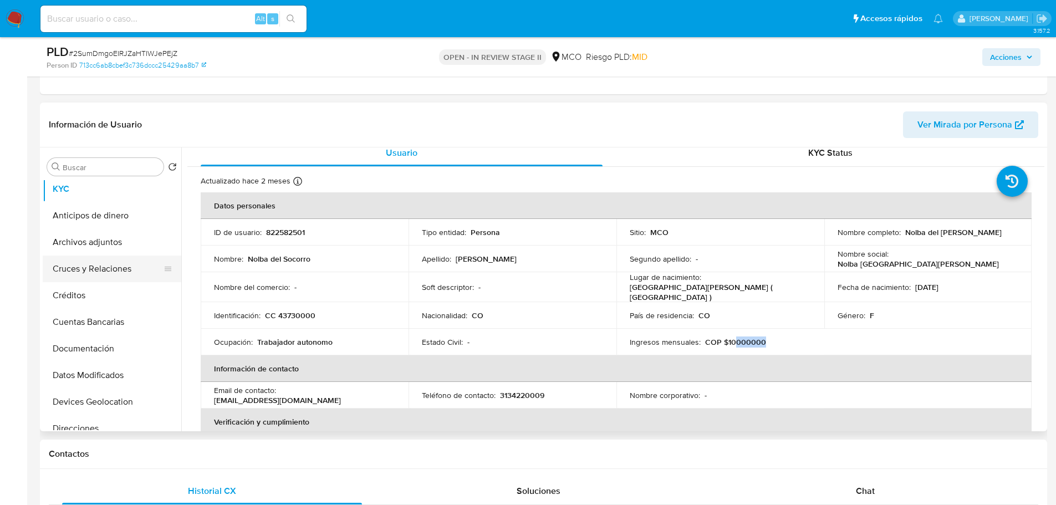
scroll to position [55, 0]
click at [107, 328] on button "Documentación" at bounding box center [108, 324] width 130 height 27
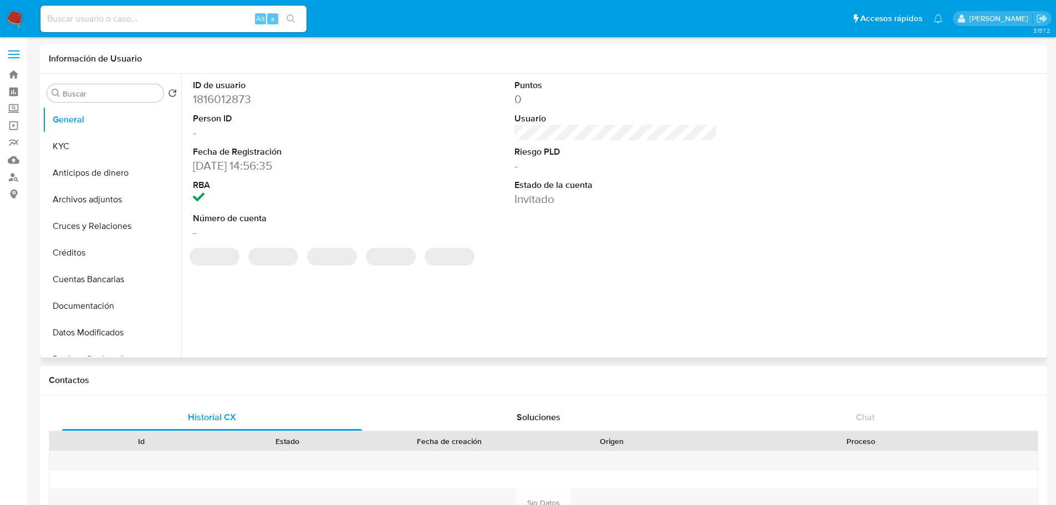
select select "10"
click at [120, 155] on button "KYC" at bounding box center [108, 146] width 130 height 27
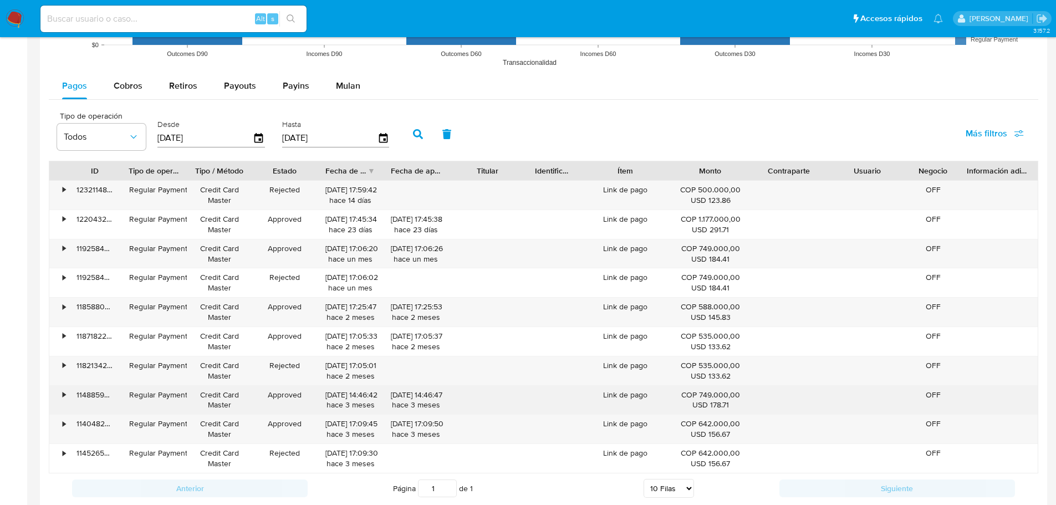
scroll to position [942, 0]
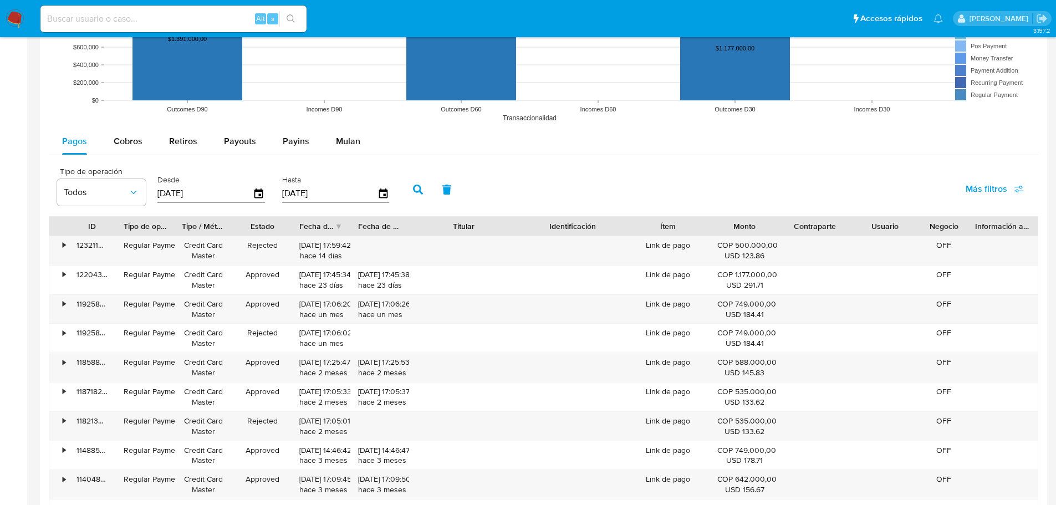
drag, startPoint x: 519, startPoint y: 225, endPoint x: 550, endPoint y: 229, distance: 30.7
click at [550, 229] on div "ID Tipo de operación Tipo / Método Estado Fecha de creación Fecha de aprobación…" at bounding box center [543, 226] width 988 height 19
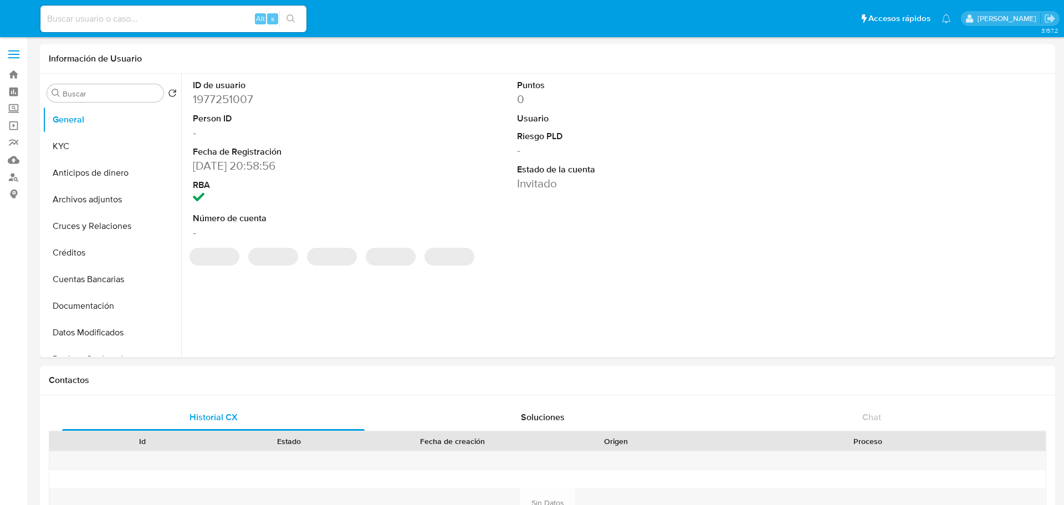
select select "10"
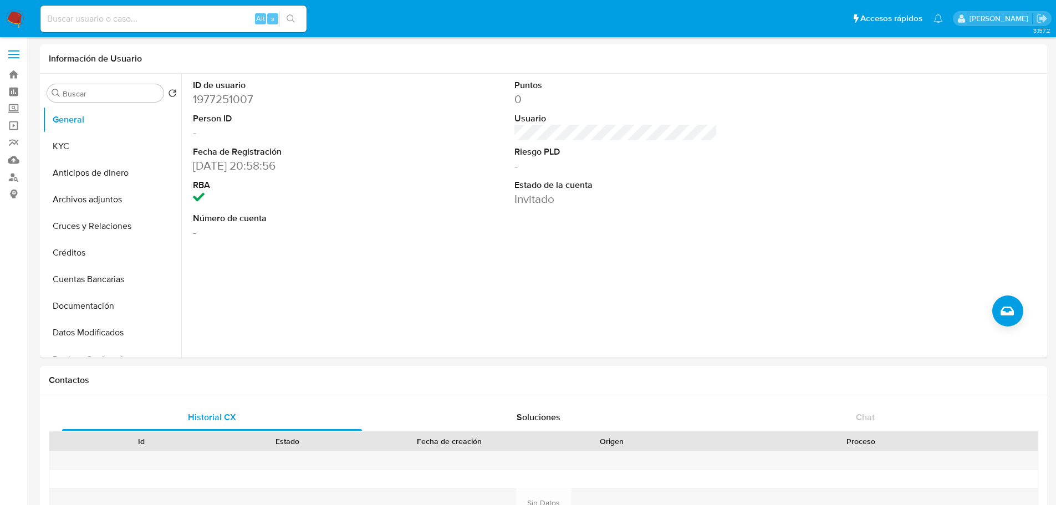
click at [157, 17] on input at bounding box center [173, 19] width 266 height 14
paste input "1740105548"
type input "1740105548"
select select "10"
click at [71, 145] on button "KYC" at bounding box center [108, 146] width 130 height 27
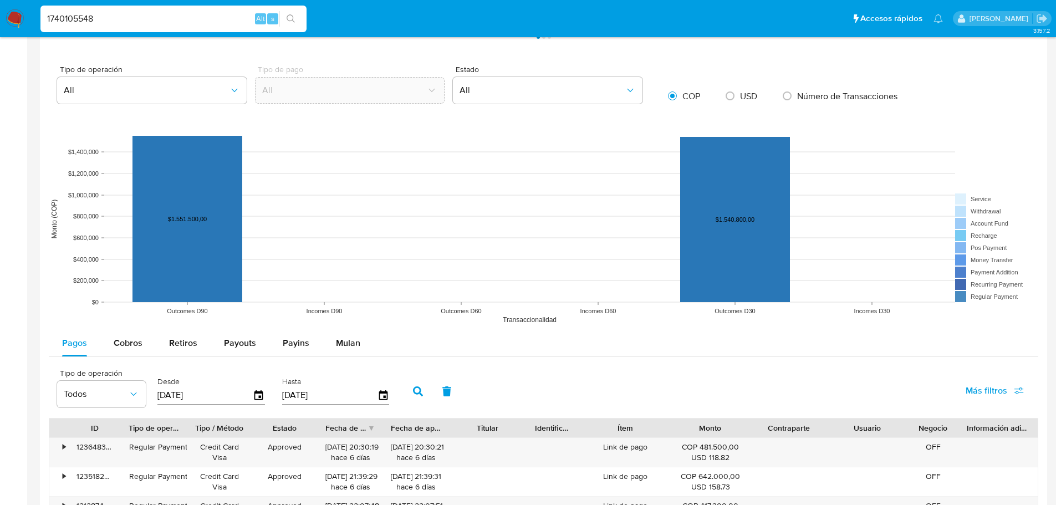
scroll to position [942, 0]
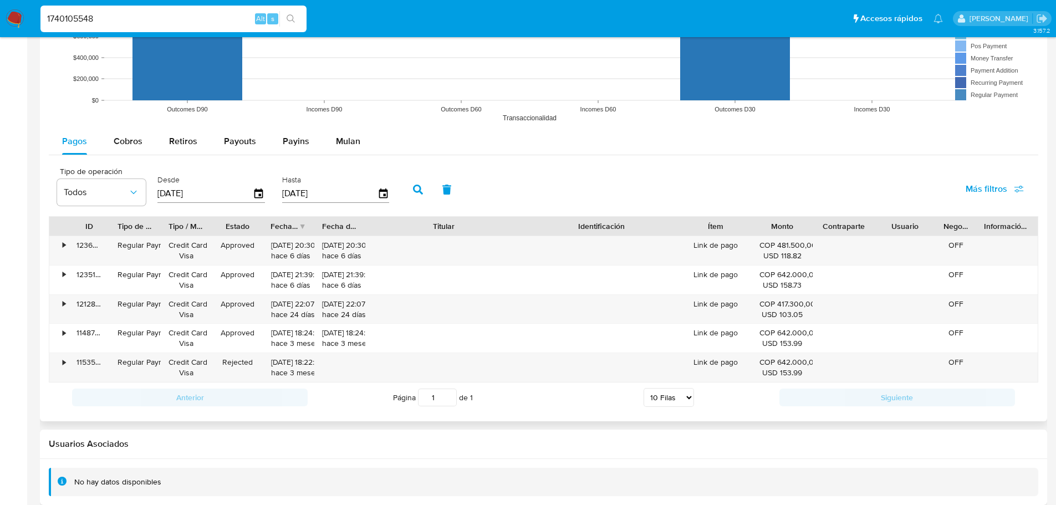
click at [601, 237] on div "ID Tipo de operación Tipo / Método Estado Fecha de creación Fecha de aprobación…" at bounding box center [543, 299] width 989 height 166
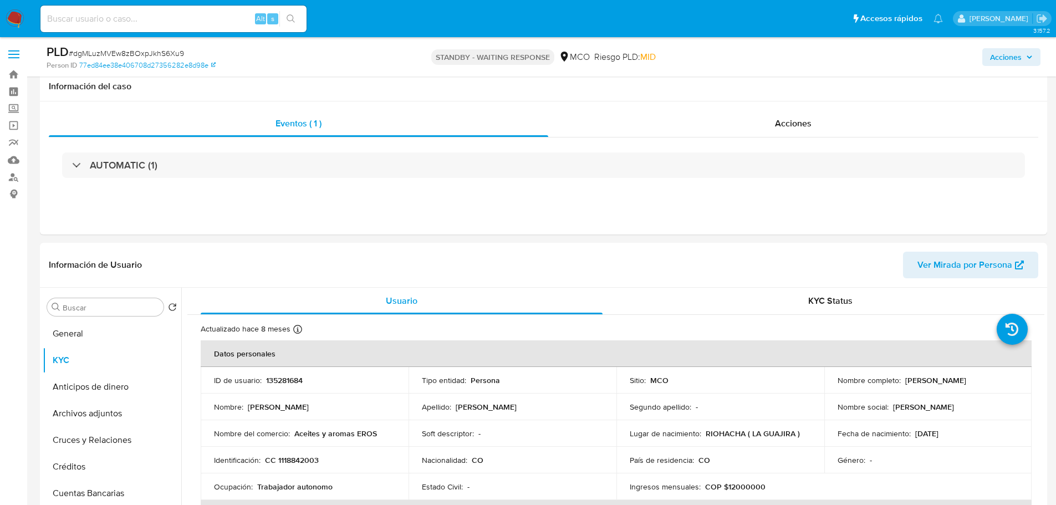
select select "10"
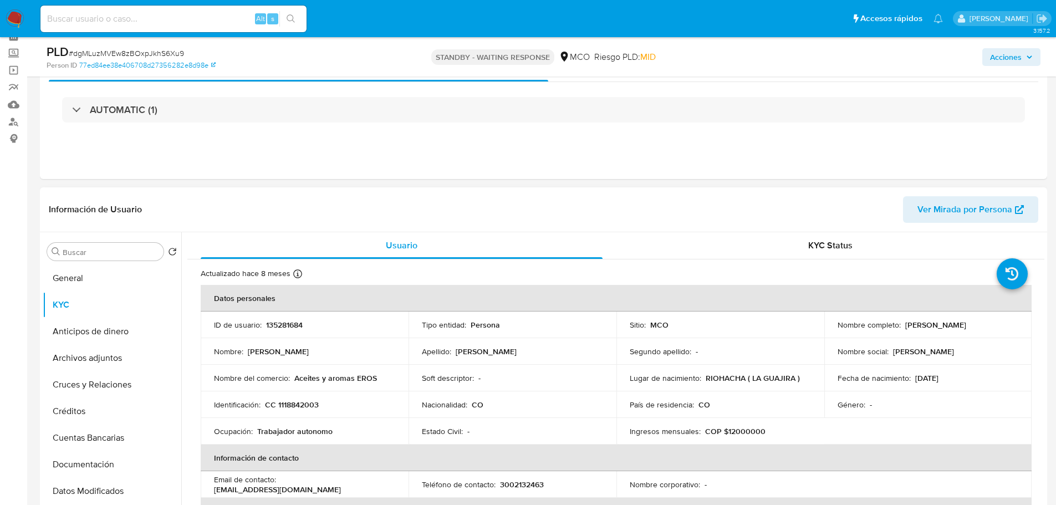
click at [285, 326] on p "135281684" at bounding box center [284, 325] width 37 height 10
copy p "135281684"
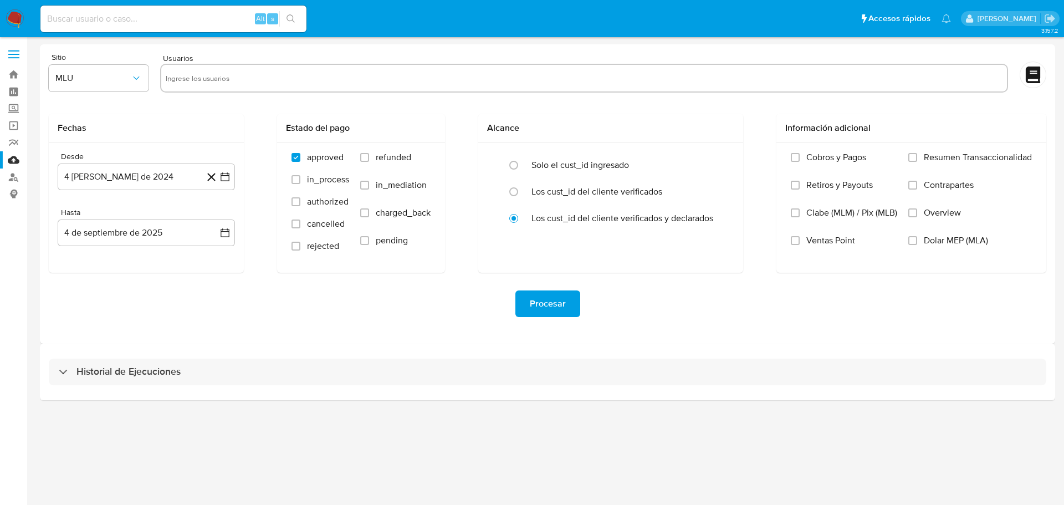
click at [229, 80] on input "text" at bounding box center [584, 78] width 837 height 18
paste input "822582501"
type input "822582501"
click at [134, 83] on icon "button" at bounding box center [136, 78] width 11 height 11
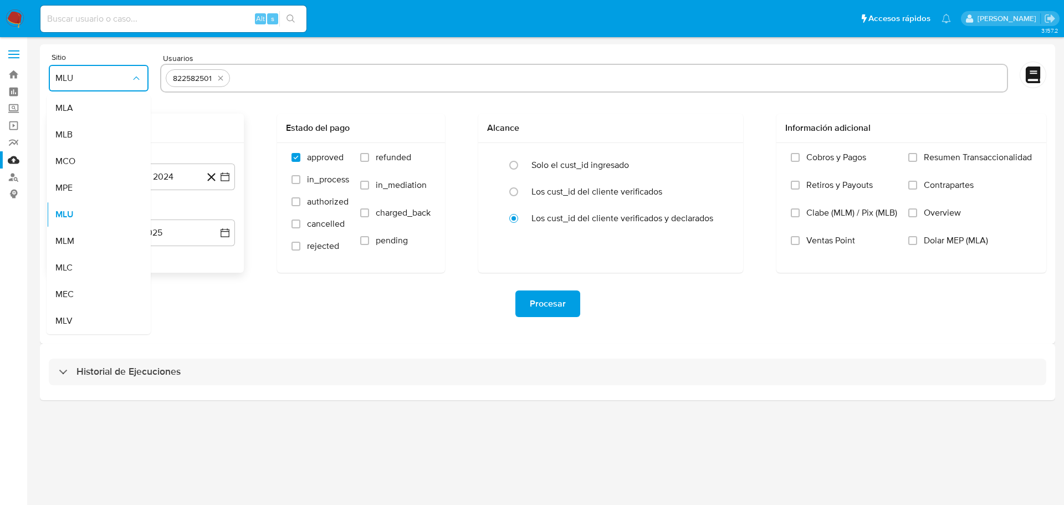
drag, startPoint x: 119, startPoint y: 160, endPoint x: 158, endPoint y: 157, distance: 38.9
click at [119, 160] on div "MCO" at bounding box center [95, 161] width 80 height 27
click at [364, 160] on input "refunded" at bounding box center [364, 157] width 9 height 9
checkbox input "true"
click at [369, 212] on input "charged_back" at bounding box center [364, 212] width 9 height 9
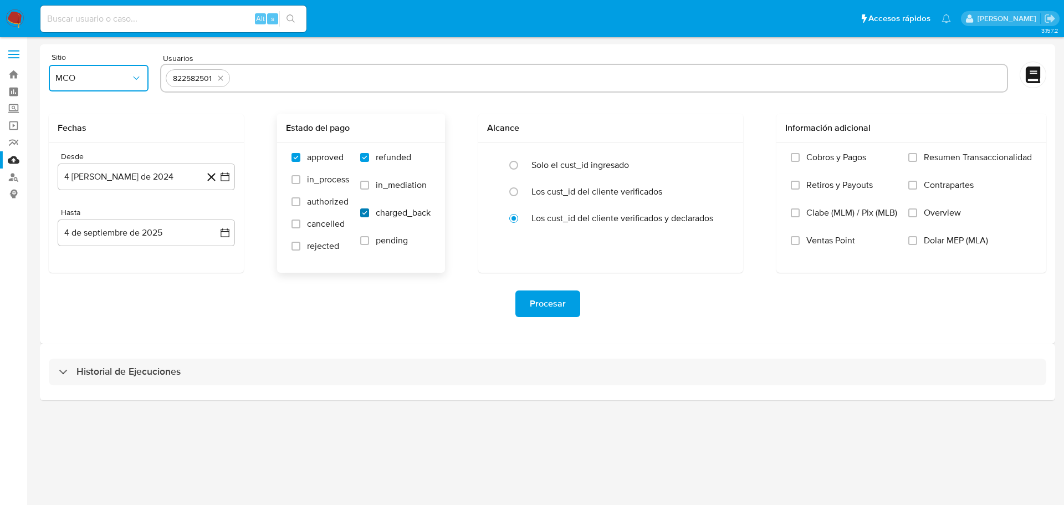
checkbox input "true"
click at [223, 173] on icon "button" at bounding box center [225, 176] width 9 height 9
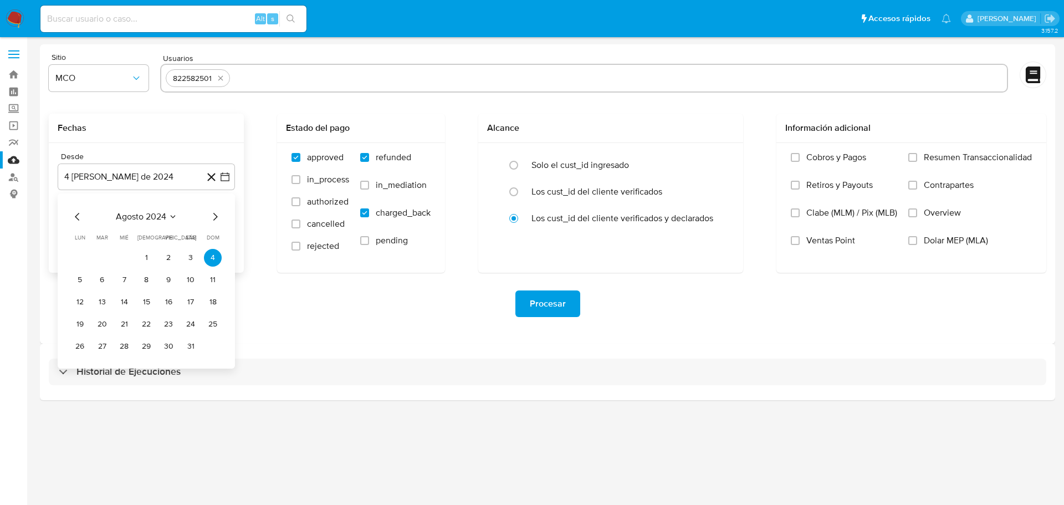
click at [205, 217] on div "agosto 2024" at bounding box center [146, 216] width 151 height 13
click at [214, 217] on icon "Mes siguiente" at bounding box center [214, 216] width 13 height 13
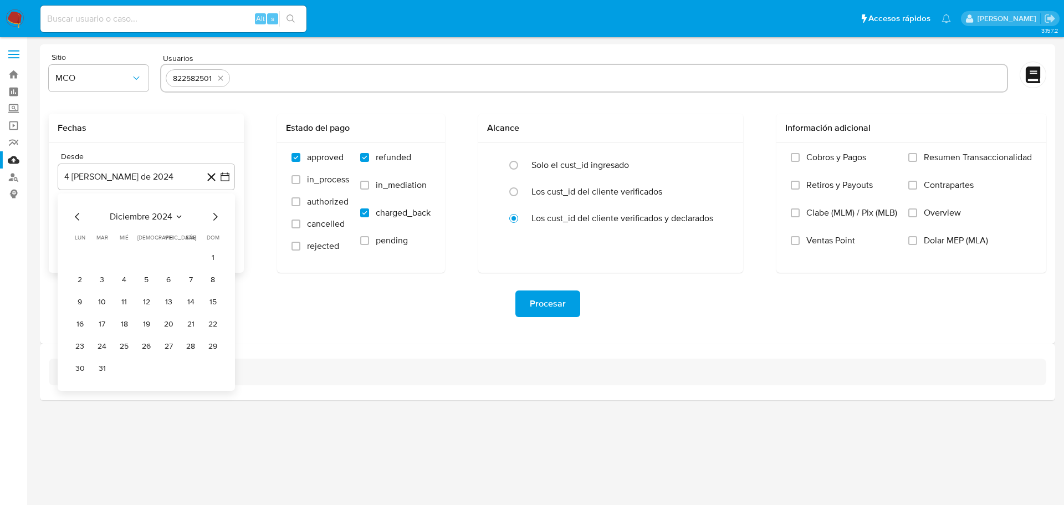
click at [214, 217] on icon "Mes siguiente" at bounding box center [214, 216] width 13 height 13
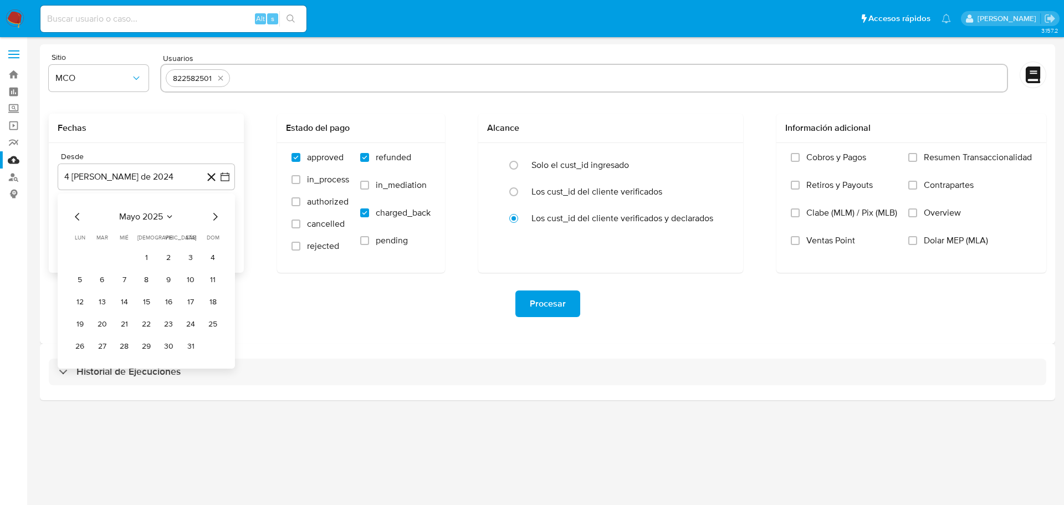
click at [76, 218] on icon "Mes anterior" at bounding box center [77, 216] width 13 height 13
click at [74, 214] on icon "Mes anterior" at bounding box center [77, 216] width 13 height 13
click at [76, 217] on icon "Mes anterior" at bounding box center [77, 217] width 4 height 8
click at [168, 350] on button "31" at bounding box center [169, 347] width 18 height 18
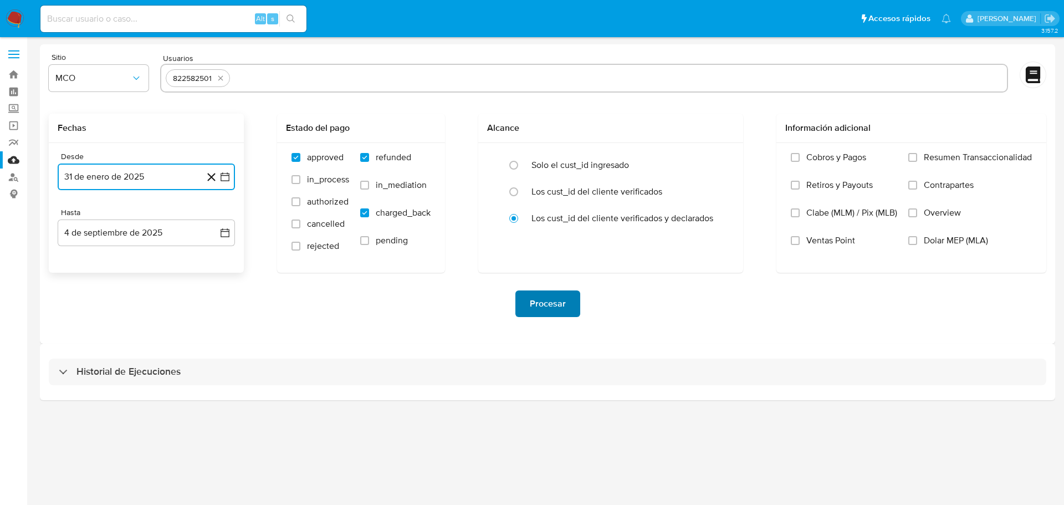
click at [551, 293] on span "Procesar" at bounding box center [548, 304] width 36 height 24
